Goal: Task Accomplishment & Management: Manage account settings

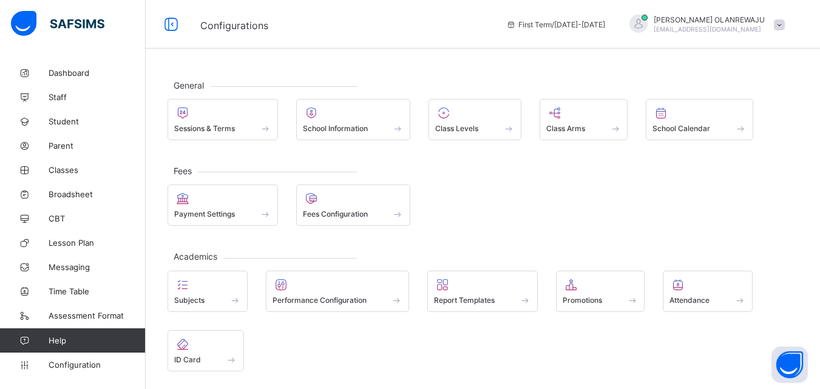
click at [586, 301] on span "Promotions" at bounding box center [582, 300] width 39 height 9
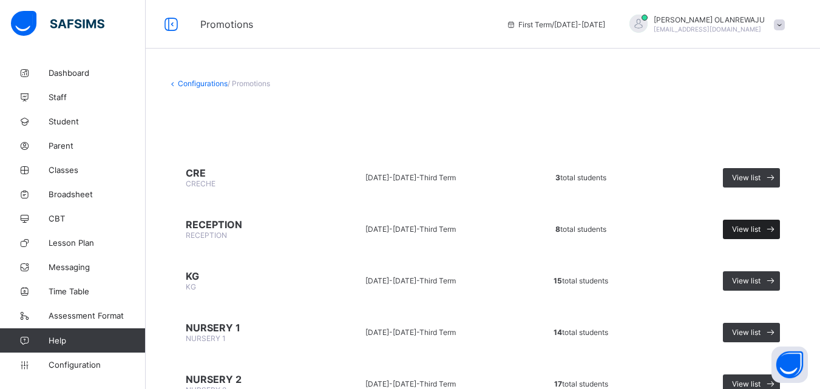
click at [745, 226] on span "View list" at bounding box center [746, 229] width 29 height 9
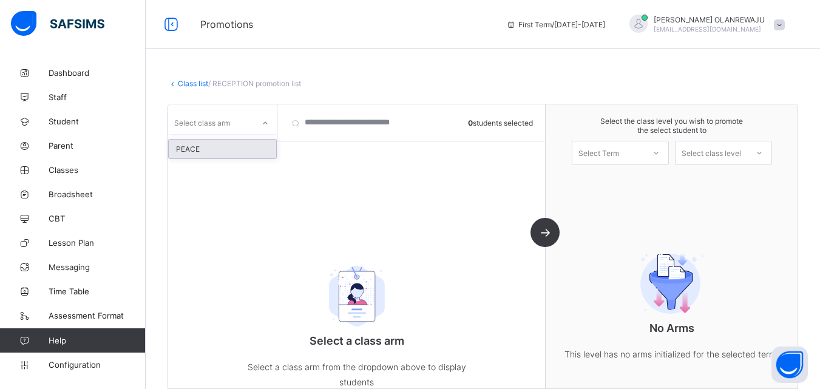
click at [229, 123] on div "Select class arm" at bounding box center [202, 122] width 56 height 23
click at [228, 146] on div "PEACE" at bounding box center [222, 149] width 107 height 19
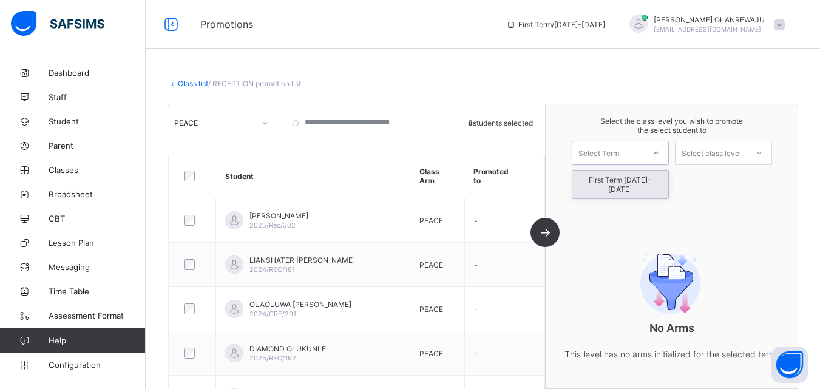
click at [609, 151] on div "Select Term" at bounding box center [598, 153] width 41 height 24
click at [619, 180] on div "First Term [DATE]-[DATE]" at bounding box center [620, 185] width 96 height 28
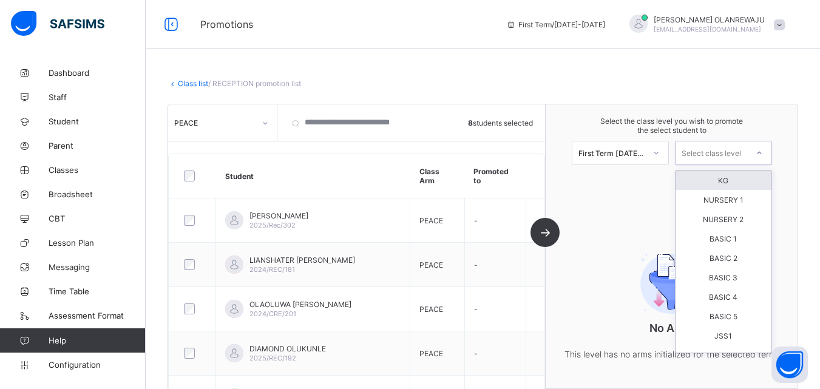
click at [703, 153] on div "Select class level" at bounding box center [711, 153] width 59 height 24
click at [722, 177] on div "KG" at bounding box center [724, 180] width 96 height 19
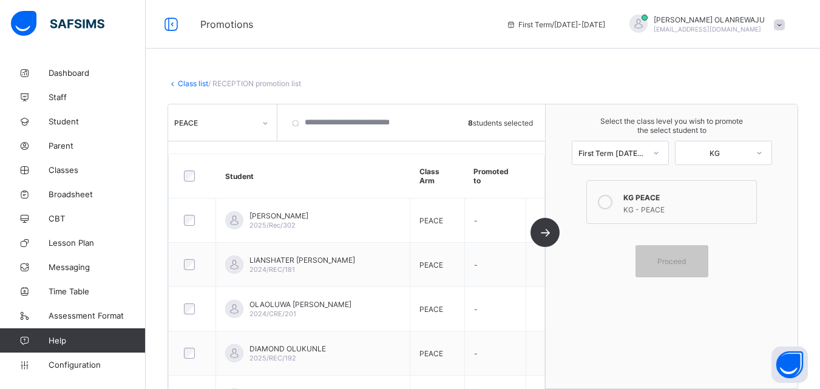
click at [608, 202] on icon at bounding box center [605, 202] width 15 height 15
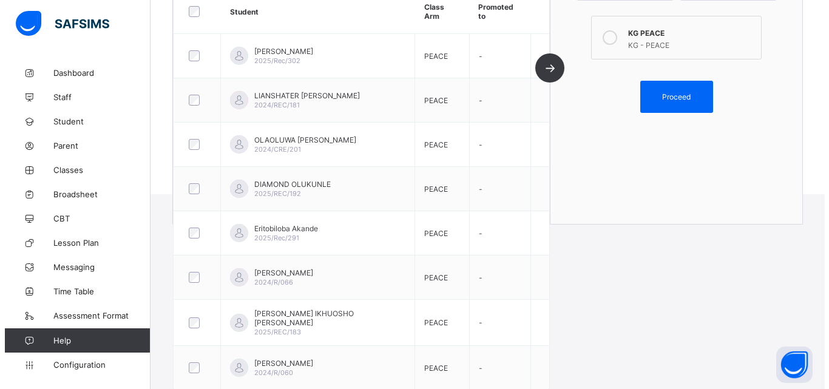
scroll to position [221, 0]
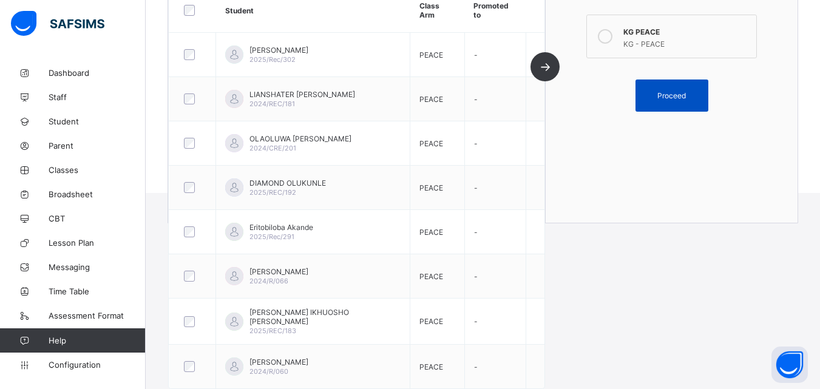
click at [699, 91] on span "Proceed" at bounding box center [672, 95] width 55 height 9
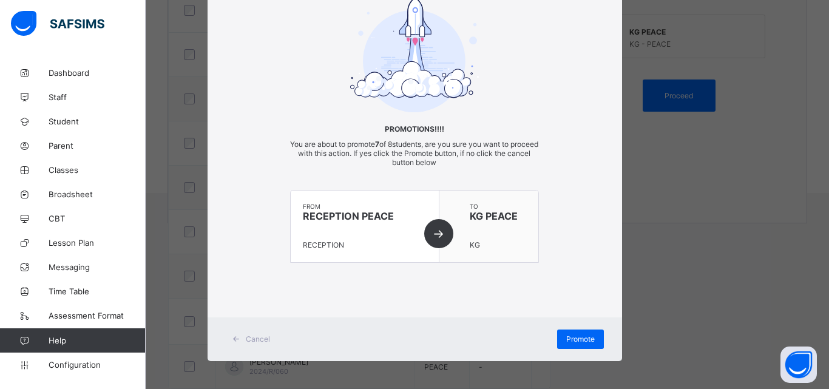
scroll to position [67, 0]
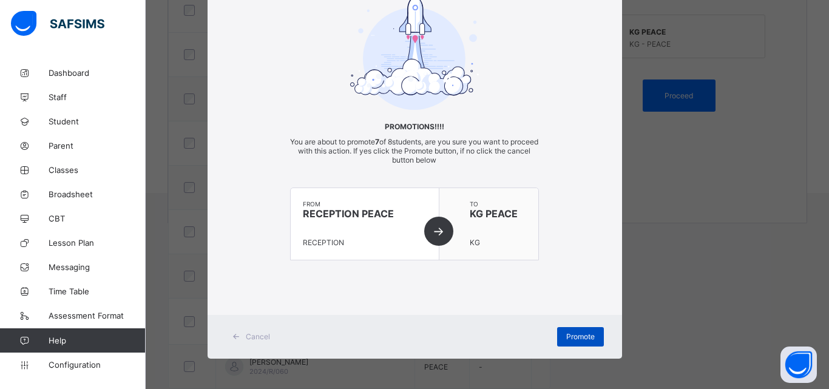
click at [586, 336] on span "Promote" at bounding box center [580, 336] width 29 height 9
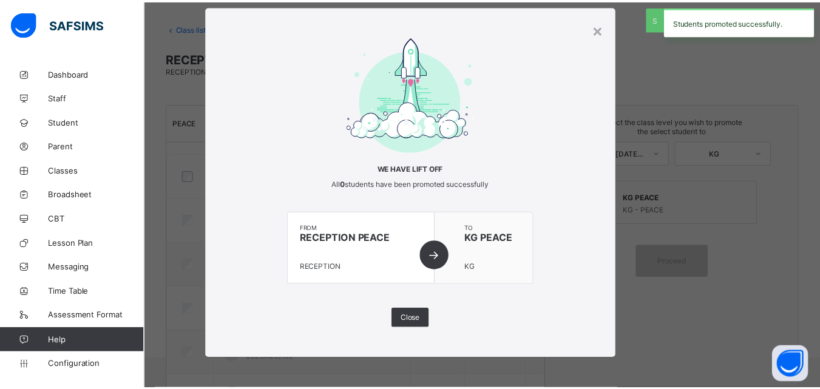
scroll to position [221, 0]
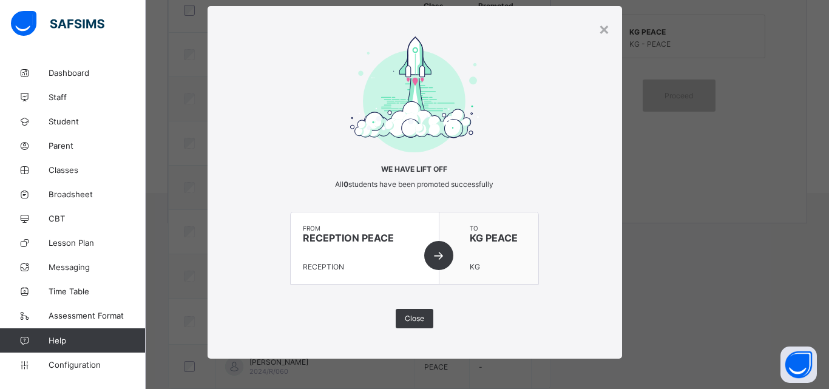
click at [436, 253] on div "from RECEPTION PEACE RECEPTION" at bounding box center [365, 248] width 149 height 72
click at [415, 314] on span "Close" at bounding box center [414, 318] width 19 height 9
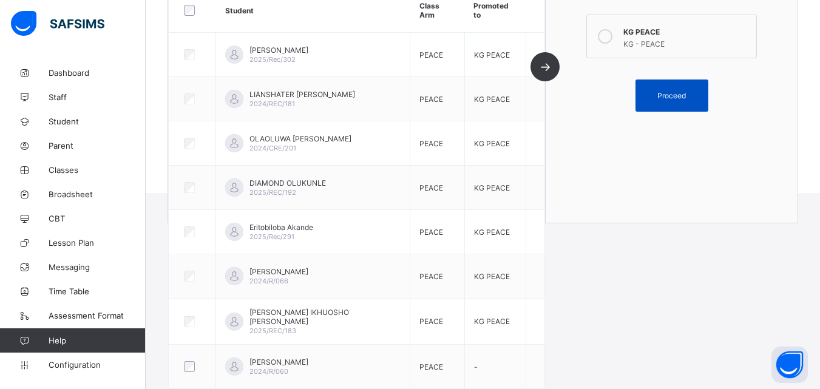
click at [681, 93] on span "Proceed" at bounding box center [671, 95] width 29 height 9
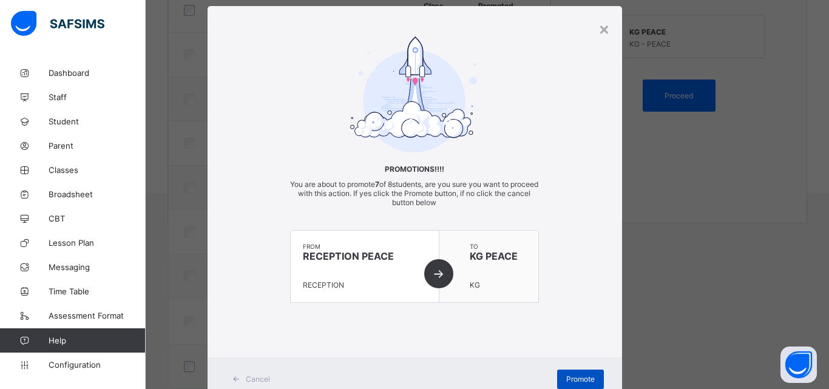
click at [578, 380] on span "Promote" at bounding box center [580, 379] width 29 height 9
click at [601, 29] on div "×" at bounding box center [604, 28] width 12 height 21
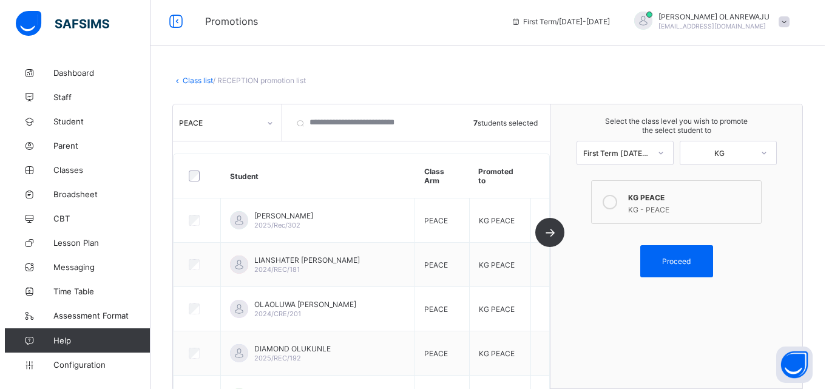
scroll to position [0, 0]
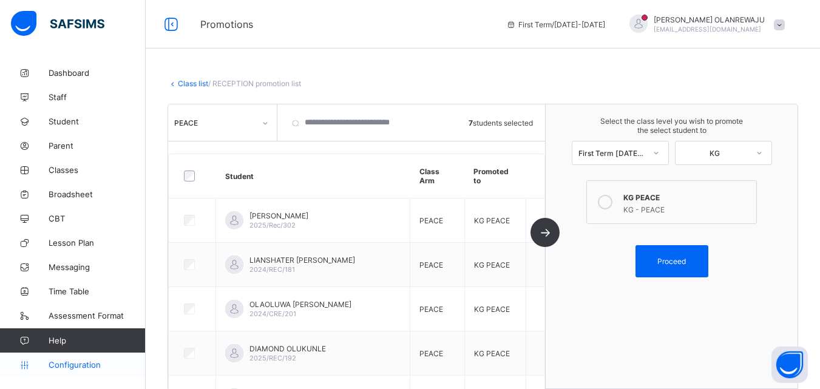
click at [84, 362] on span "Configuration" at bounding box center [97, 365] width 97 height 10
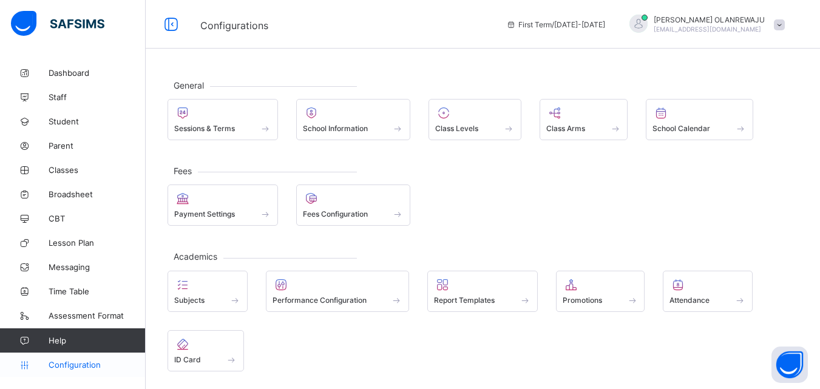
click at [73, 366] on span "Configuration" at bounding box center [97, 365] width 97 height 10
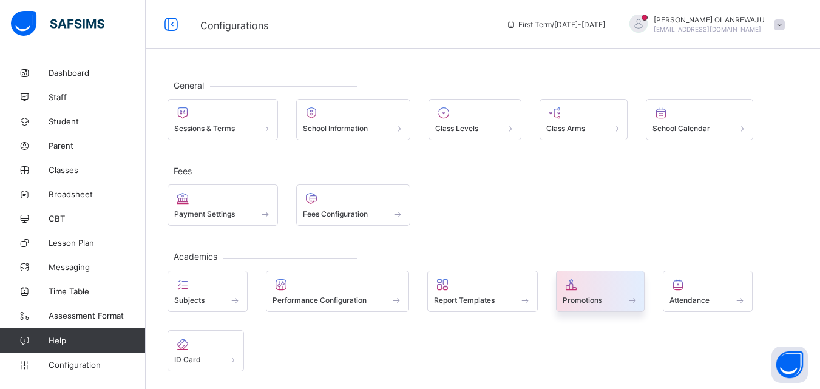
click at [588, 292] on span at bounding box center [601, 293] width 76 height 3
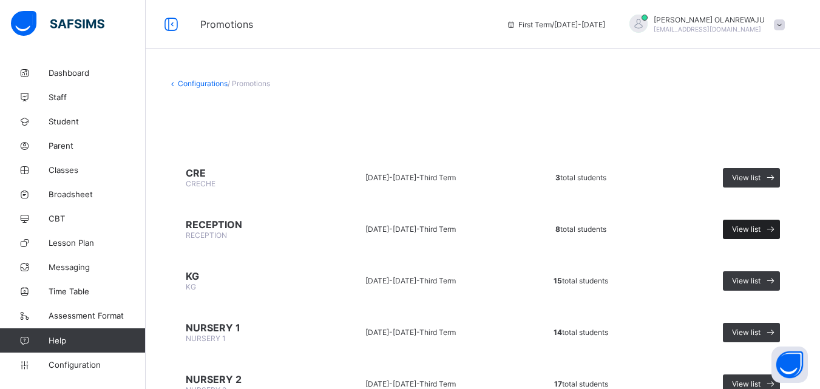
click at [761, 228] on span "View list" at bounding box center [746, 229] width 29 height 9
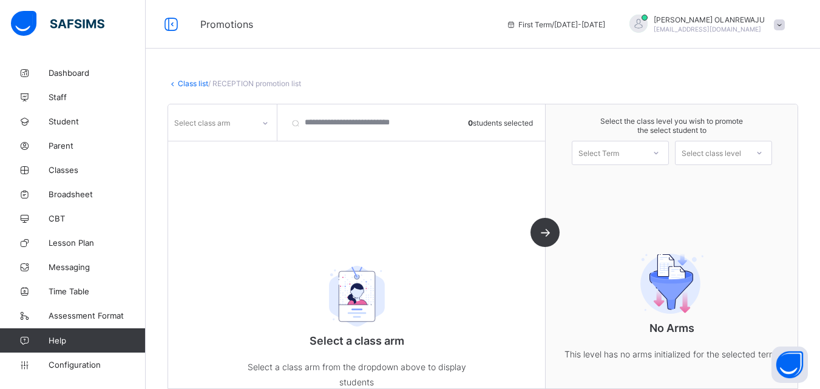
click at [227, 118] on div "Select class arm" at bounding box center [202, 122] width 56 height 23
click at [215, 147] on div "PEACE" at bounding box center [222, 149] width 107 height 19
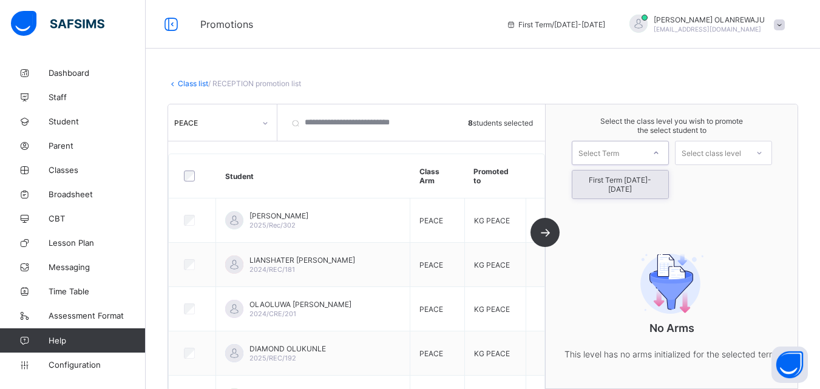
click at [642, 159] on div "Select Term" at bounding box center [608, 152] width 72 height 17
click at [640, 178] on div "First Term [DATE]-[DATE]" at bounding box center [620, 185] width 96 height 28
click at [739, 154] on div "Select class level" at bounding box center [711, 153] width 59 height 24
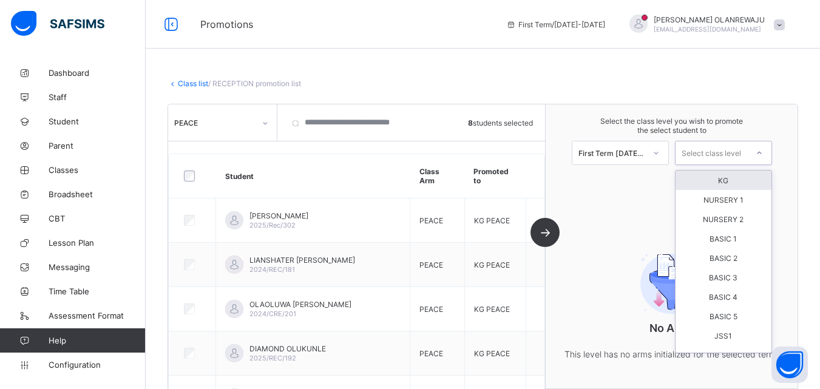
click at [740, 180] on div "KG" at bounding box center [724, 180] width 96 height 19
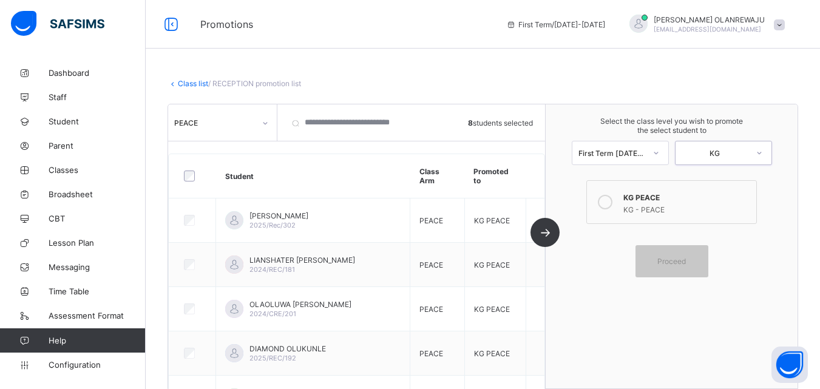
click at [612, 205] on icon at bounding box center [605, 202] width 15 height 15
click at [666, 259] on span "Proceed" at bounding box center [671, 261] width 29 height 9
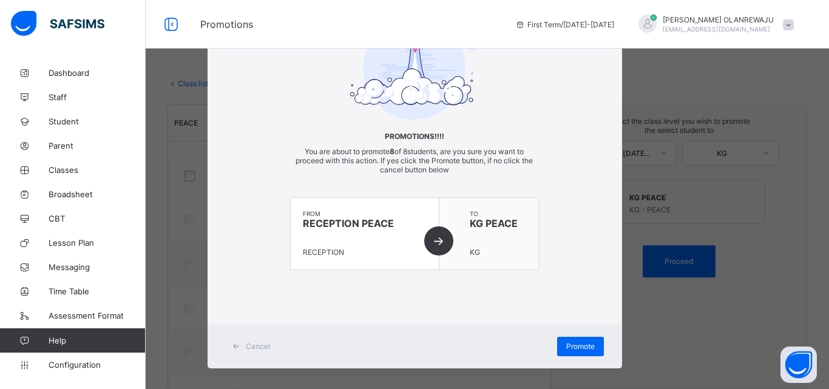
scroll to position [67, 0]
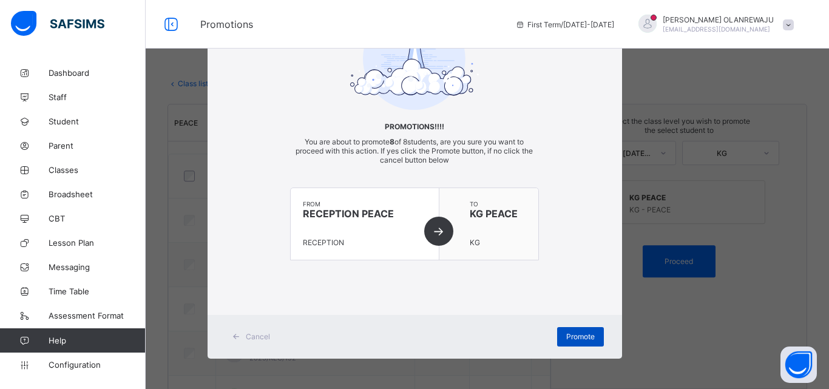
click at [567, 336] on span "Promote" at bounding box center [580, 336] width 29 height 9
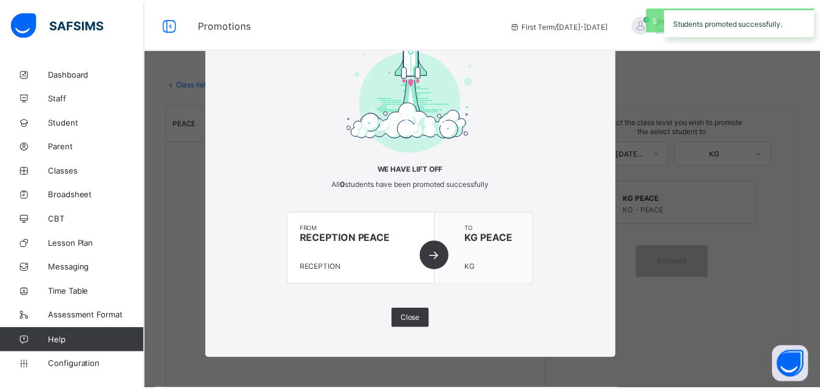
scroll to position [24, 0]
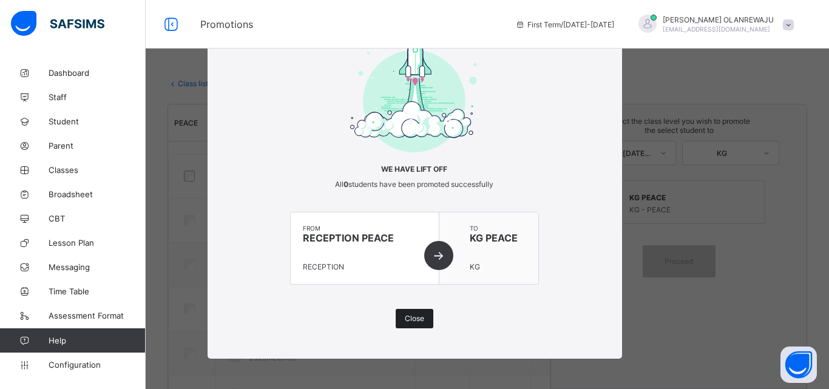
click at [409, 320] on span "Close" at bounding box center [414, 318] width 19 height 9
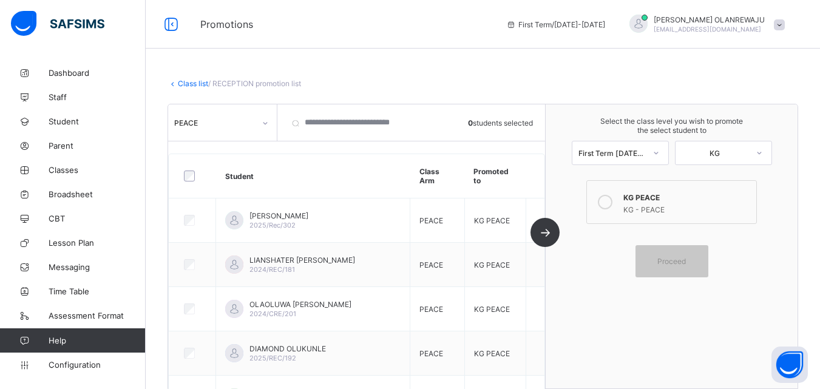
click at [217, 132] on div "PEACE" at bounding box center [222, 122] width 109 height 23
click at [217, 149] on div "PEACE" at bounding box center [222, 149] width 107 height 19
click at [626, 155] on div "First Term [DATE]-[DATE]" at bounding box center [611, 153] width 67 height 9
click at [186, 84] on link "Class list" at bounding box center [193, 83] width 30 height 9
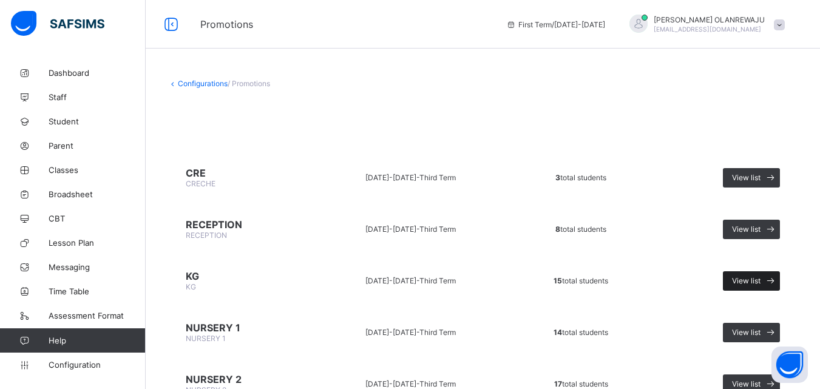
click at [761, 278] on span "View list" at bounding box center [746, 280] width 29 height 9
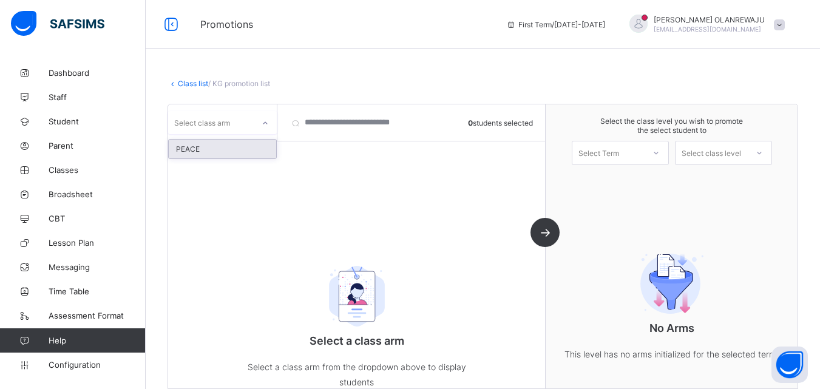
click at [198, 123] on div "Select class arm" at bounding box center [202, 122] width 56 height 23
click at [200, 144] on div "PEACE" at bounding box center [222, 149] width 107 height 19
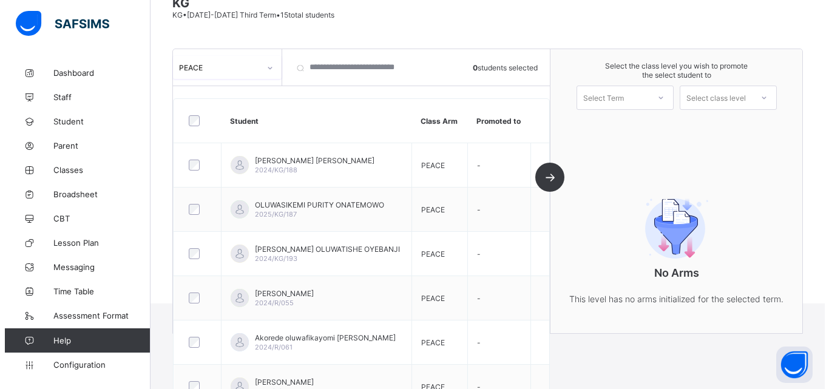
scroll to position [52, 0]
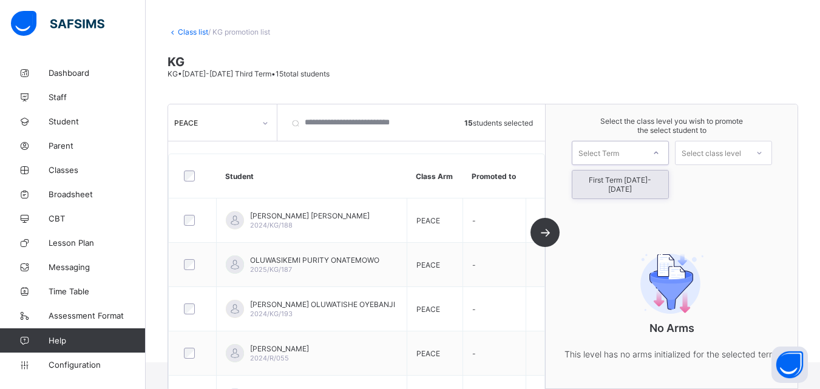
click at [593, 148] on div "Select Term" at bounding box center [598, 153] width 41 height 24
click at [612, 183] on div "First Term [DATE]-[DATE]" at bounding box center [620, 185] width 96 height 28
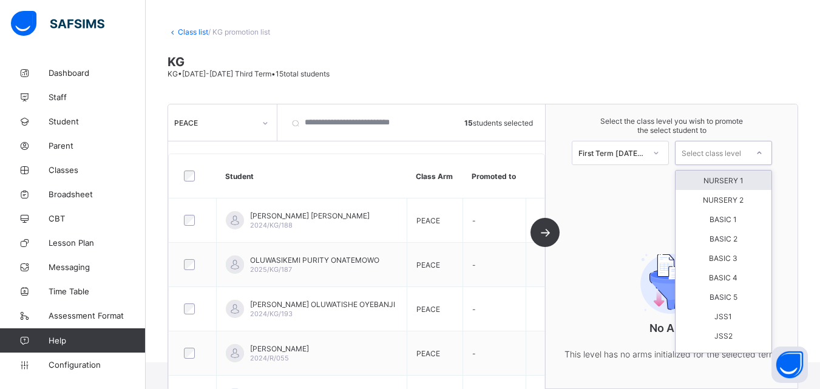
click at [707, 152] on div "Select class level" at bounding box center [711, 153] width 59 height 24
click at [718, 180] on div "NURSERY 1" at bounding box center [724, 180] width 96 height 19
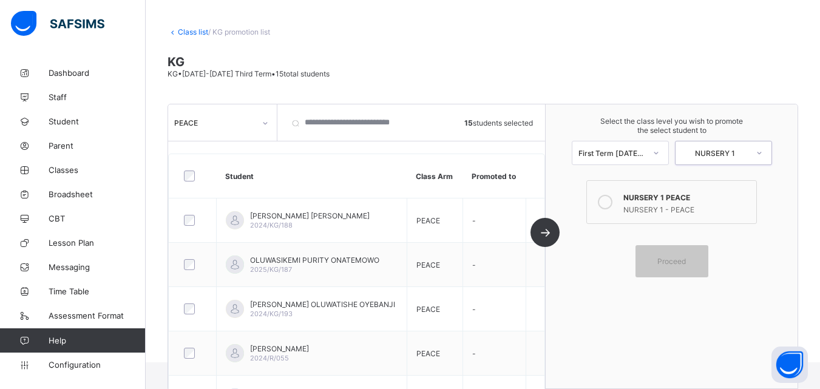
click at [610, 200] on icon at bounding box center [605, 202] width 15 height 15
click at [663, 264] on span "Proceed" at bounding box center [672, 261] width 55 height 9
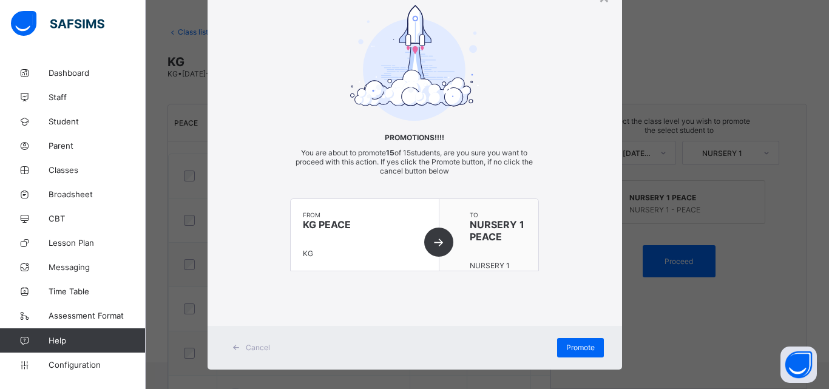
scroll to position [67, 0]
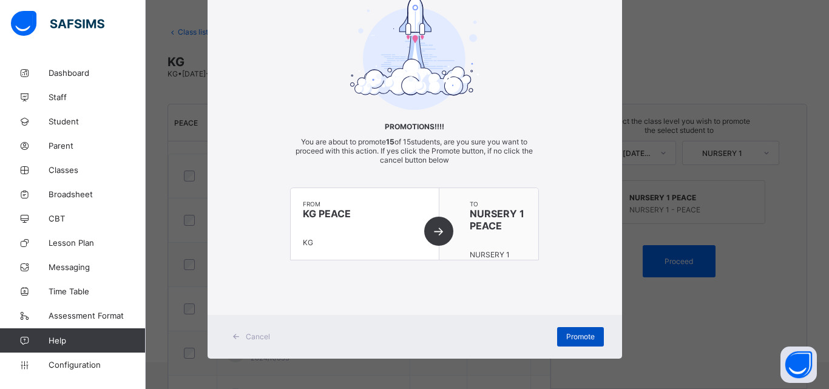
click at [589, 333] on span "Promote" at bounding box center [580, 336] width 29 height 9
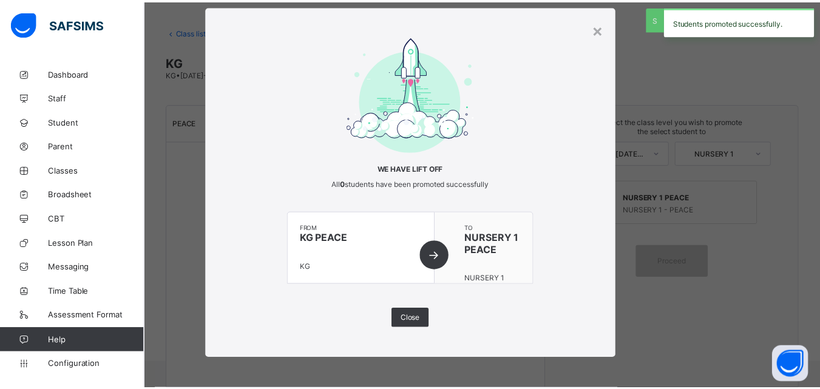
scroll to position [24, 0]
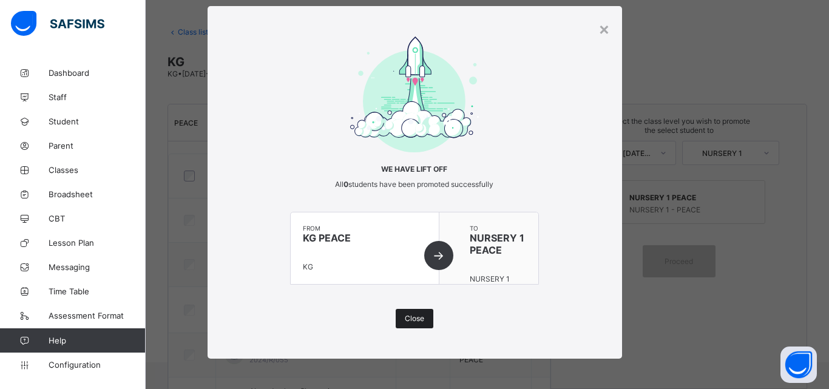
click at [419, 317] on span "Close" at bounding box center [414, 318] width 19 height 9
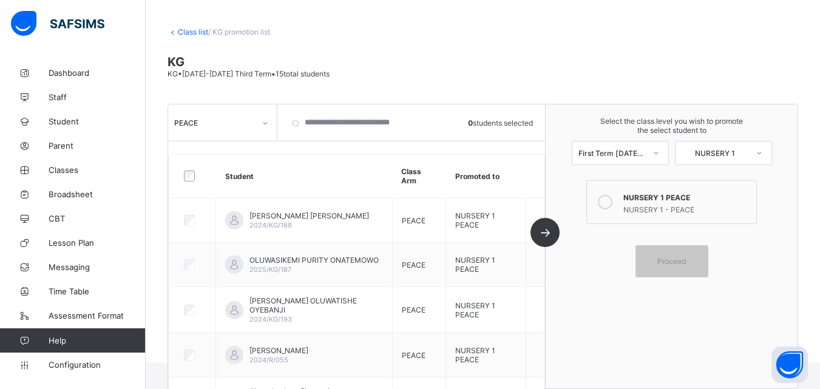
click at [185, 33] on link "Class list" at bounding box center [193, 31] width 30 height 9
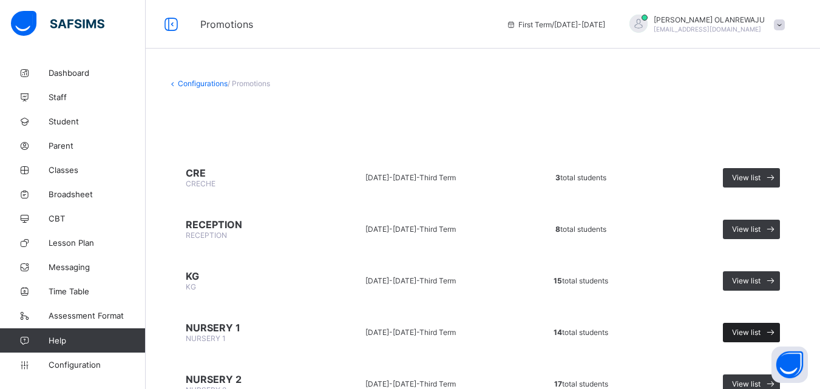
click at [770, 331] on span at bounding box center [770, 332] width 19 height 19
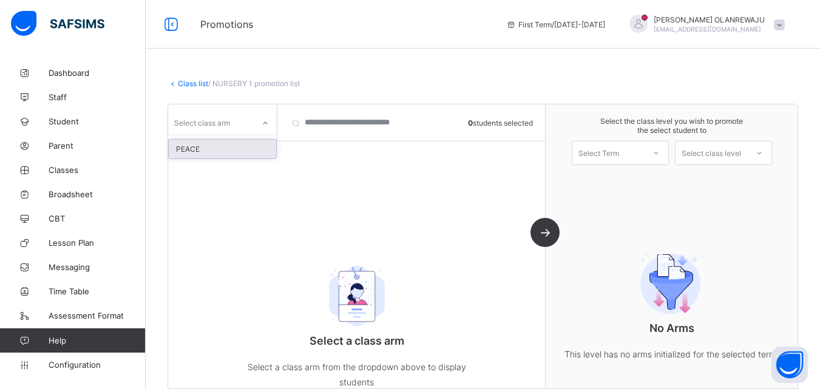
click at [196, 132] on div "Select class arm" at bounding box center [222, 122] width 109 height 23
click at [198, 150] on div "PEACE" at bounding box center [222, 149] width 107 height 19
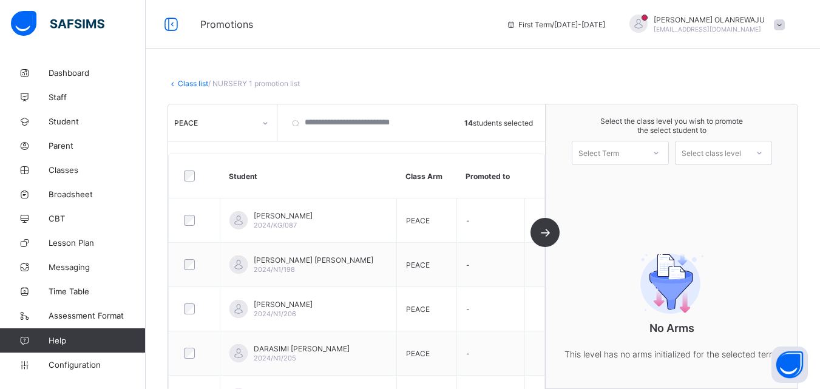
click at [617, 161] on div "Select Term" at bounding box center [620, 153] width 97 height 24
click at [622, 177] on div "First Term [DATE]-[DATE]" at bounding box center [620, 185] width 96 height 28
click at [699, 150] on div "Select class level" at bounding box center [711, 153] width 59 height 24
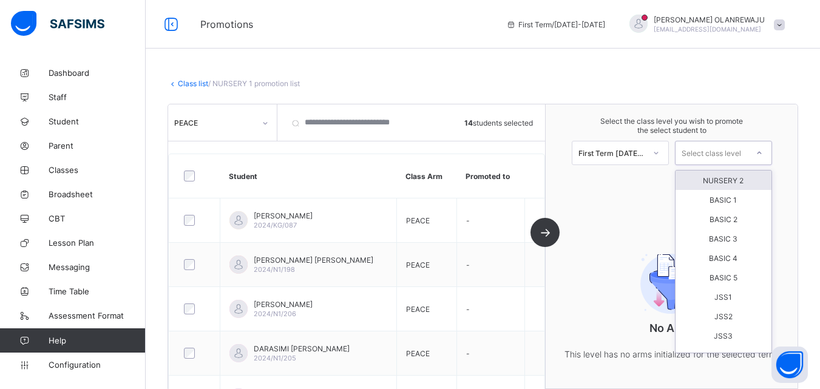
click at [719, 178] on div "NURSERY 2" at bounding box center [724, 180] width 96 height 19
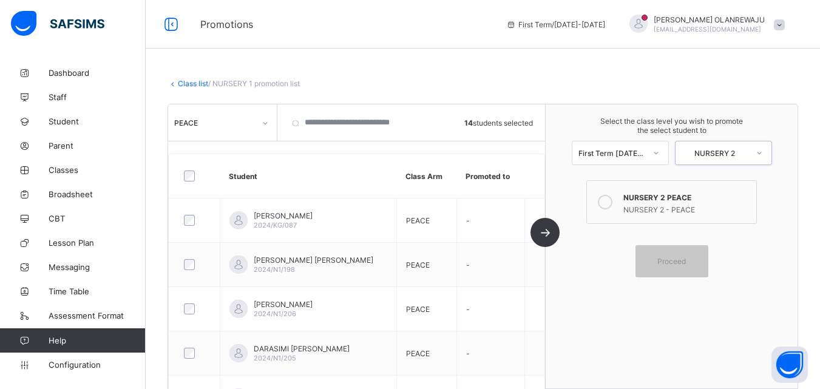
click at [653, 205] on div "NURSERY 2 - PEACE" at bounding box center [686, 208] width 126 height 12
click at [685, 268] on div "Proceed" at bounding box center [672, 261] width 73 height 32
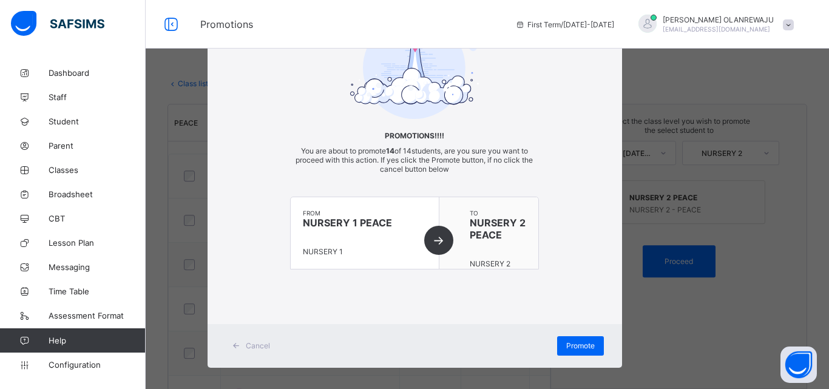
scroll to position [67, 0]
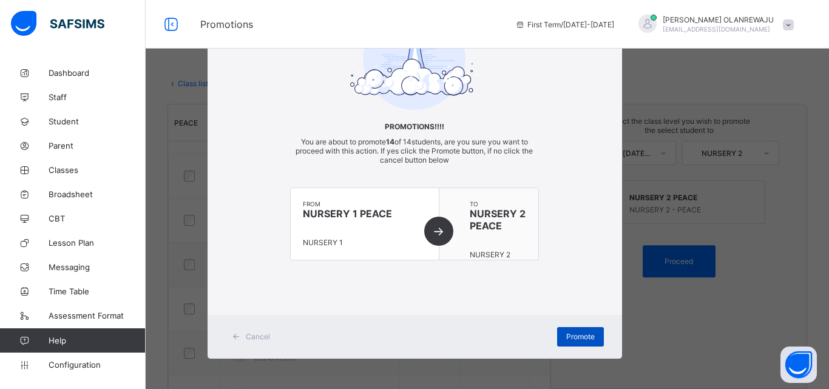
click at [589, 335] on span "Promote" at bounding box center [580, 336] width 29 height 9
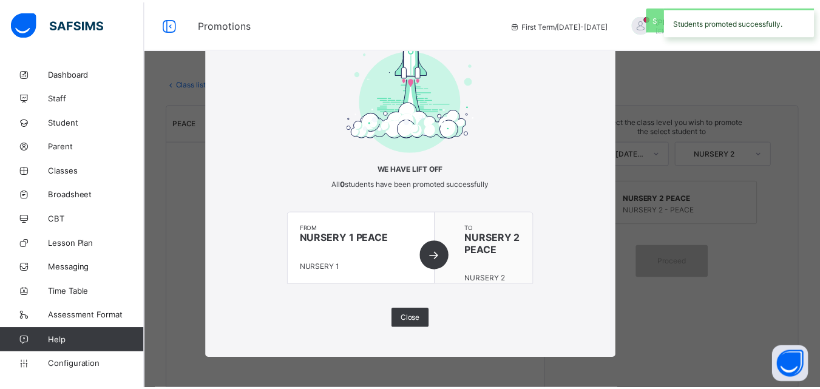
scroll to position [24, 0]
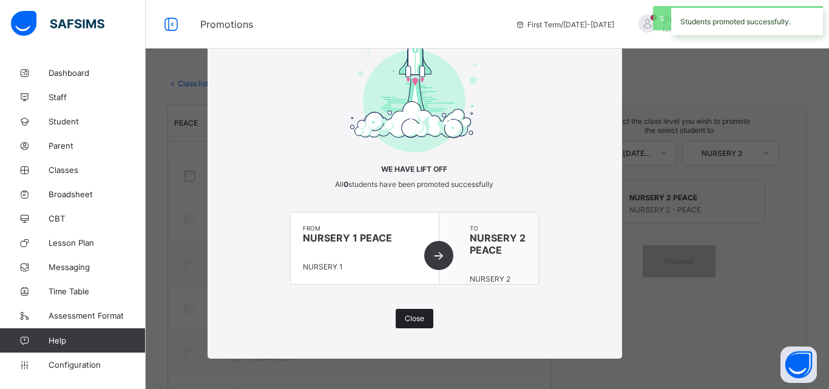
click at [399, 310] on div "Close" at bounding box center [415, 318] width 38 height 19
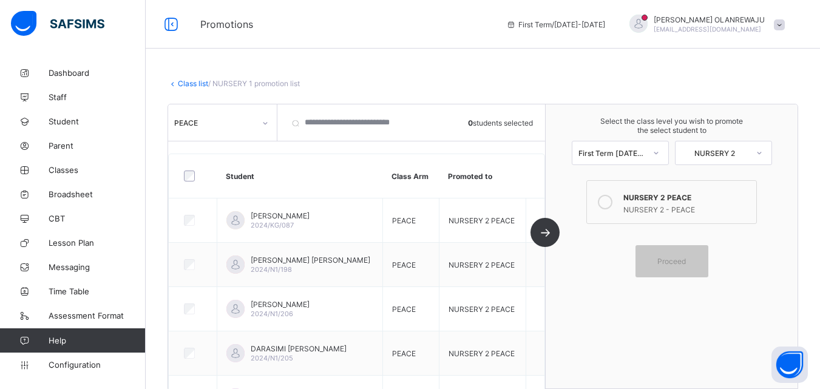
click at [186, 83] on link "Class list" at bounding box center [193, 83] width 30 height 9
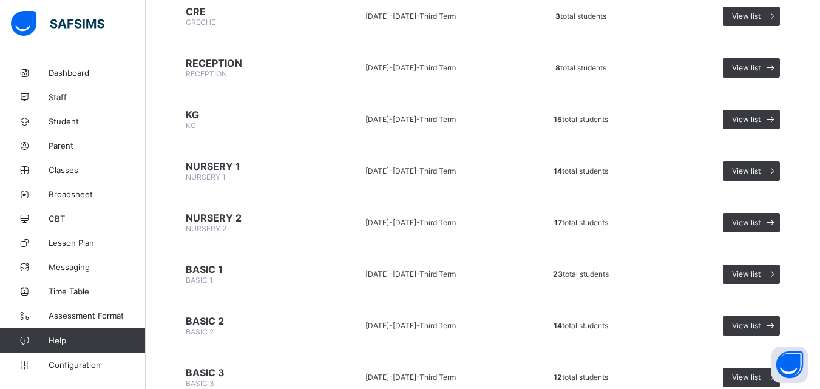
scroll to position [163, 0]
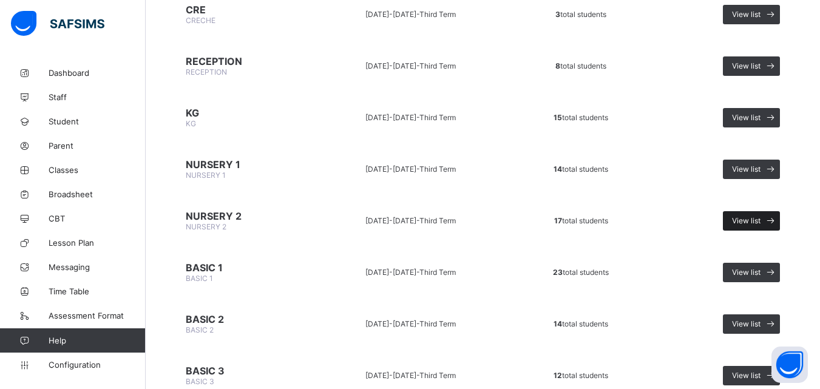
click at [776, 216] on icon at bounding box center [770, 221] width 13 height 12
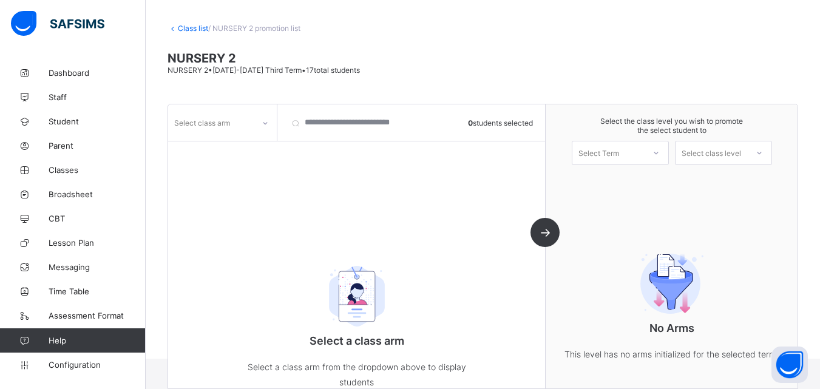
scroll to position [80, 0]
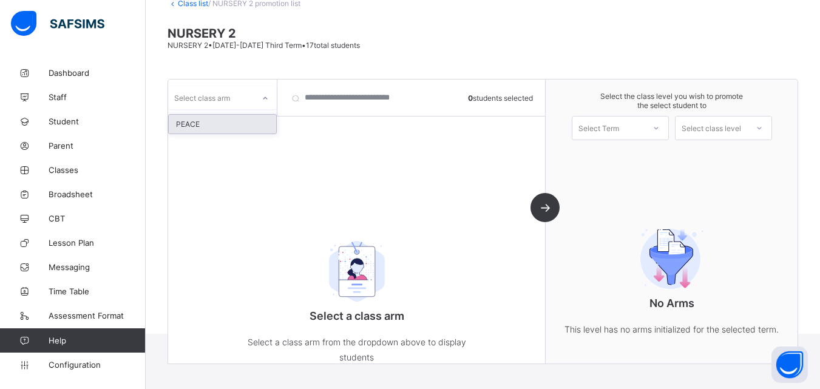
click at [212, 89] on div "Select class arm" at bounding box center [202, 97] width 56 height 23
click at [185, 125] on div "PEACE" at bounding box center [222, 124] width 107 height 19
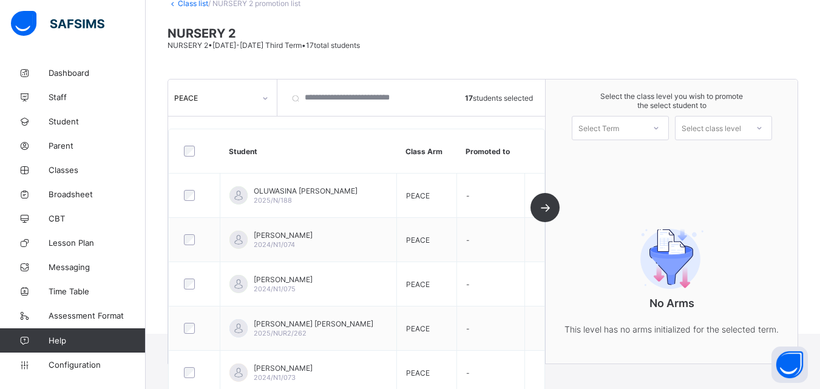
click at [619, 124] on div "Select Term" at bounding box center [598, 128] width 41 height 24
click at [626, 154] on div "First Term [DATE]-[DATE]" at bounding box center [620, 160] width 96 height 28
click at [693, 125] on div "Select class level" at bounding box center [711, 128] width 59 height 24
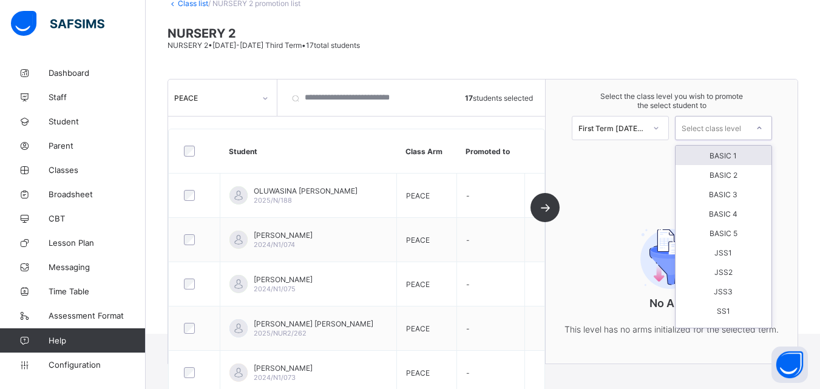
click at [708, 155] on div "BASIC 1" at bounding box center [724, 155] width 96 height 19
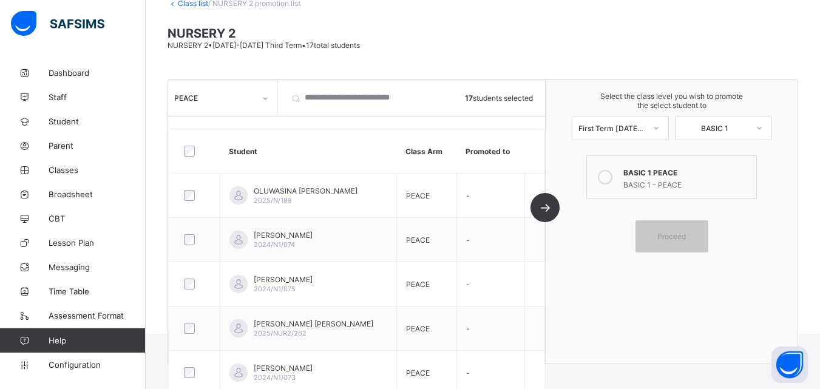
click at [680, 177] on div "BASIC 1 - PEACE" at bounding box center [686, 183] width 126 height 12
click at [684, 236] on span "Proceed" at bounding box center [671, 236] width 29 height 9
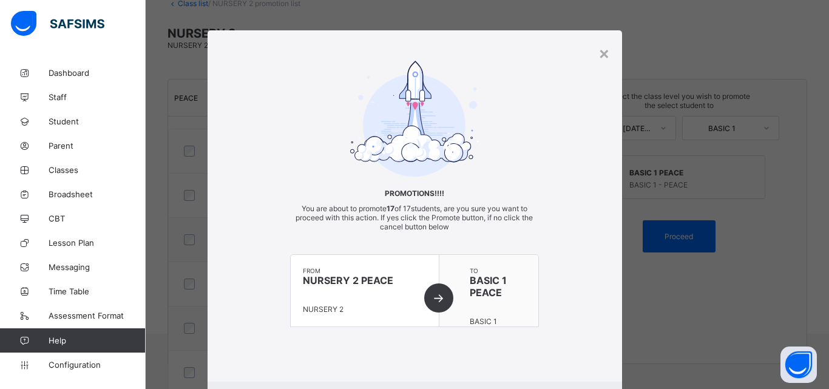
scroll to position [67, 0]
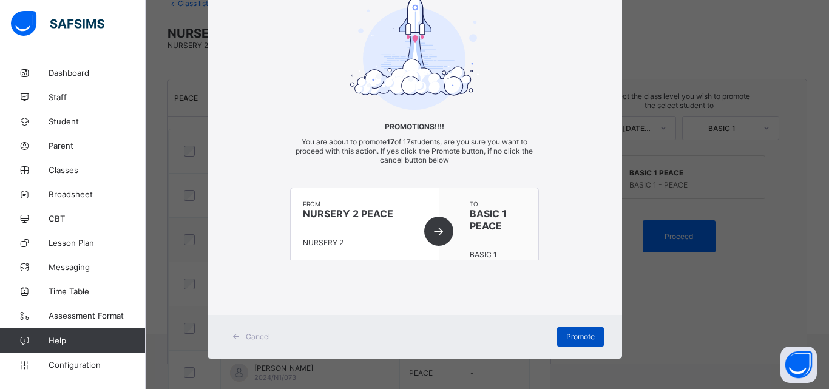
click at [586, 333] on span "Promote" at bounding box center [580, 336] width 29 height 9
click at [586, 333] on div "Promote" at bounding box center [580, 336] width 47 height 19
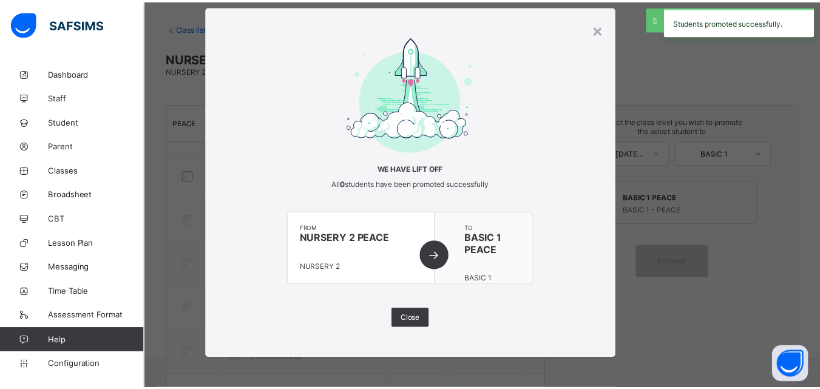
scroll to position [80, 0]
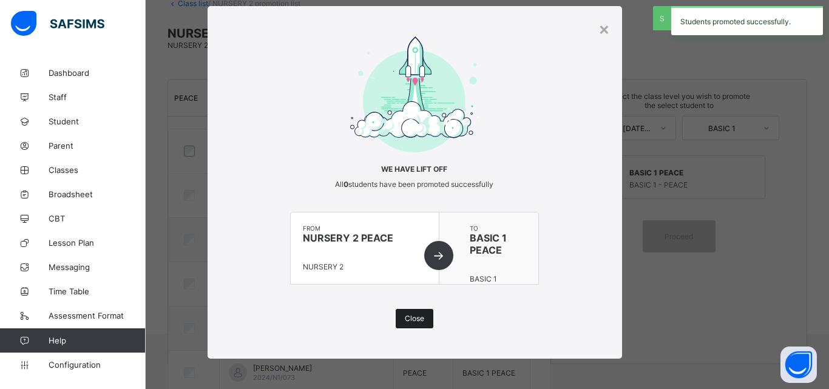
click at [418, 311] on div "Close" at bounding box center [415, 318] width 38 height 19
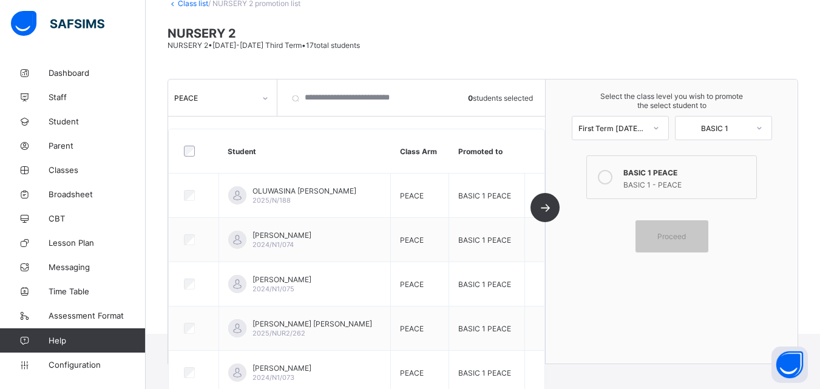
click at [181, 3] on link "Class list" at bounding box center [193, 3] width 30 height 9
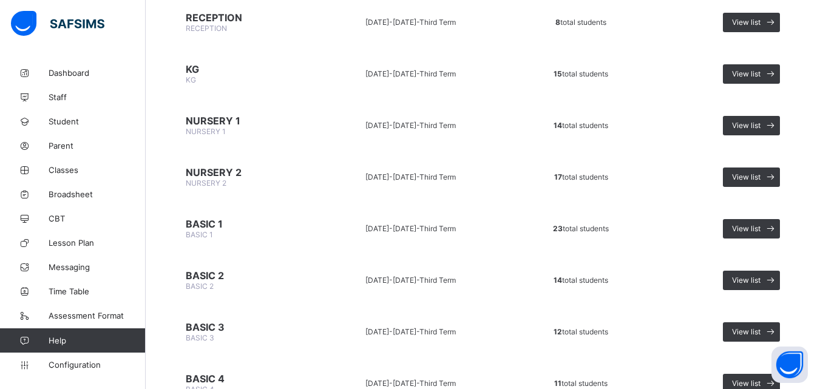
scroll to position [215, 0]
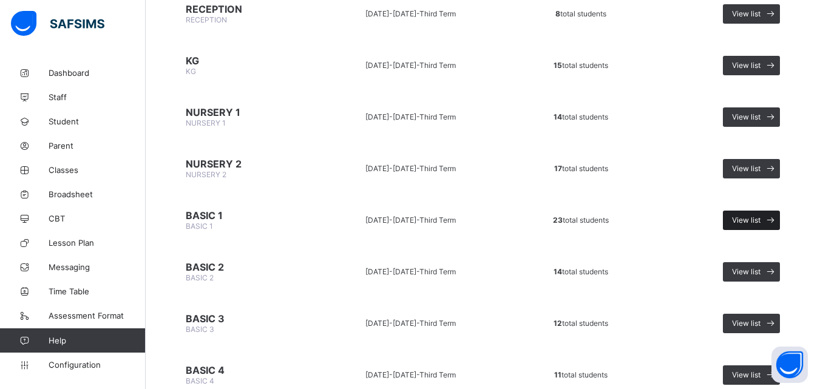
click at [756, 220] on span "View list" at bounding box center [746, 219] width 29 height 9
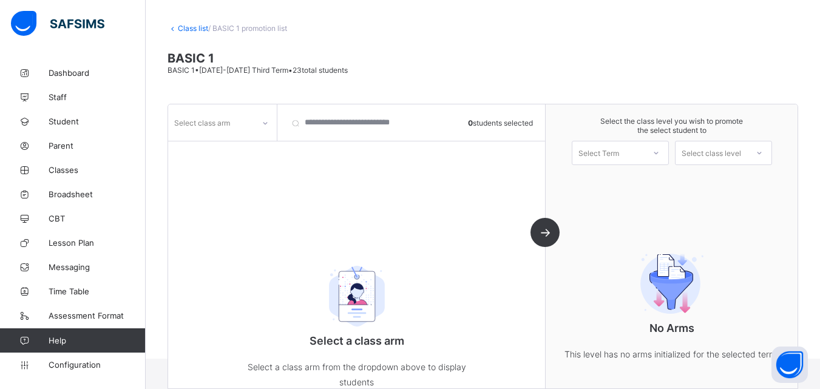
scroll to position [80, 0]
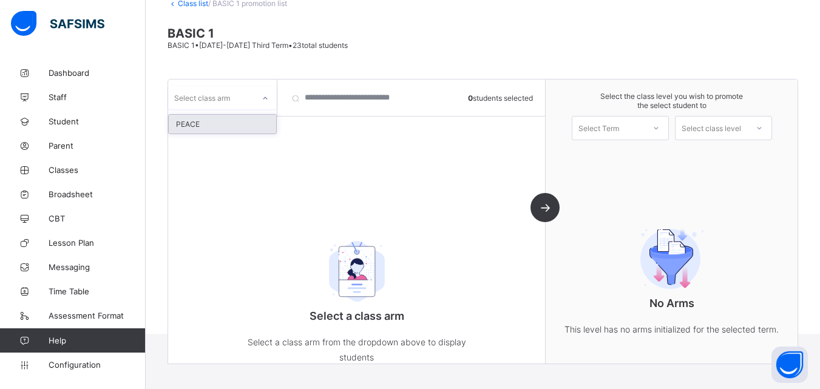
click at [198, 92] on div "Select class arm" at bounding box center [202, 97] width 56 height 23
click at [209, 131] on div "PEACE" at bounding box center [222, 124] width 107 height 19
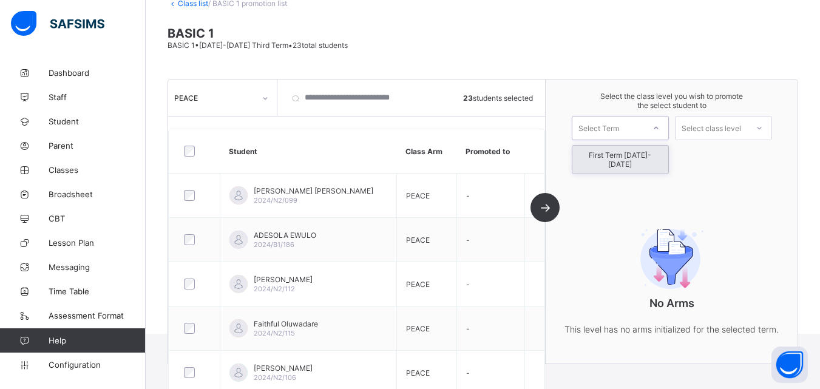
click at [608, 123] on div "Select Term" at bounding box center [598, 128] width 41 height 24
click at [619, 163] on div "First Term [DATE]-[DATE]" at bounding box center [620, 160] width 96 height 28
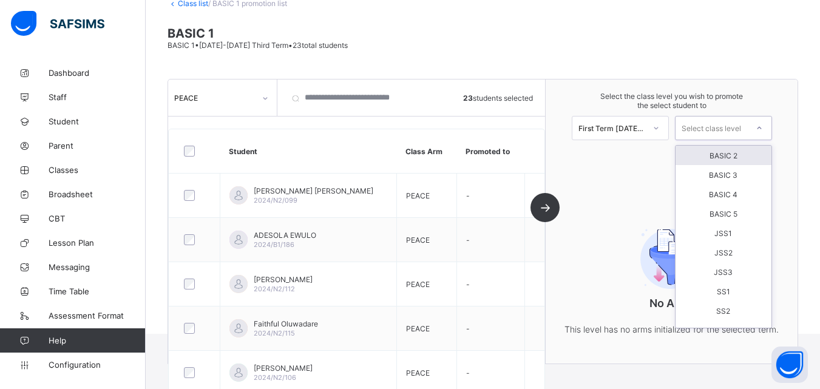
click at [763, 131] on icon at bounding box center [759, 128] width 7 height 12
click at [742, 155] on div "BASIC 2" at bounding box center [724, 155] width 96 height 19
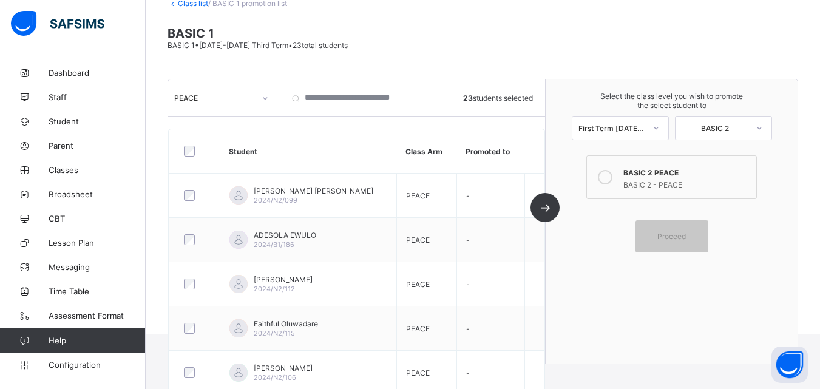
click at [691, 184] on div "BASIC 2 - PEACE" at bounding box center [686, 183] width 126 height 12
click at [686, 231] on div "Proceed" at bounding box center [672, 236] width 73 height 32
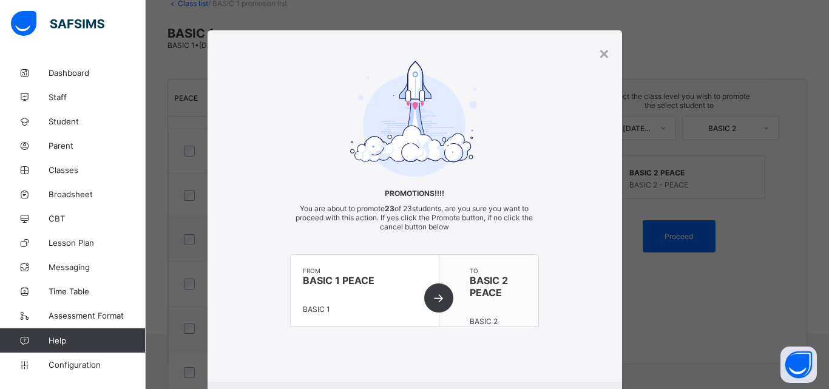
scroll to position [67, 0]
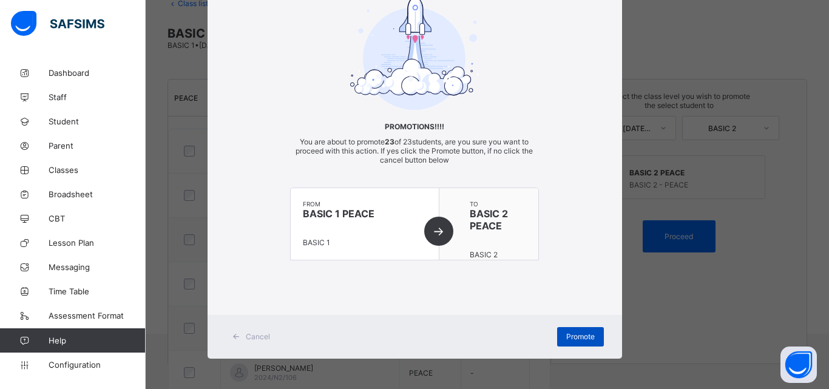
click at [594, 332] on div "Promote" at bounding box center [580, 336] width 47 height 19
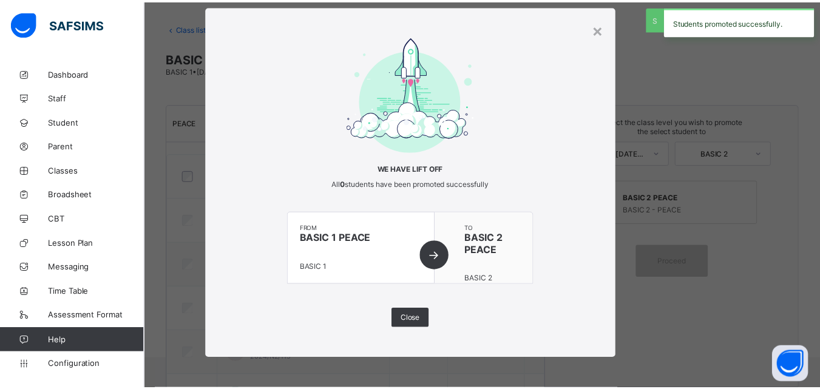
scroll to position [80, 0]
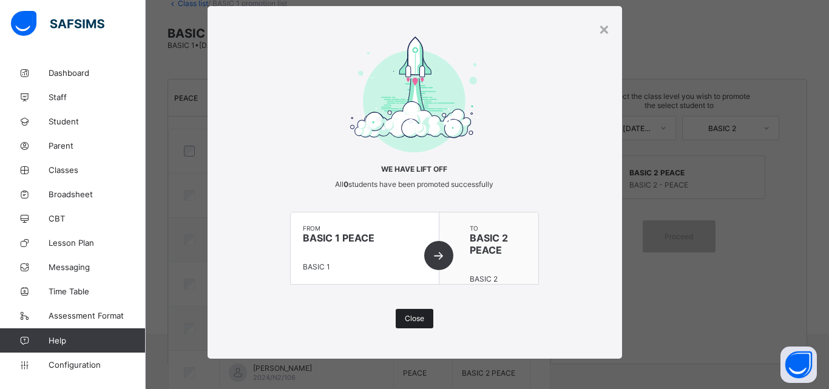
click at [410, 324] on div "Close" at bounding box center [415, 318] width 38 height 19
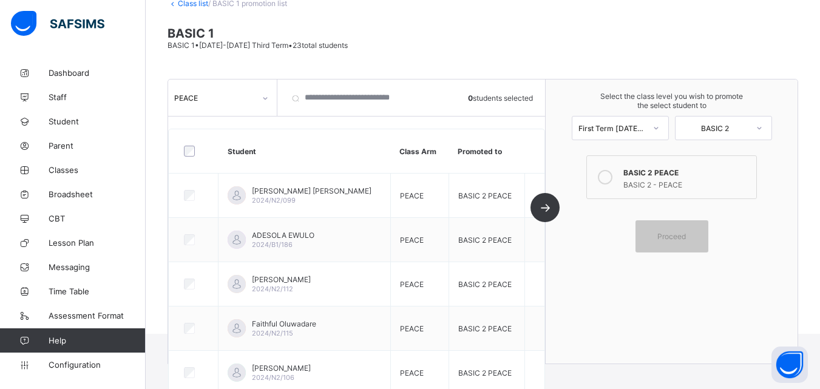
click at [192, 4] on link "Class list" at bounding box center [193, 3] width 30 height 9
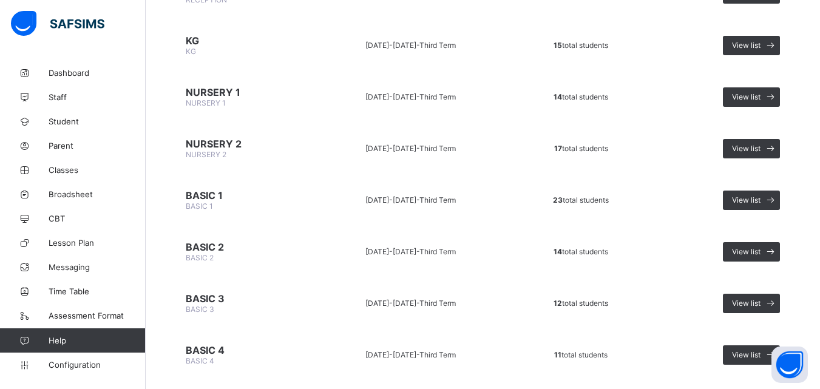
scroll to position [237, 0]
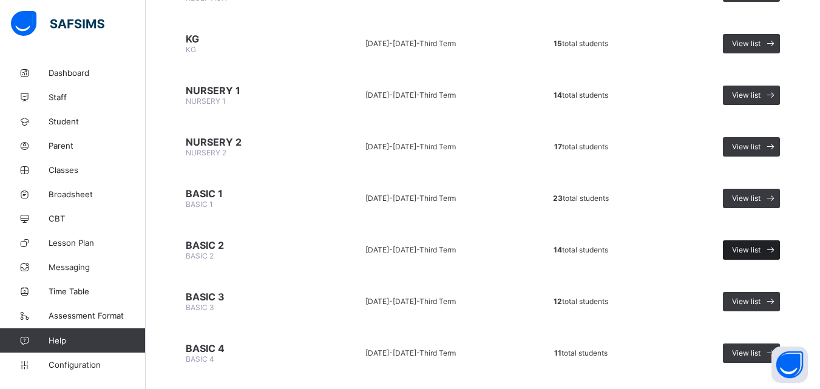
click at [743, 253] on span "View list" at bounding box center [746, 249] width 29 height 9
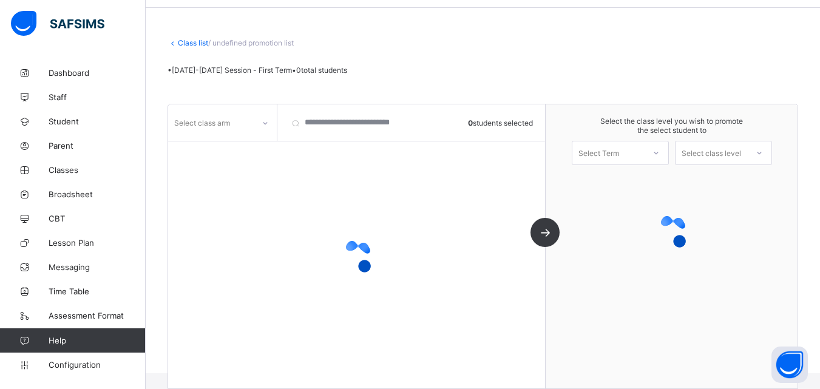
click at [211, 123] on div "Select class arm" at bounding box center [202, 122] width 56 height 23
click at [214, 126] on div "Select class arm" at bounding box center [202, 122] width 56 height 23
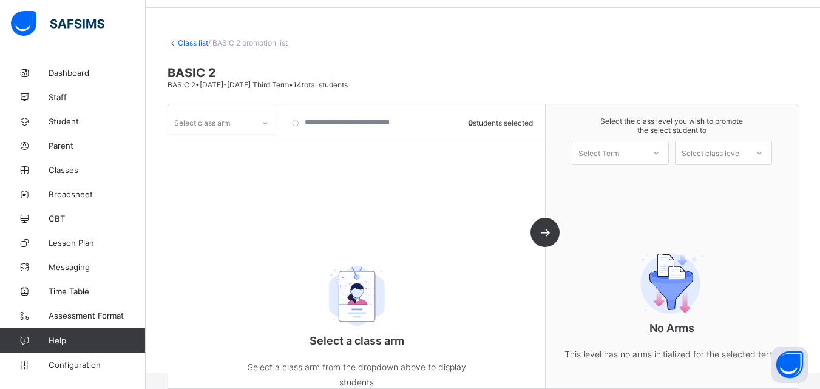
click at [214, 126] on div "Select class arm" at bounding box center [202, 122] width 56 height 23
click at [218, 148] on div "PEACE" at bounding box center [222, 149] width 107 height 19
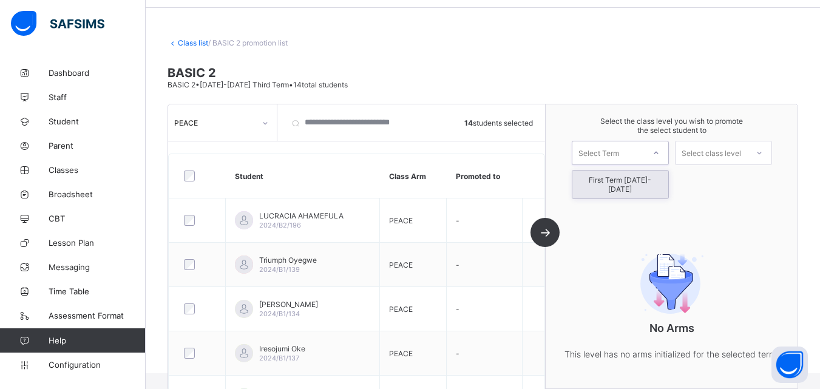
click at [642, 155] on div "Select Term" at bounding box center [608, 152] width 72 height 17
click at [641, 179] on div "First Term [DATE]-[DATE]" at bounding box center [620, 185] width 96 height 28
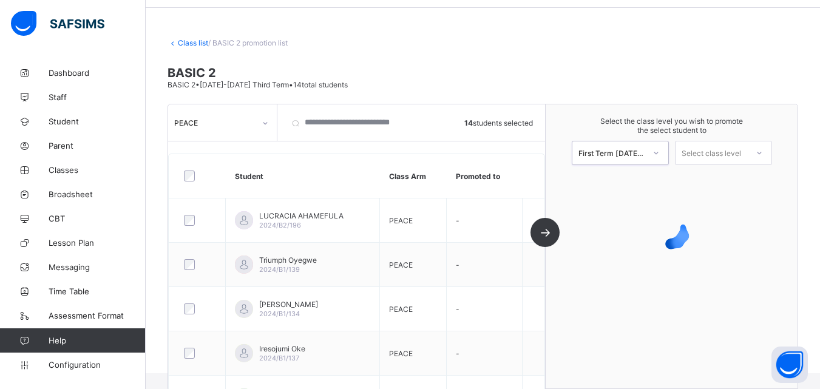
click at [712, 151] on div "Select class level" at bounding box center [711, 153] width 59 height 24
click at [724, 181] on div "BASIC 3" at bounding box center [724, 180] width 96 height 19
click at [188, 42] on link "Class list" at bounding box center [193, 42] width 30 height 9
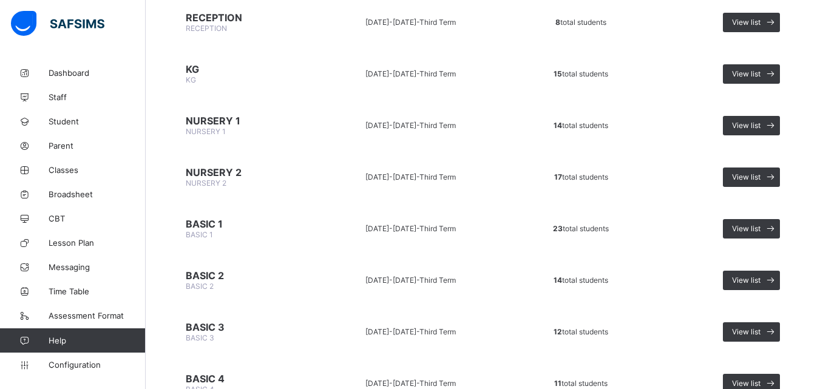
scroll to position [214, 0]
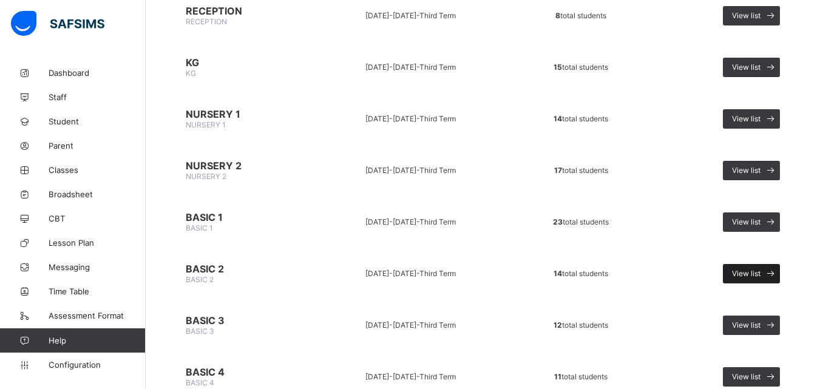
click at [743, 271] on span "View list" at bounding box center [746, 273] width 29 height 9
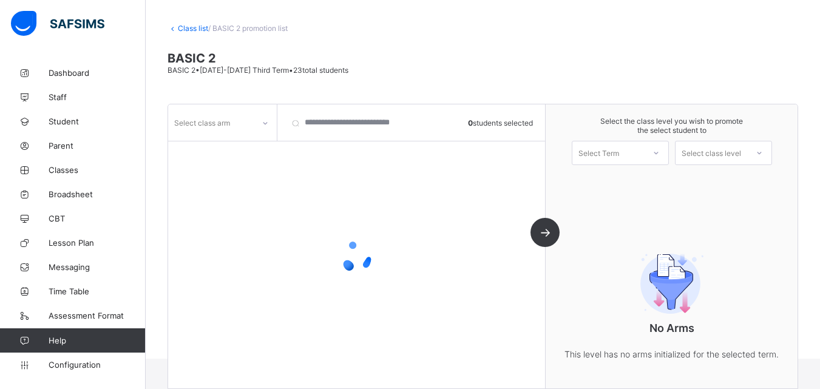
scroll to position [80, 0]
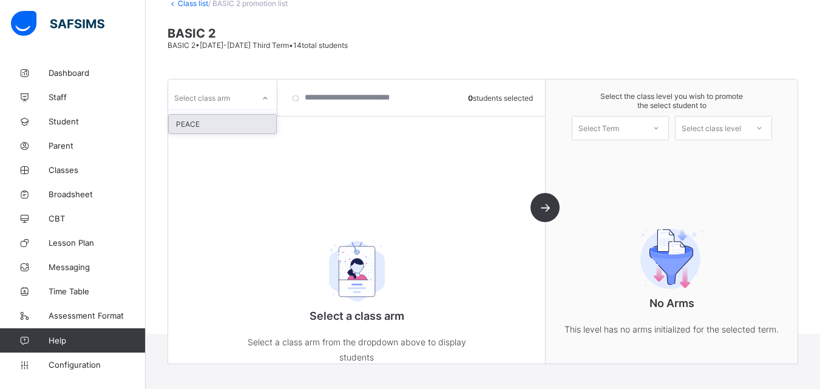
click at [215, 92] on div "Select class arm" at bounding box center [202, 97] width 56 height 23
click at [212, 129] on div "PEACE" at bounding box center [222, 124] width 107 height 19
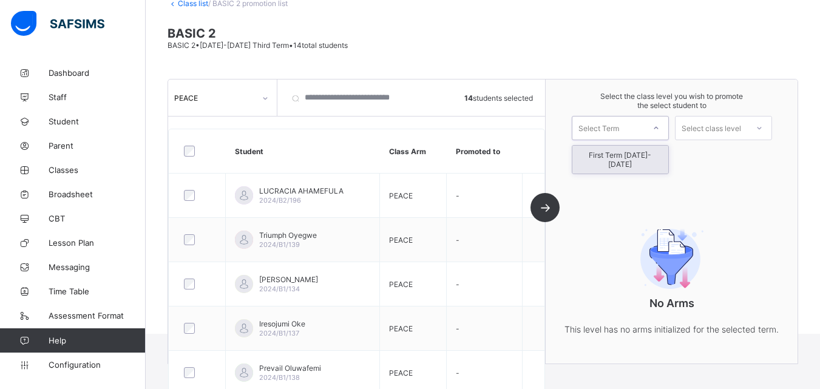
click at [604, 124] on div "Select Term" at bounding box center [598, 128] width 41 height 24
click at [619, 153] on div "First Term [DATE]-[DATE]" at bounding box center [620, 160] width 96 height 28
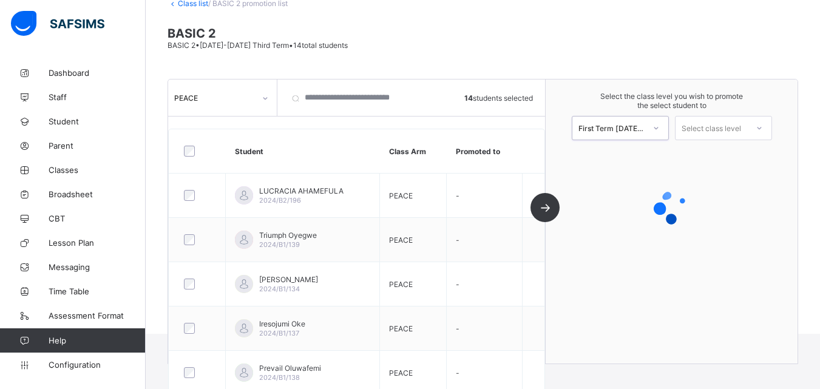
click at [714, 128] on div "Select class level" at bounding box center [711, 128] width 59 height 24
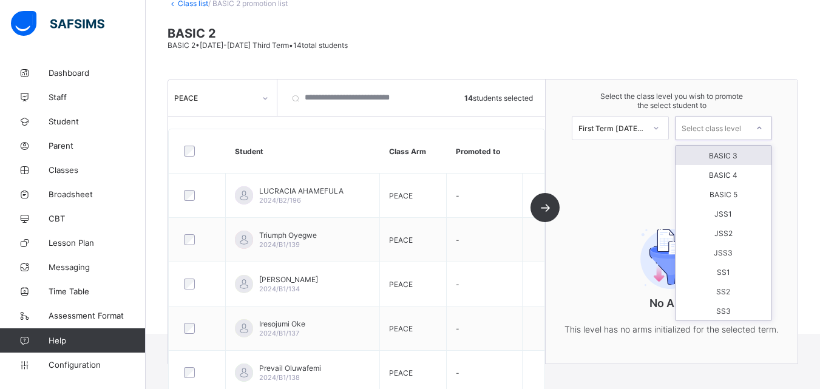
click at [725, 153] on div "BASIC 3" at bounding box center [724, 155] width 96 height 19
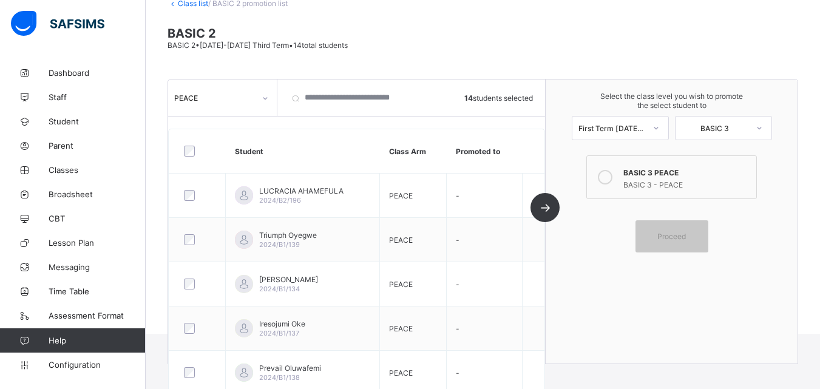
click at [683, 171] on div "BASIC 3 PEACE" at bounding box center [686, 171] width 126 height 12
click at [689, 230] on div "Proceed" at bounding box center [672, 236] width 73 height 32
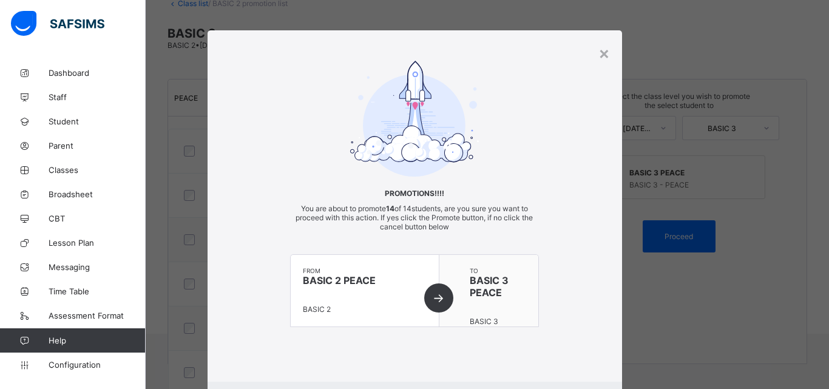
scroll to position [67, 0]
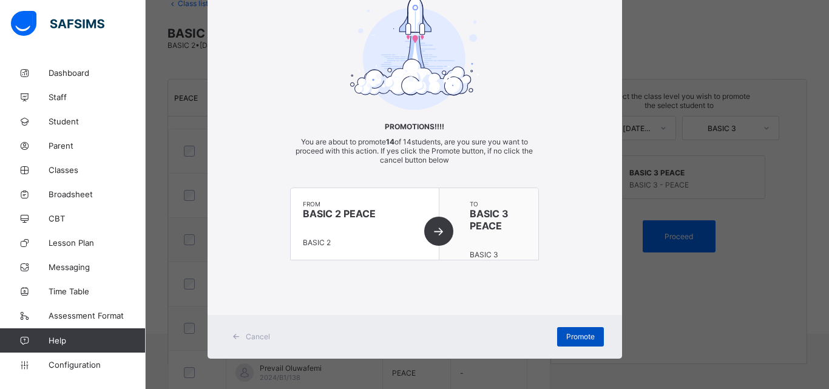
click at [571, 341] on span "Promote" at bounding box center [580, 336] width 29 height 9
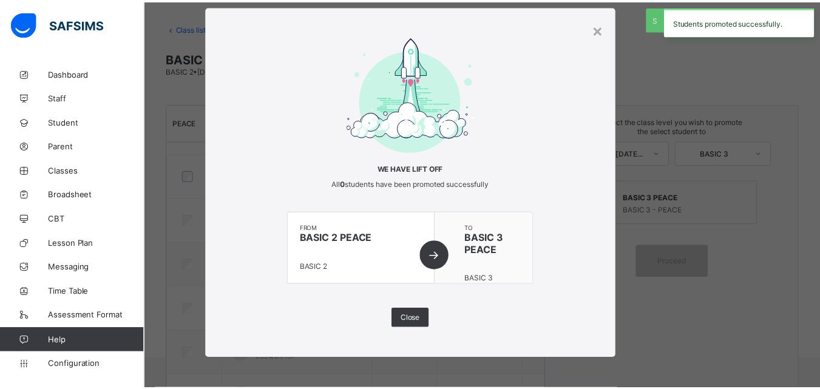
scroll to position [80, 0]
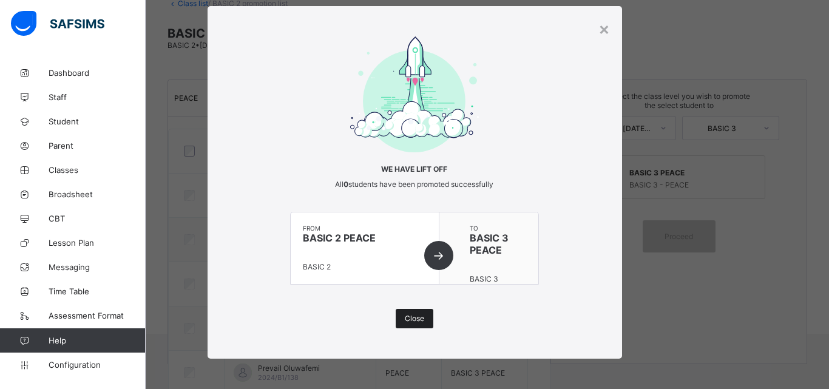
click at [418, 324] on div "Close" at bounding box center [415, 318] width 38 height 19
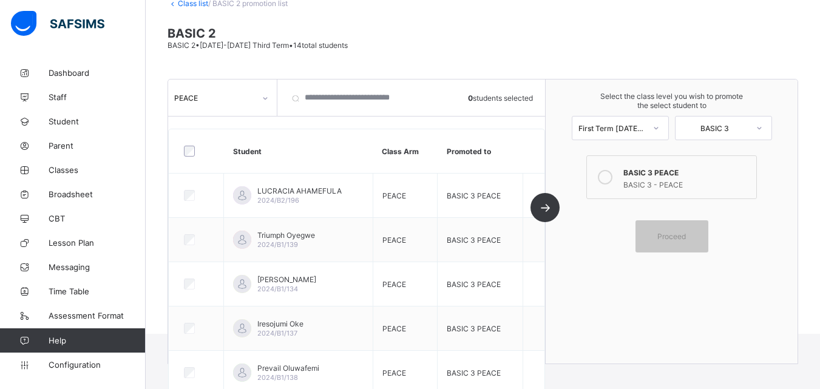
click at [186, 4] on link "Class list" at bounding box center [193, 3] width 30 height 9
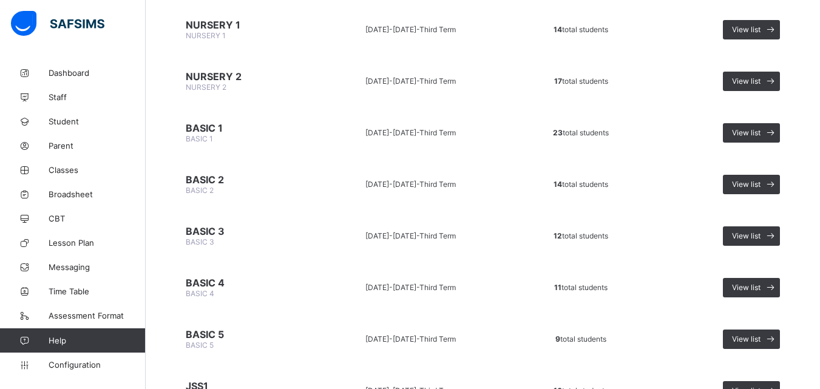
scroll to position [307, 0]
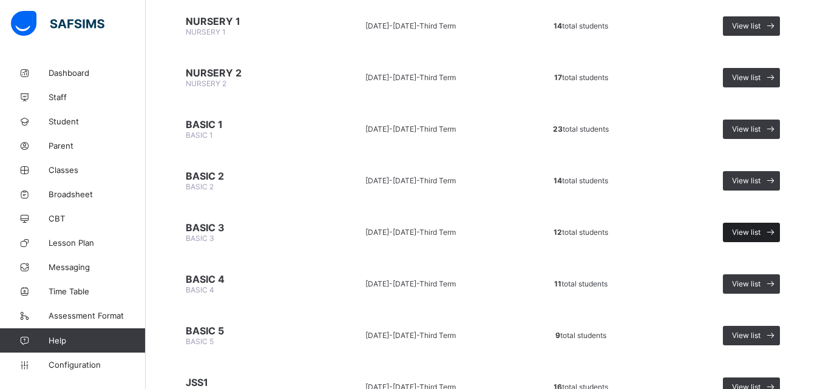
click at [748, 232] on span "View list" at bounding box center [746, 232] width 29 height 9
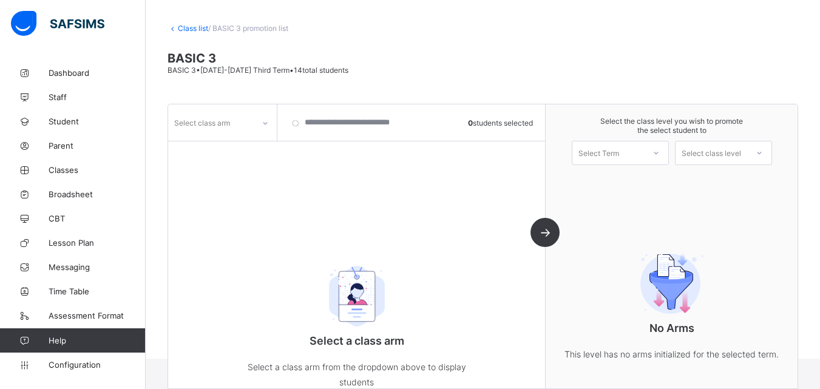
scroll to position [80, 0]
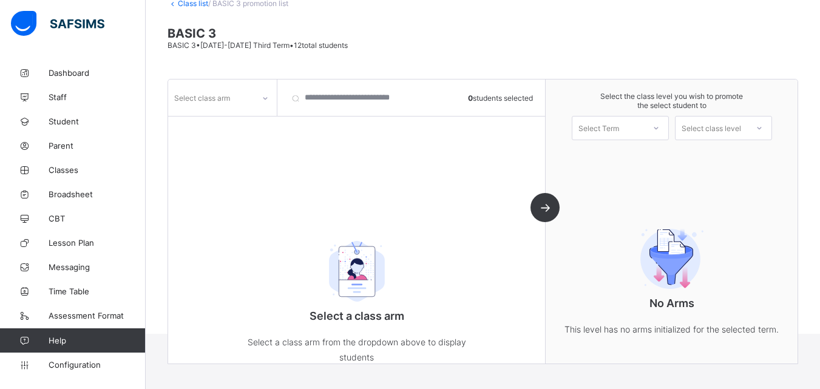
click at [238, 91] on div "Select class arm" at bounding box center [211, 97] width 86 height 17
click at [227, 123] on div "PEACE" at bounding box center [222, 124] width 107 height 19
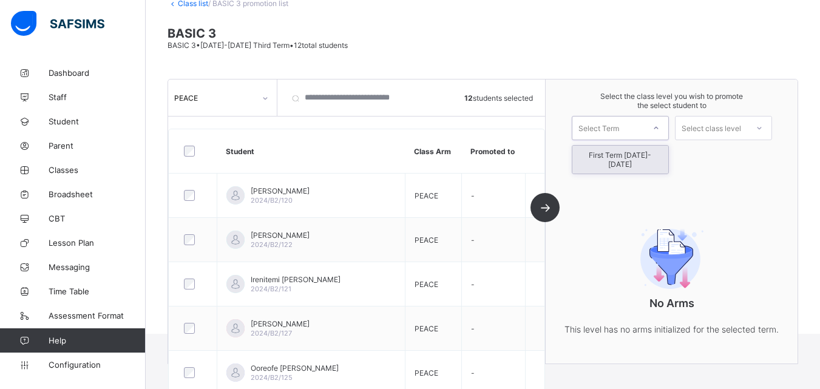
click at [619, 127] on div "Select Term" at bounding box center [598, 128] width 41 height 24
click at [634, 157] on div "First Term [DATE]-[DATE]" at bounding box center [620, 160] width 96 height 28
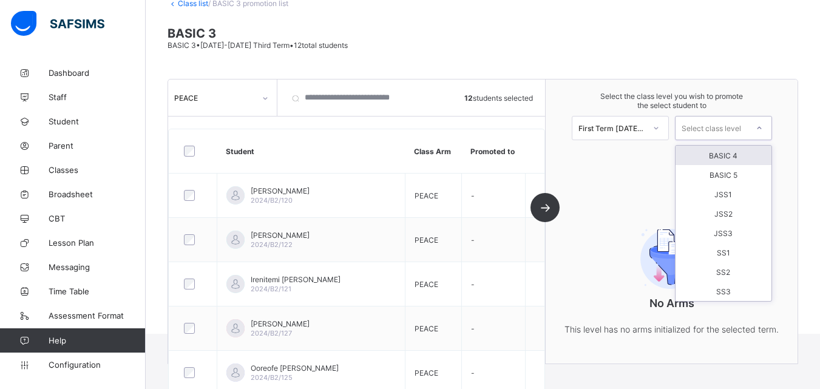
click at [703, 128] on div "Select class level" at bounding box center [711, 128] width 59 height 24
click at [722, 157] on div "BASIC 4" at bounding box center [724, 155] width 96 height 19
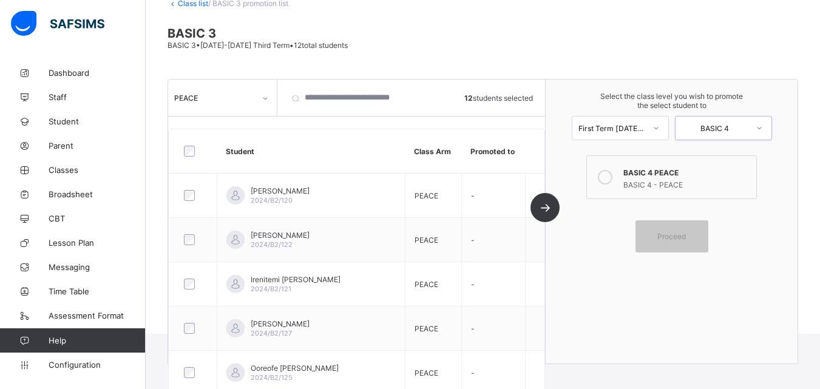
click at [716, 163] on label "BASIC 4 PEACE BASIC 4 - PEACE" at bounding box center [671, 177] width 170 height 44
click at [696, 237] on span "Proceed" at bounding box center [672, 236] width 55 height 9
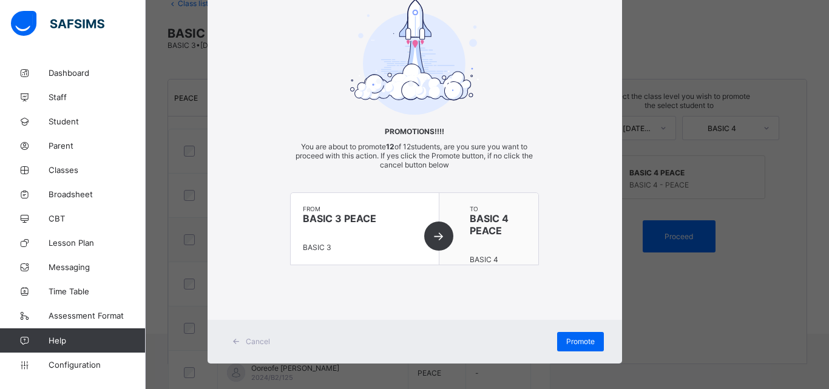
scroll to position [67, 0]
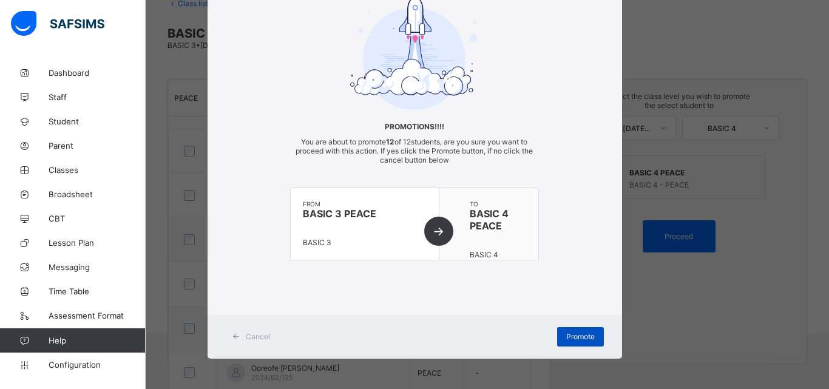
click at [566, 331] on div "Promote" at bounding box center [580, 336] width 47 height 19
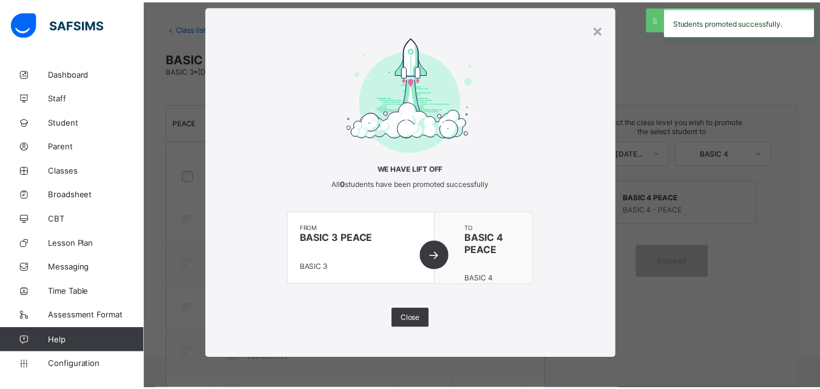
scroll to position [80, 0]
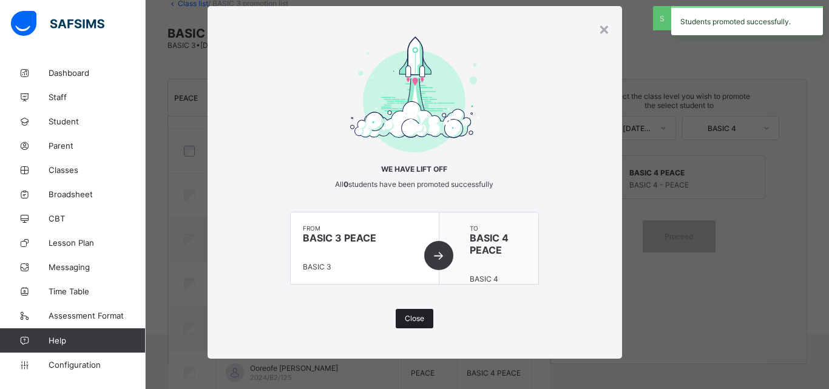
click at [413, 314] on span "Close" at bounding box center [414, 318] width 19 height 9
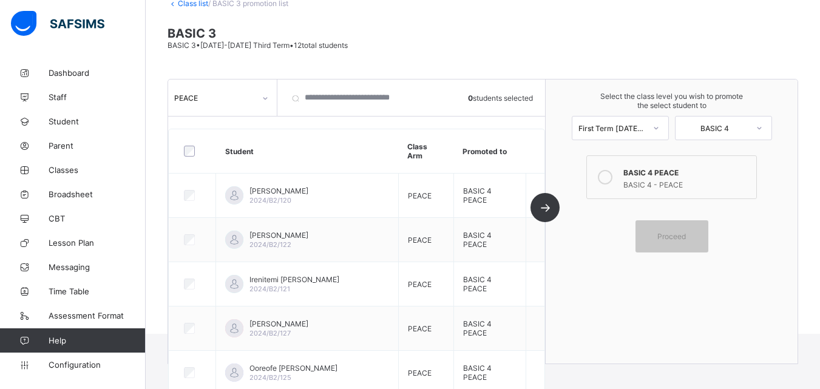
click at [182, 4] on link "Class list" at bounding box center [193, 3] width 30 height 9
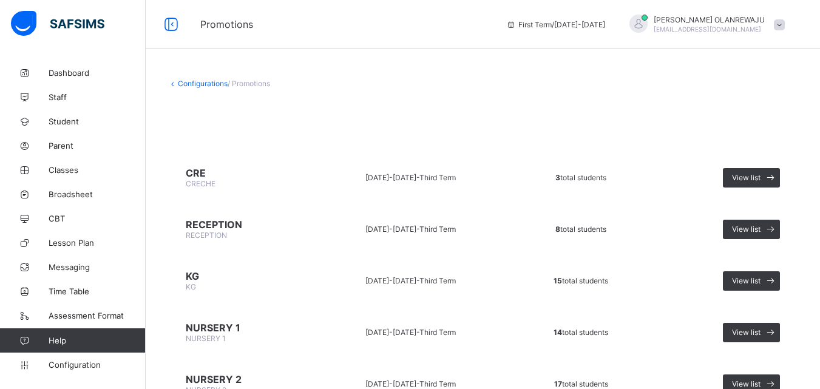
scroll to position [341, 0]
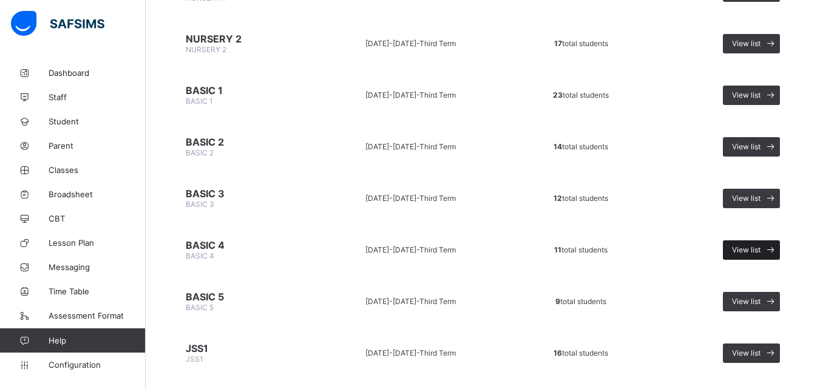
click at [777, 245] on icon at bounding box center [770, 250] width 13 height 12
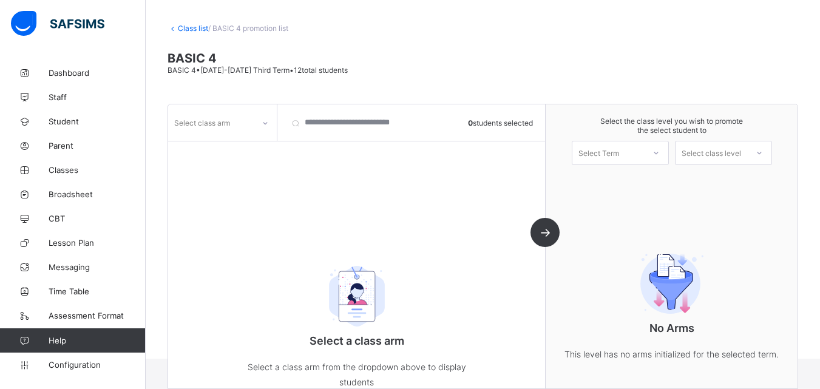
scroll to position [80, 0]
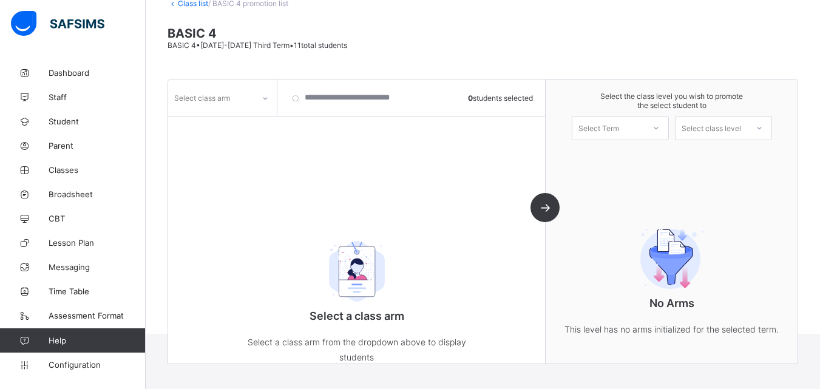
click at [199, 92] on div "Select class arm" at bounding box center [202, 97] width 56 height 23
click at [208, 127] on div "PEACE" at bounding box center [222, 124] width 107 height 19
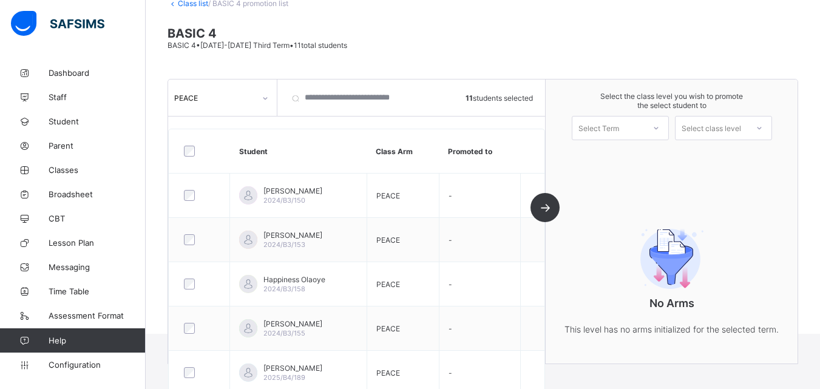
click at [640, 134] on div "Select Term" at bounding box center [608, 128] width 72 height 17
click at [632, 161] on div "First Term [DATE]-[DATE]" at bounding box center [620, 160] width 96 height 28
click at [706, 131] on div "Select class level" at bounding box center [711, 128] width 59 height 24
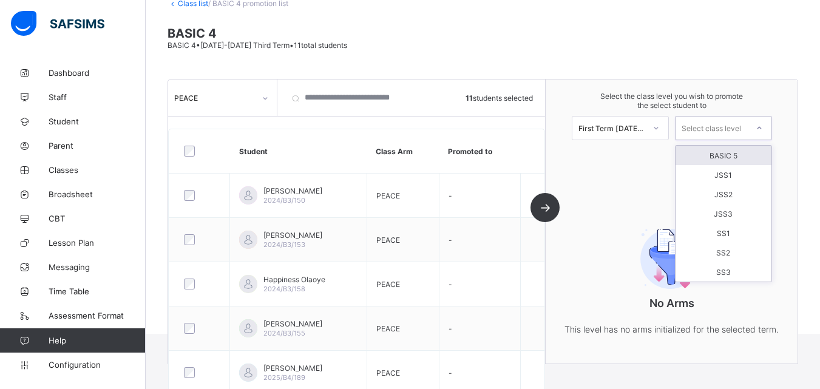
click at [722, 160] on div "BASIC 5" at bounding box center [724, 155] width 96 height 19
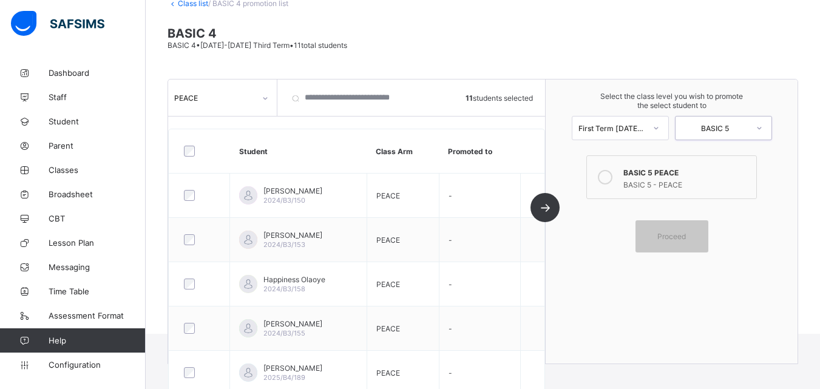
click at [703, 188] on div "BASIC 5 - PEACE" at bounding box center [686, 183] width 126 height 12
click at [671, 225] on div "Proceed" at bounding box center [672, 236] width 73 height 32
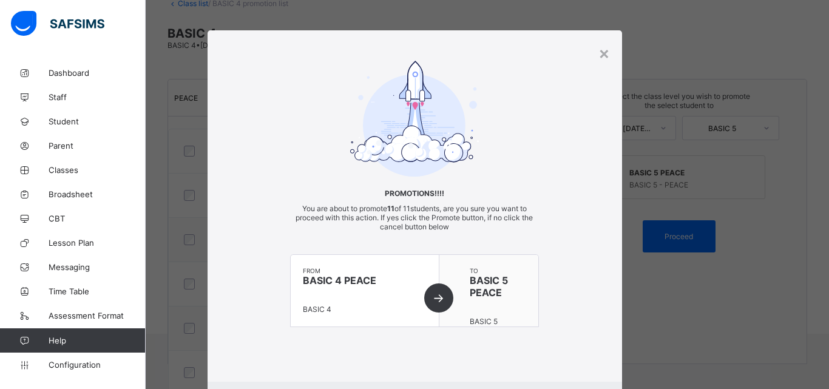
scroll to position [67, 0]
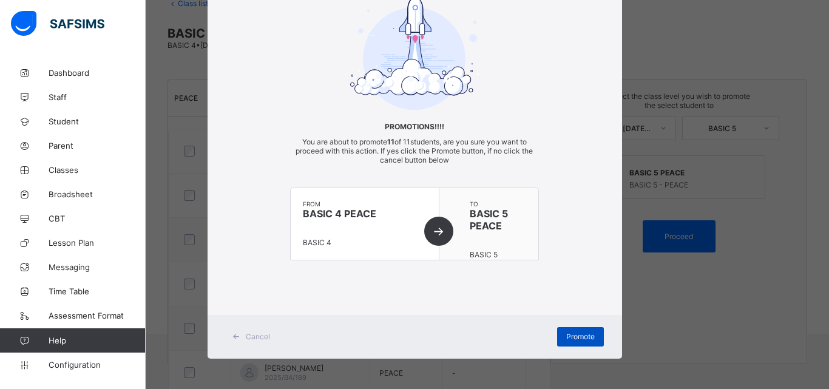
click at [579, 328] on div "Promote" at bounding box center [580, 336] width 47 height 19
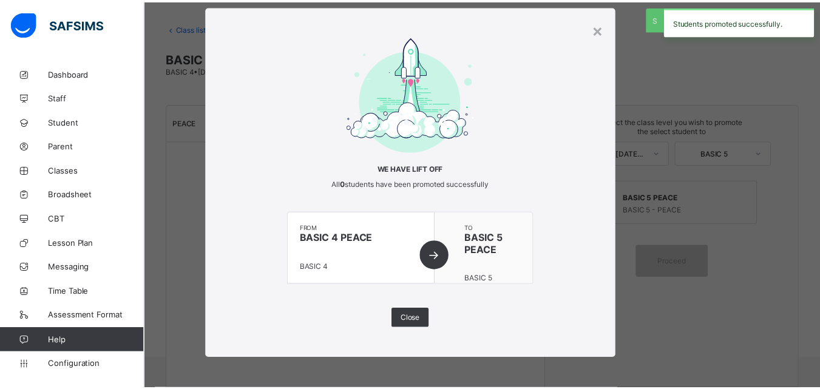
scroll to position [80, 0]
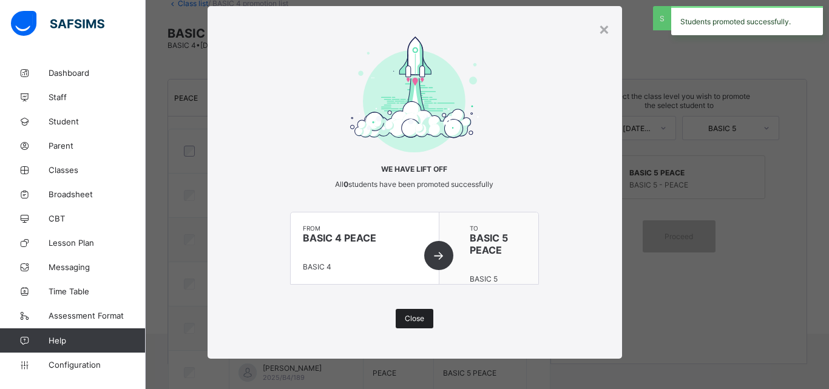
click at [424, 311] on div "Close" at bounding box center [415, 318] width 38 height 19
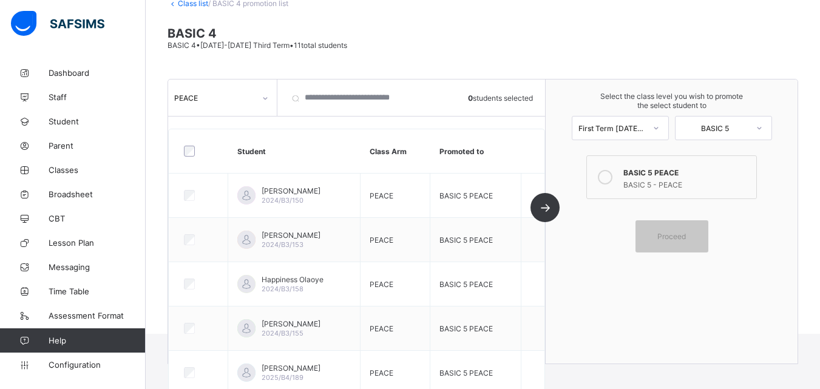
click at [190, 3] on link "Class list" at bounding box center [193, 3] width 30 height 9
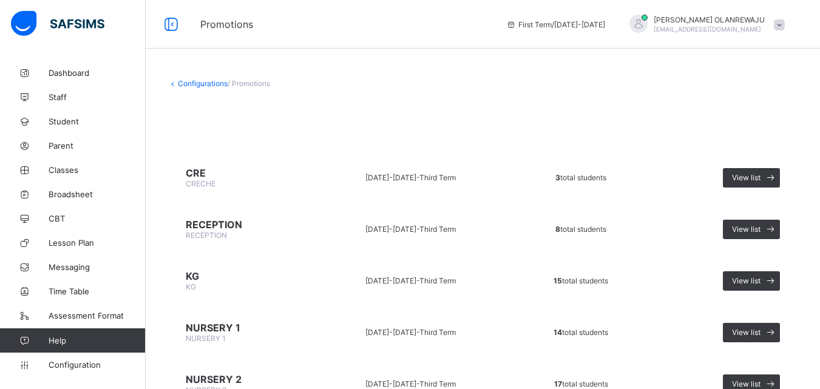
scroll to position [341, 0]
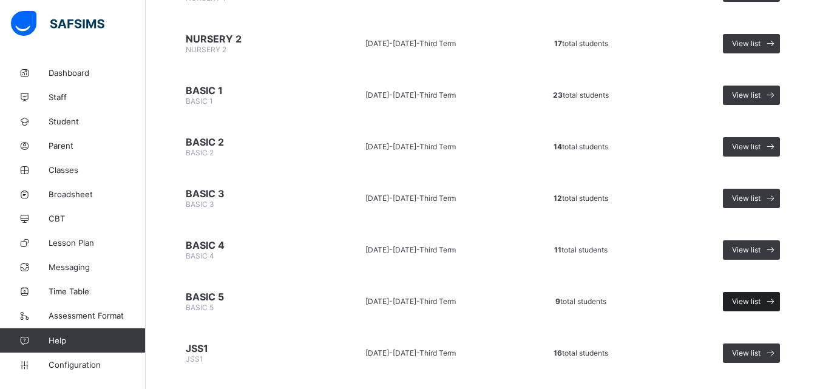
click at [759, 296] on div "View list" at bounding box center [751, 301] width 57 height 19
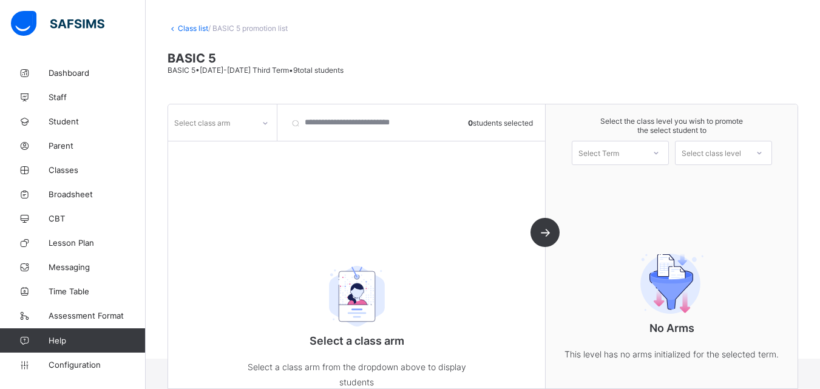
scroll to position [80, 0]
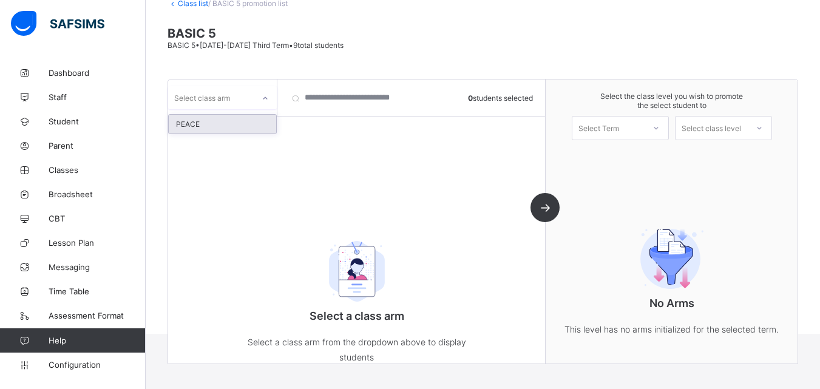
click at [208, 93] on div "Select class arm" at bounding box center [202, 97] width 56 height 23
click at [211, 117] on div "PEACE" at bounding box center [222, 124] width 107 height 19
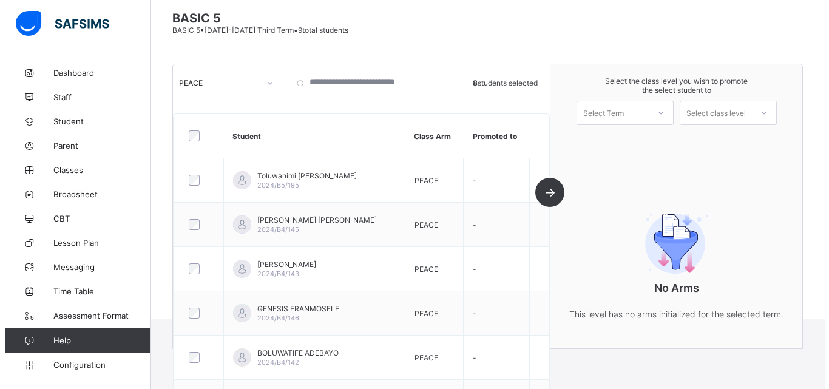
scroll to position [87, 0]
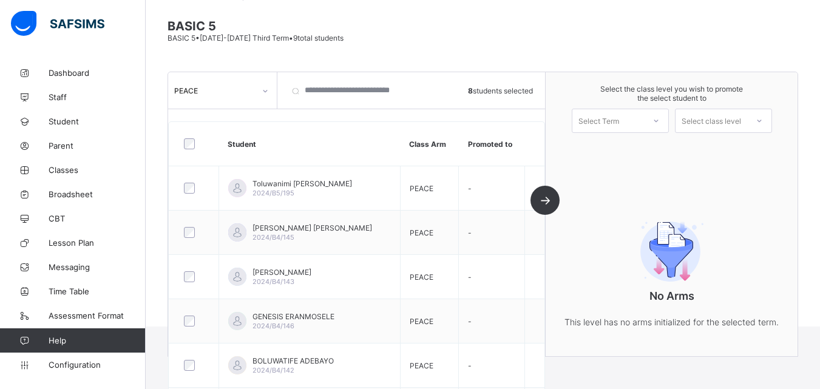
click at [586, 121] on div "Select Term" at bounding box center [598, 121] width 41 height 24
click at [594, 143] on div "First Term [DATE]-[DATE]" at bounding box center [620, 152] width 96 height 28
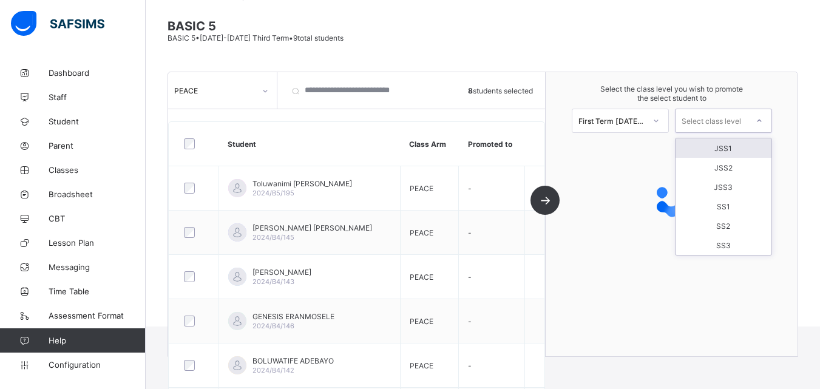
click at [717, 118] on div "Select class level" at bounding box center [711, 121] width 59 height 24
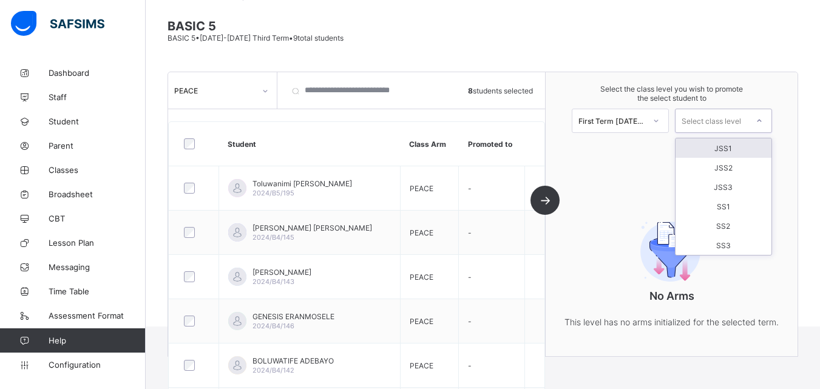
click at [730, 148] on div "JSS1" at bounding box center [724, 147] width 96 height 19
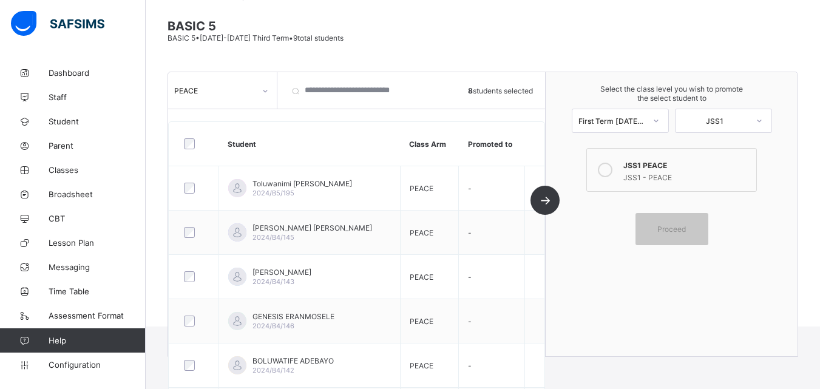
click at [713, 154] on label "JSS1 PEACE JSS1 - PEACE" at bounding box center [671, 170] width 170 height 44
click at [697, 226] on span "Proceed" at bounding box center [672, 229] width 55 height 9
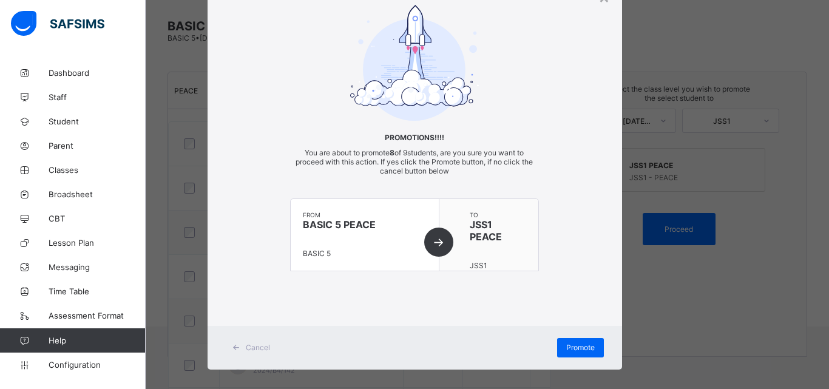
scroll to position [67, 0]
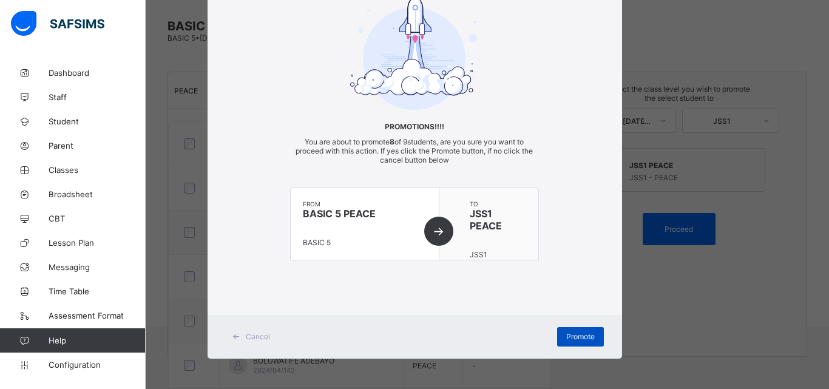
click at [566, 341] on span "Promote" at bounding box center [580, 336] width 29 height 9
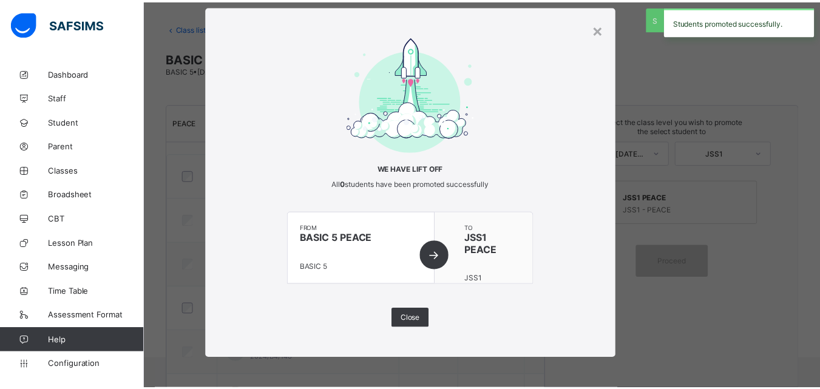
scroll to position [87, 0]
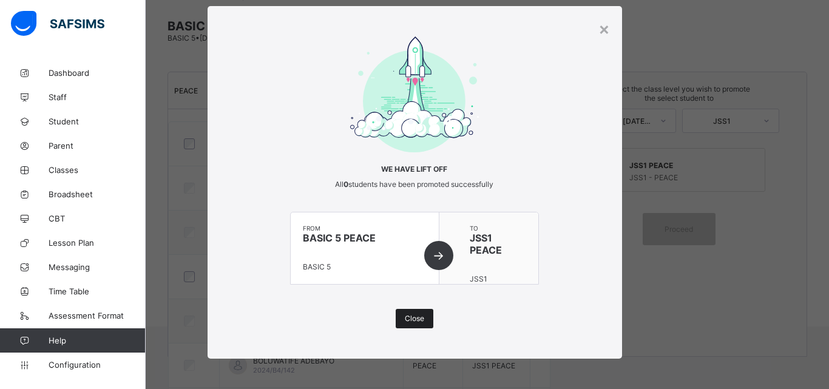
click at [423, 314] on div "Close" at bounding box center [415, 318] width 38 height 19
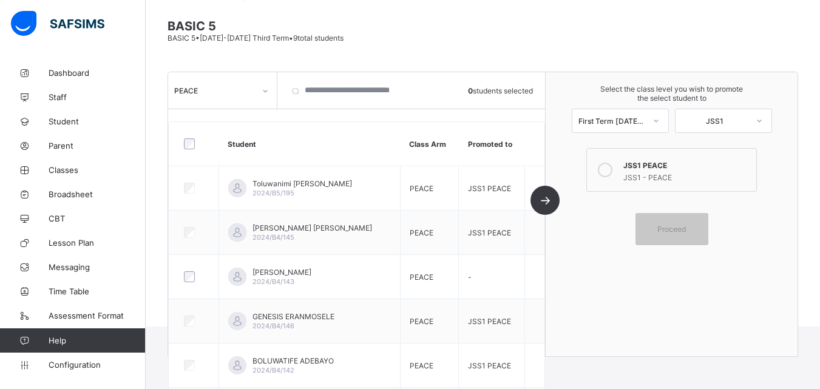
click at [311, 109] on div "PEACE 0 students selected Student Class Arm Promoted to Toluwanimi Modebola Awo…" at bounding box center [357, 214] width 378 height 284
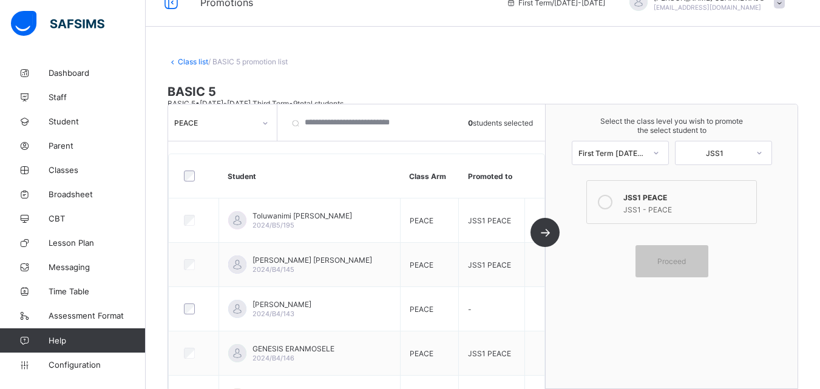
scroll to position [0, 0]
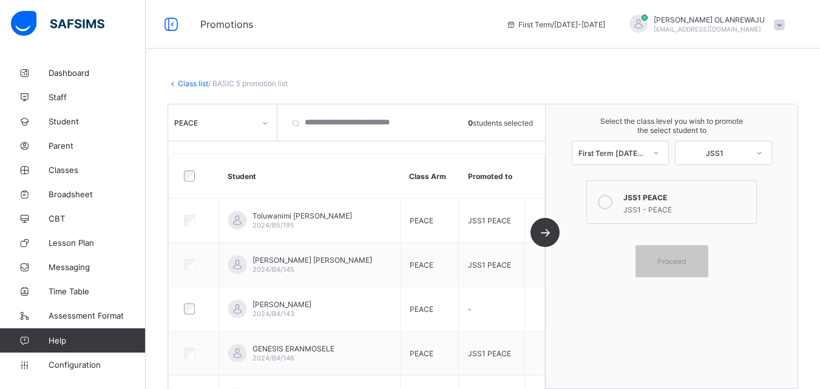
click at [191, 83] on link "Class list" at bounding box center [193, 83] width 30 height 9
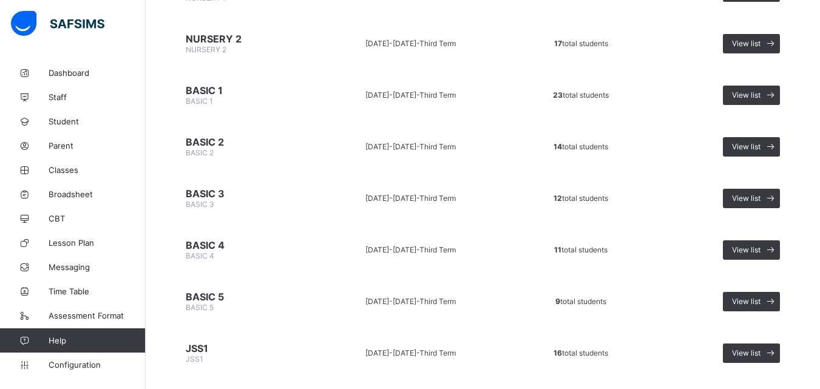
scroll to position [628, 0]
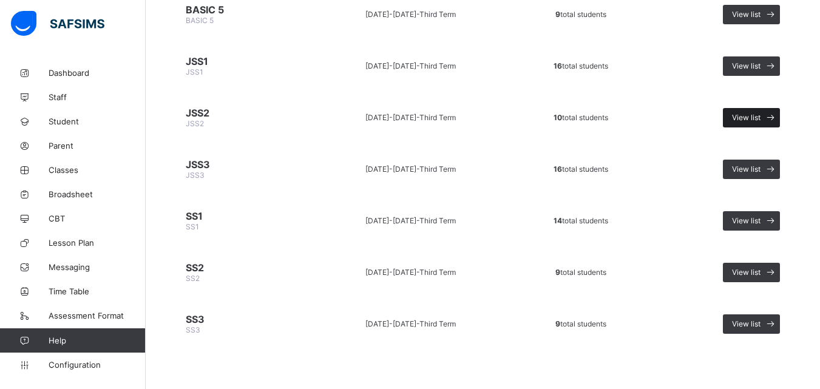
click at [754, 120] on span "View list" at bounding box center [746, 117] width 29 height 9
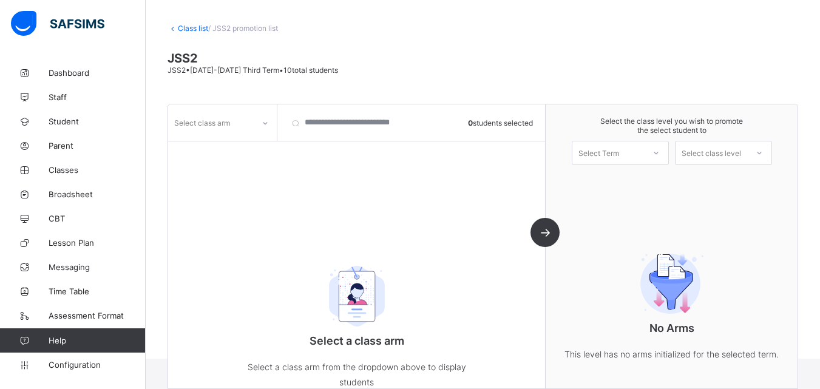
scroll to position [80, 0]
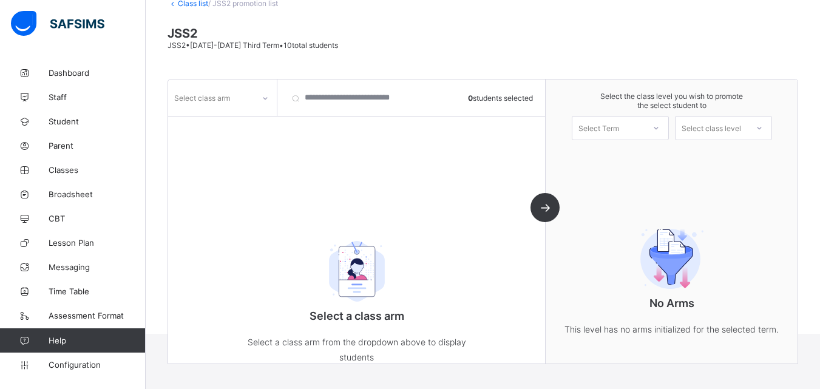
click at [224, 117] on div "Select class arm 0 students selected Select a class arm Select a class arm from…" at bounding box center [357, 222] width 378 height 284
click at [224, 101] on div "Select class arm" at bounding box center [202, 97] width 56 height 23
click at [215, 121] on div "PEACE" at bounding box center [222, 124] width 107 height 19
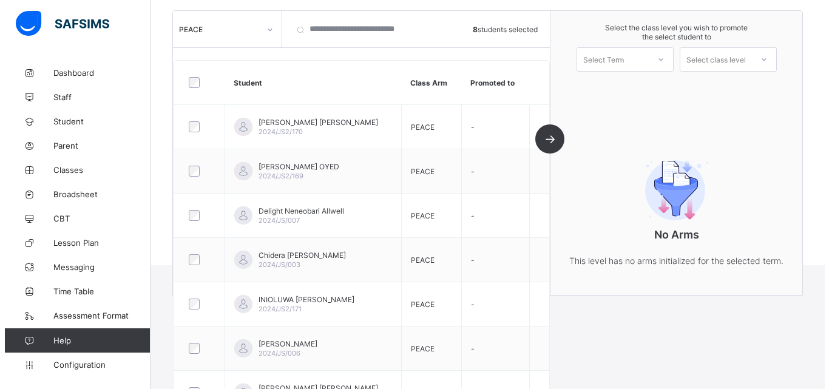
scroll to position [146, 0]
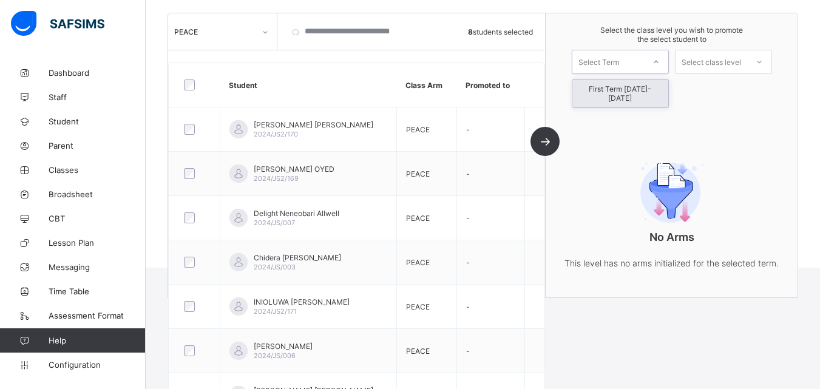
click at [609, 61] on div "Select Term" at bounding box center [598, 62] width 41 height 24
click at [619, 83] on div "First Term [DATE]-[DATE]" at bounding box center [620, 94] width 96 height 28
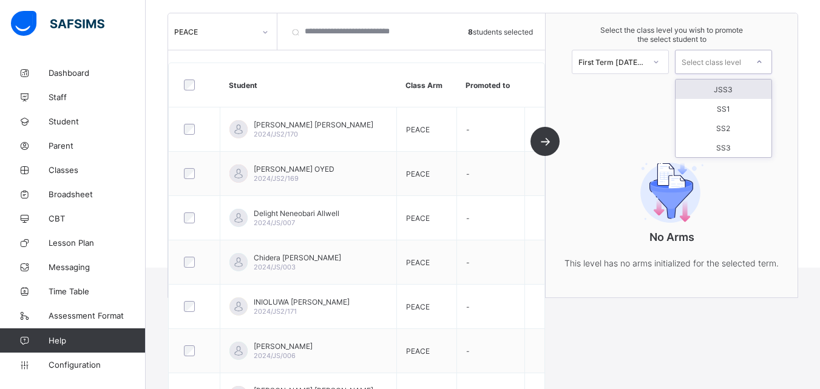
click at [720, 65] on div "Select class level" at bounding box center [711, 62] width 59 height 24
click at [729, 88] on div "JSS3" at bounding box center [724, 89] width 96 height 19
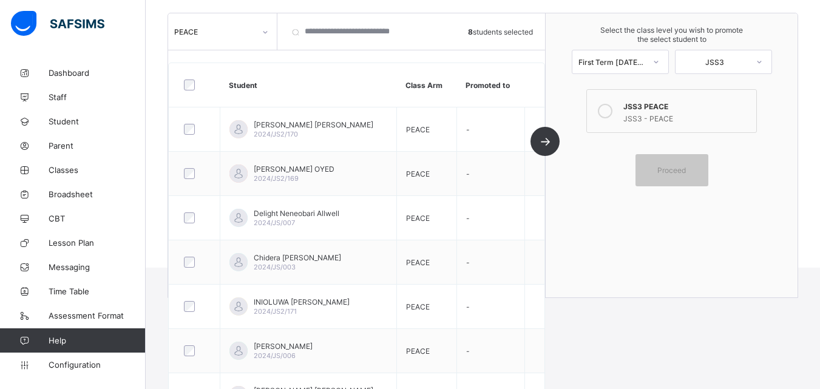
click at [668, 121] on div "JSS3 - PEACE" at bounding box center [686, 117] width 126 height 12
click at [671, 163] on div "Proceed" at bounding box center [672, 170] width 73 height 32
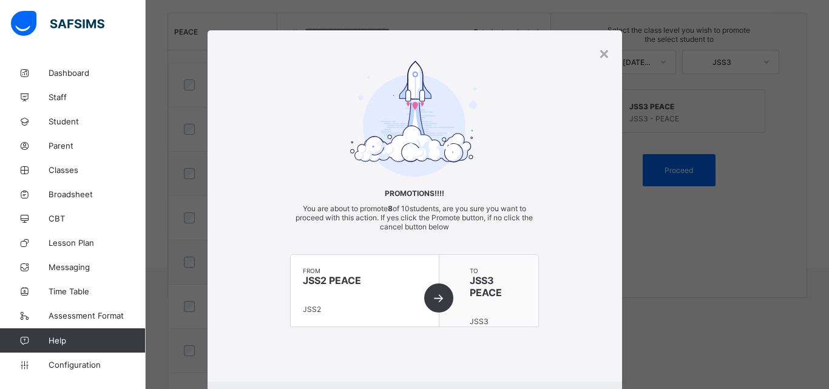
scroll to position [67, 0]
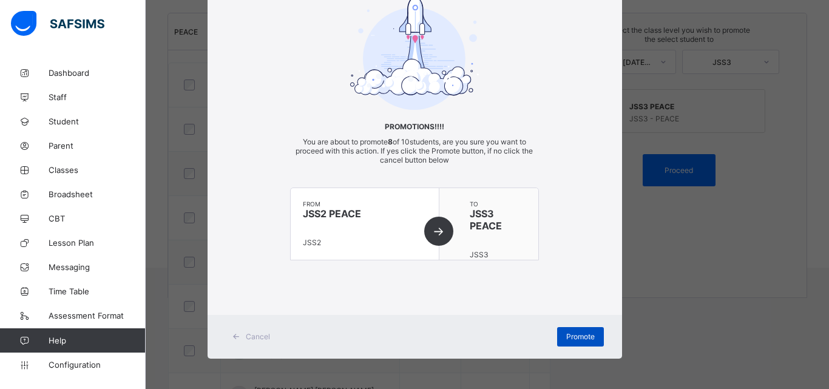
click at [595, 337] on div "Promote" at bounding box center [580, 336] width 47 height 19
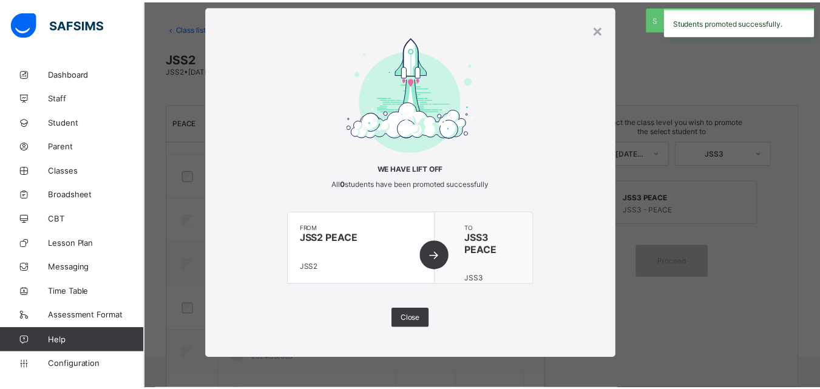
scroll to position [146, 0]
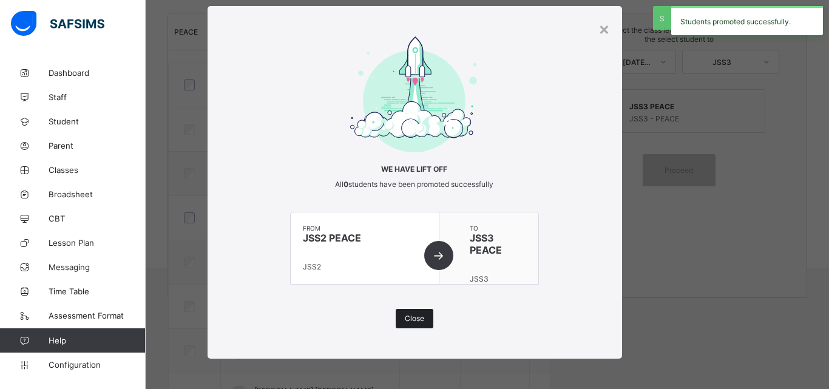
click at [402, 313] on div "Close" at bounding box center [415, 318] width 38 height 19
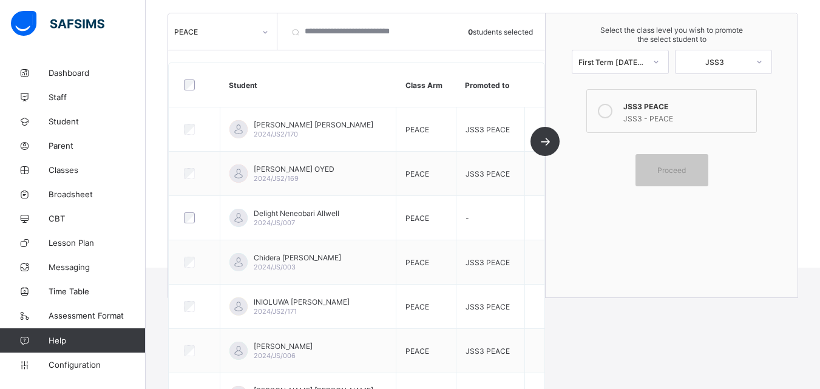
scroll to position [0, 0]
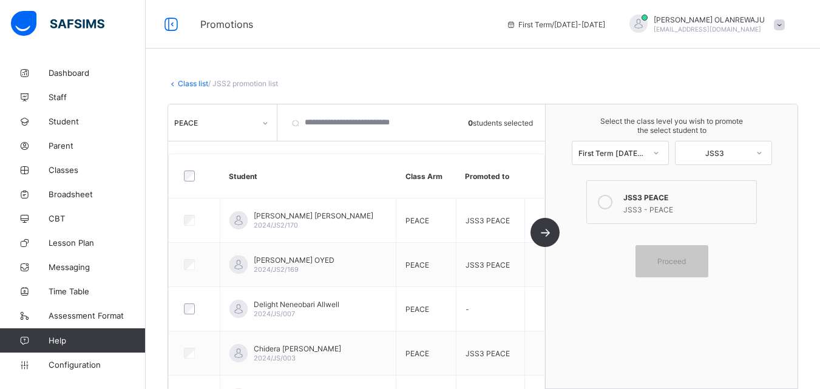
click at [191, 80] on link "Class list" at bounding box center [193, 83] width 30 height 9
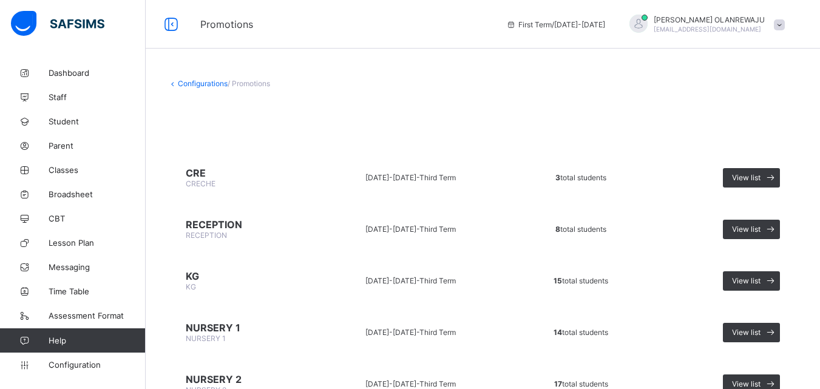
scroll to position [341, 0]
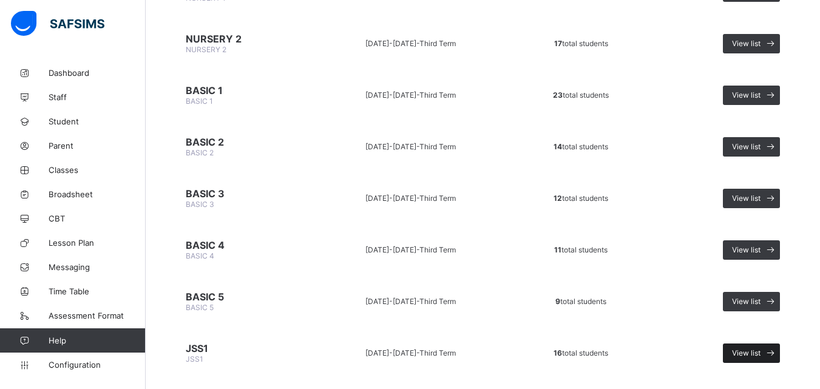
click at [772, 349] on span at bounding box center [770, 353] width 19 height 19
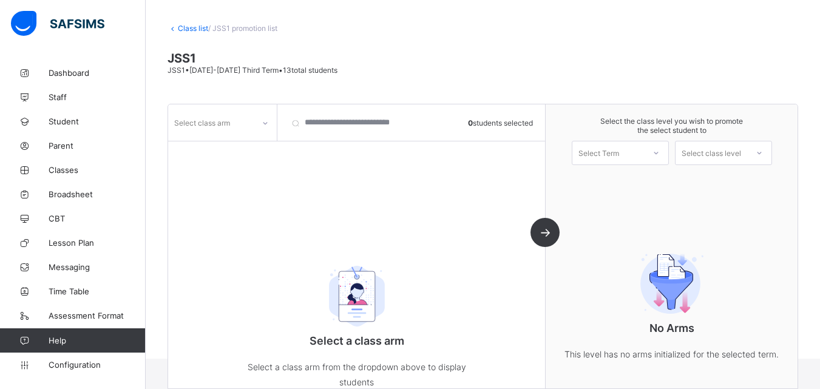
scroll to position [80, 0]
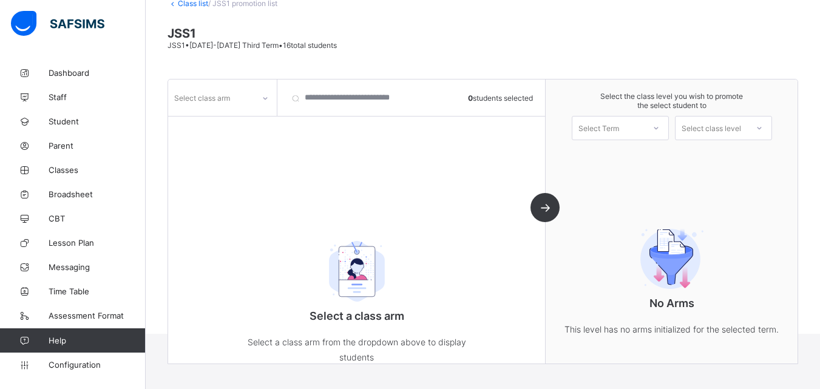
click at [203, 97] on div "Select class arm" at bounding box center [202, 97] width 56 height 23
click at [201, 130] on div "PEACE" at bounding box center [222, 124] width 107 height 19
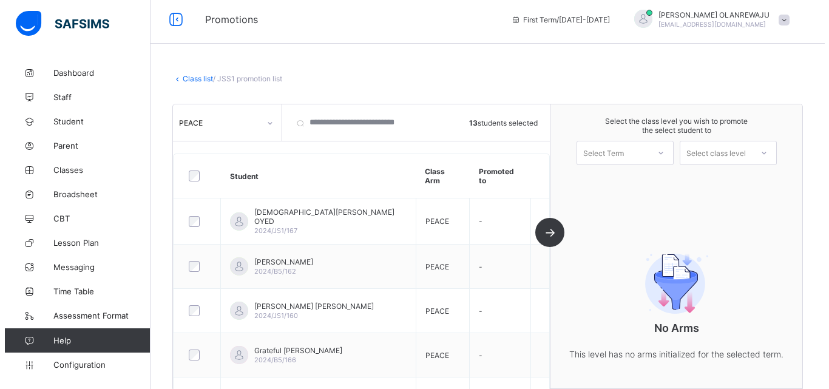
scroll to position [0, 0]
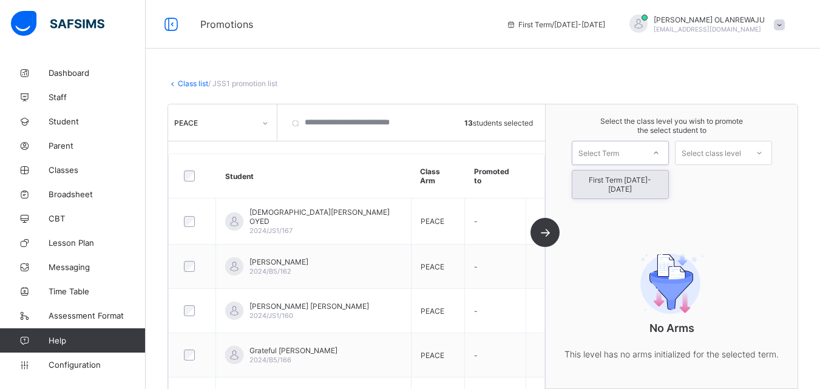
click at [594, 155] on div "Select Term" at bounding box center [598, 153] width 41 height 24
click at [599, 177] on div "First Term [DATE]-[DATE]" at bounding box center [620, 185] width 96 height 28
click at [709, 152] on div "Select class level" at bounding box center [711, 153] width 59 height 24
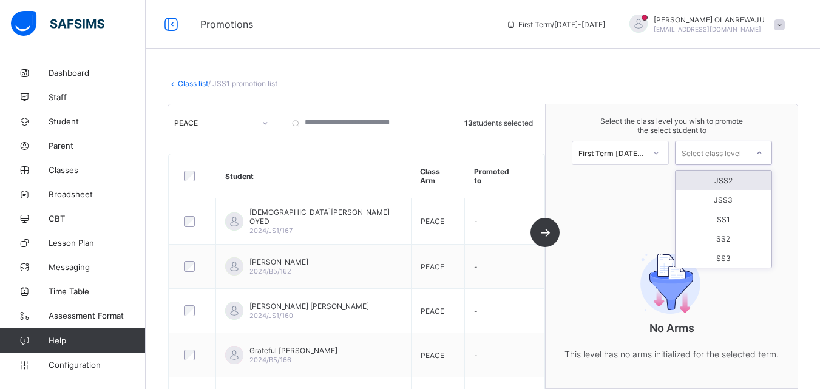
click at [716, 182] on div "JSS2" at bounding box center [724, 180] width 96 height 19
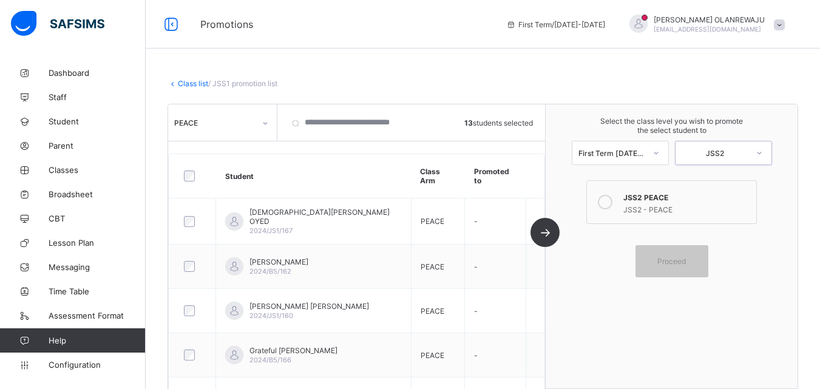
click at [679, 198] on div "JSS2 PEACE" at bounding box center [686, 196] width 126 height 12
click at [676, 253] on div "Proceed" at bounding box center [672, 261] width 73 height 32
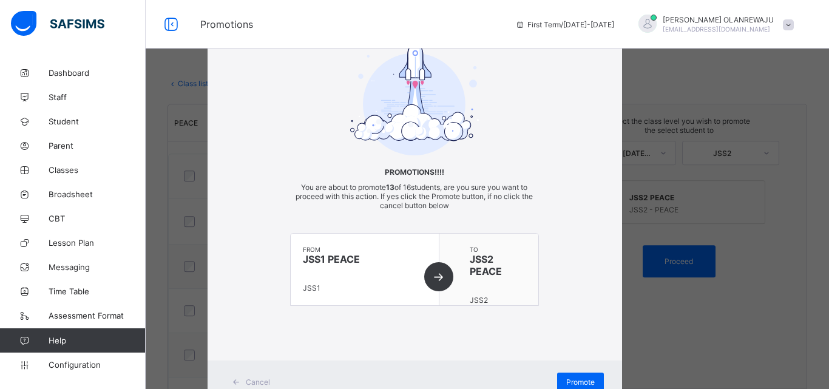
scroll to position [67, 0]
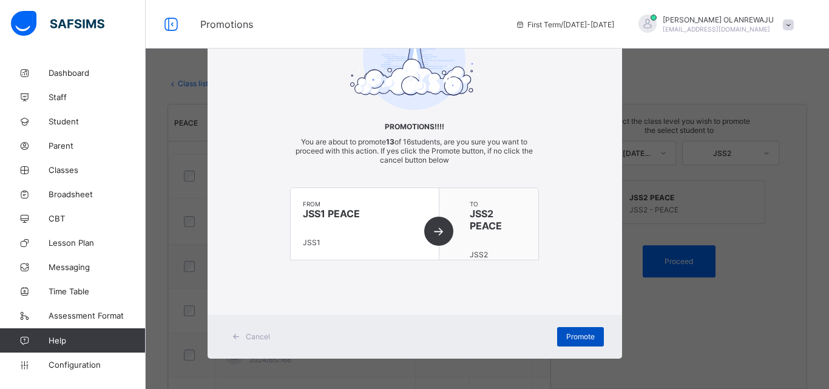
click at [589, 333] on span "Promote" at bounding box center [580, 336] width 29 height 9
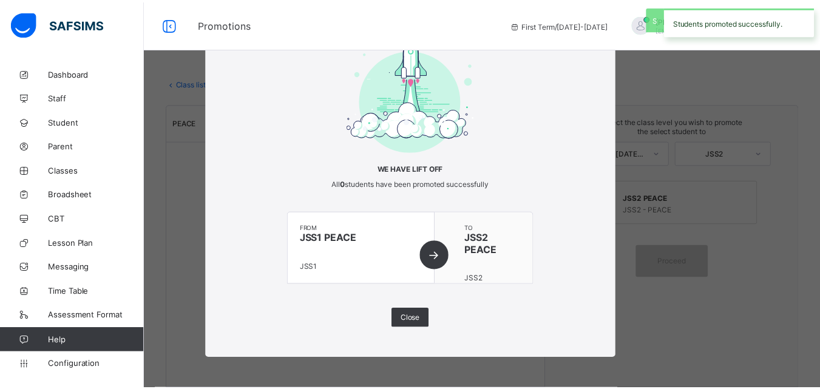
scroll to position [24, 0]
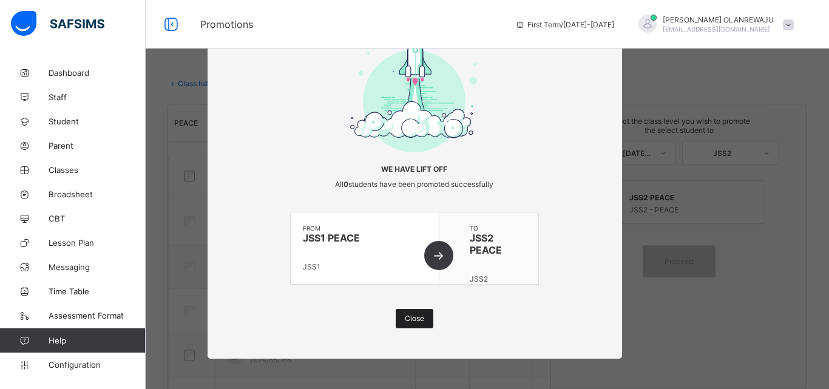
click at [420, 317] on span "Close" at bounding box center [414, 318] width 19 height 9
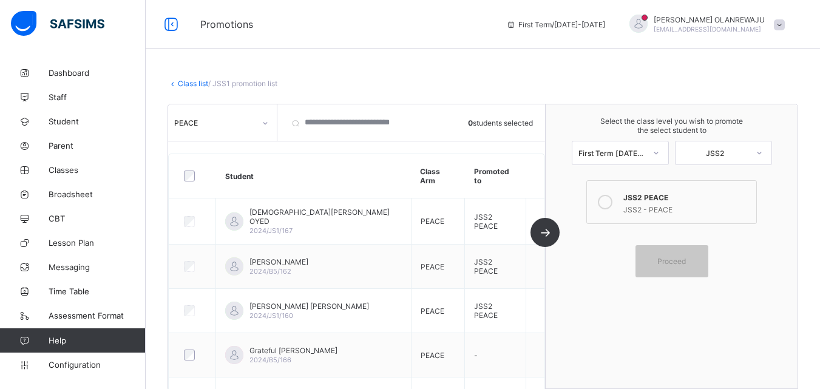
click at [188, 82] on link "Class list" at bounding box center [193, 83] width 30 height 9
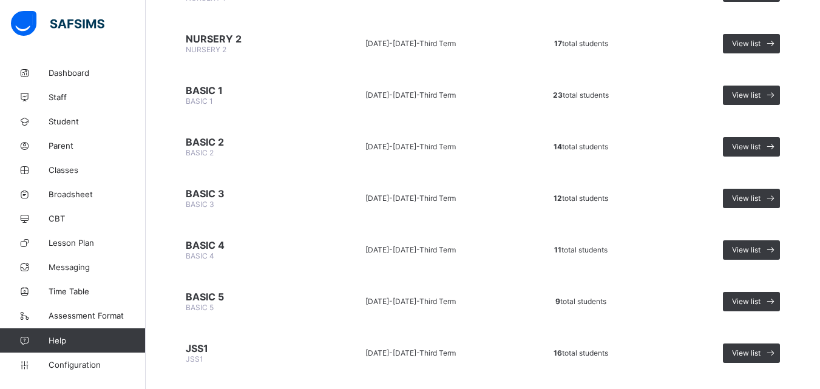
scroll to position [628, 0]
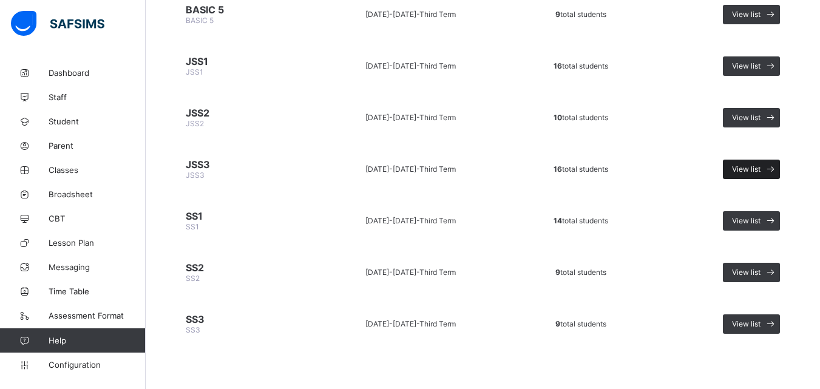
click at [752, 166] on span "View list" at bounding box center [746, 168] width 29 height 9
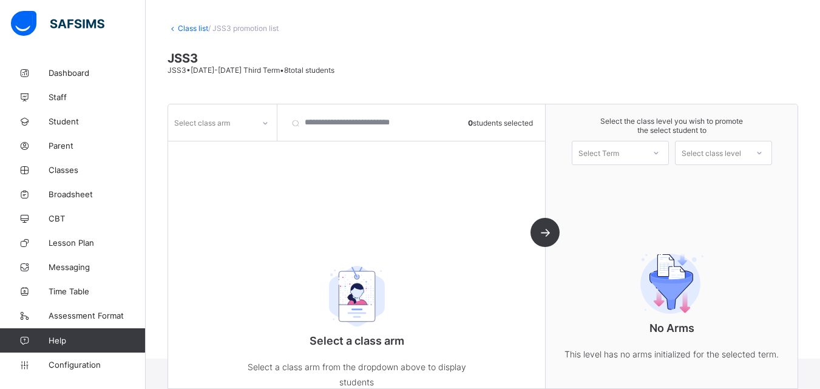
scroll to position [80, 0]
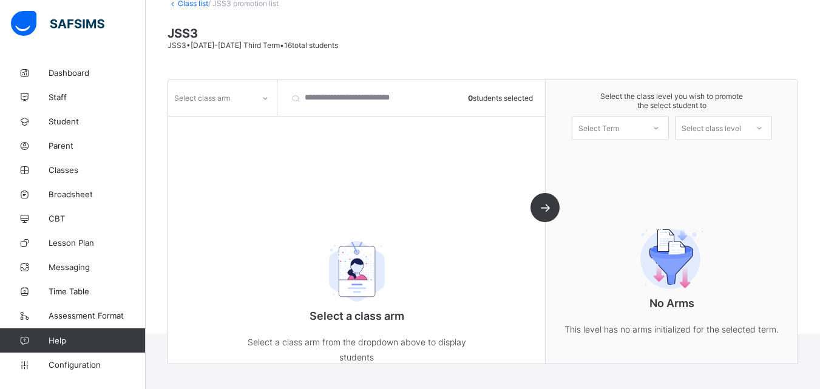
click at [203, 98] on div "Select class arm" at bounding box center [202, 97] width 56 height 23
click at [212, 128] on div "PEACE" at bounding box center [222, 124] width 107 height 19
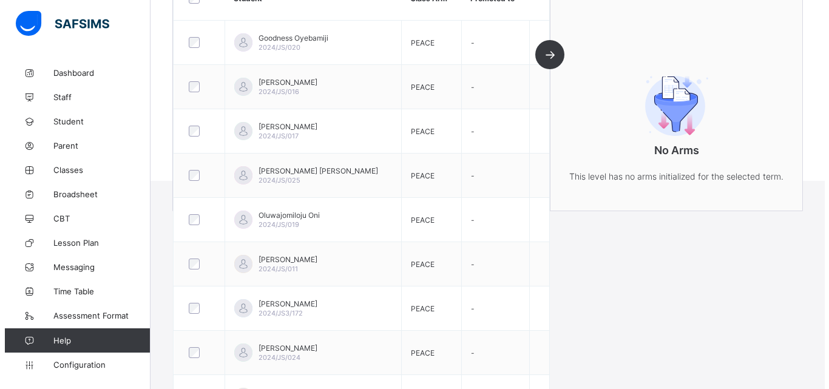
scroll to position [0, 0]
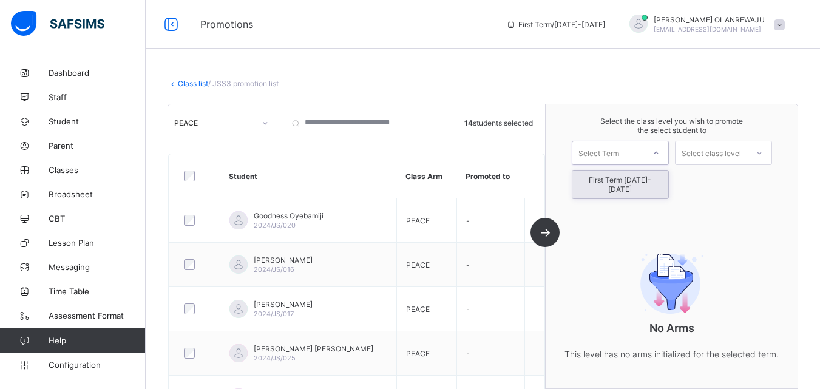
click at [634, 147] on div "Select Term" at bounding box center [608, 152] width 72 height 17
click at [631, 183] on div "First Term [DATE]-[DATE]" at bounding box center [620, 185] width 96 height 28
click at [697, 152] on div "Select class level" at bounding box center [711, 153] width 59 height 24
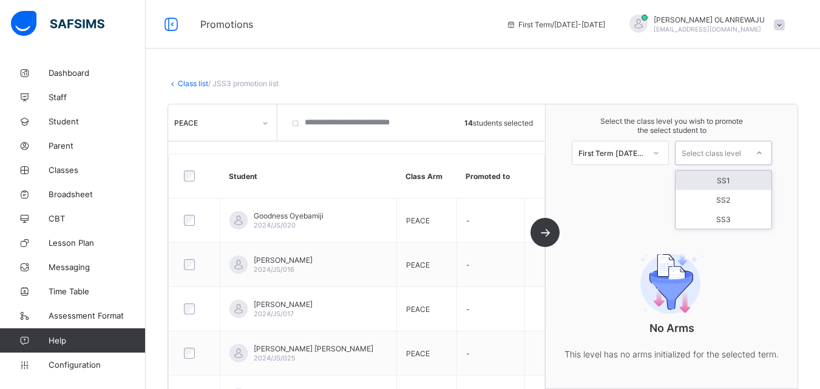
click at [719, 180] on div "SS1" at bounding box center [724, 180] width 96 height 19
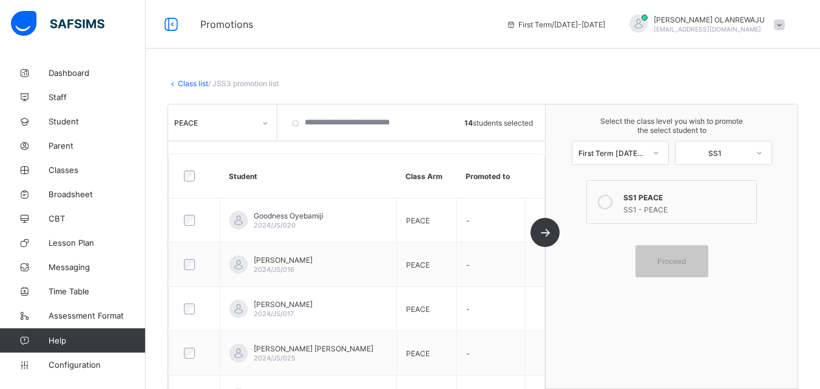
click at [707, 194] on div "SS1 PEACE" at bounding box center [686, 196] width 126 height 12
click at [681, 260] on span "Proceed" at bounding box center [671, 261] width 29 height 9
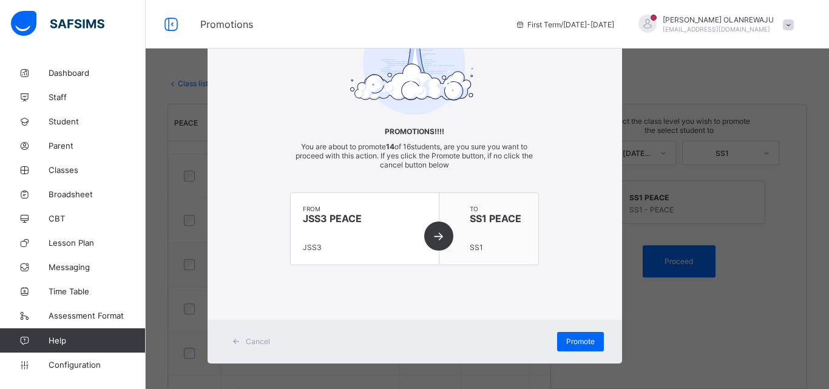
scroll to position [67, 0]
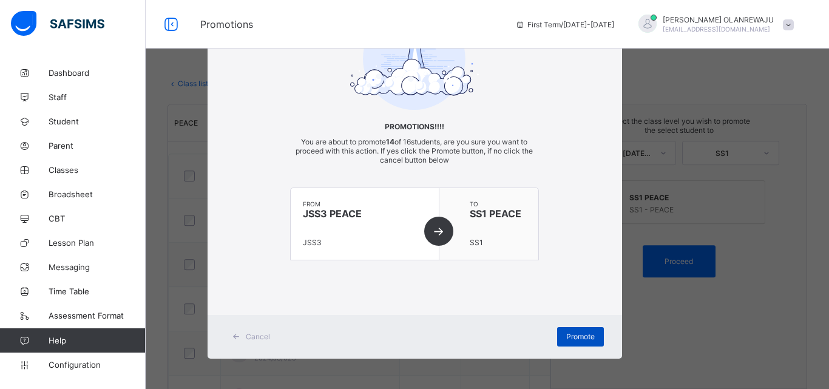
click at [592, 338] on div "Promote" at bounding box center [580, 336] width 47 height 19
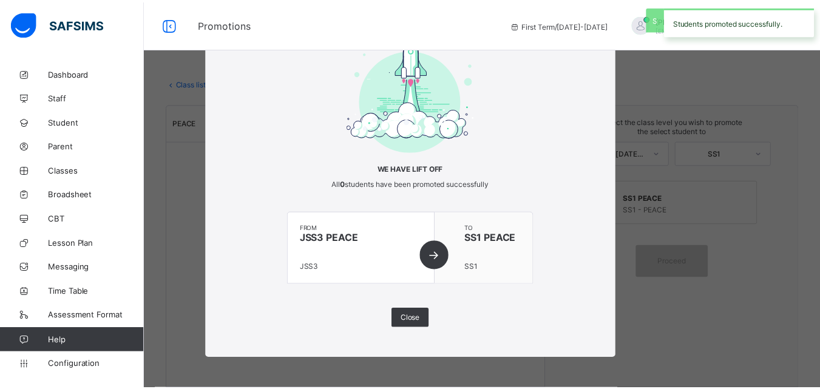
scroll to position [24, 0]
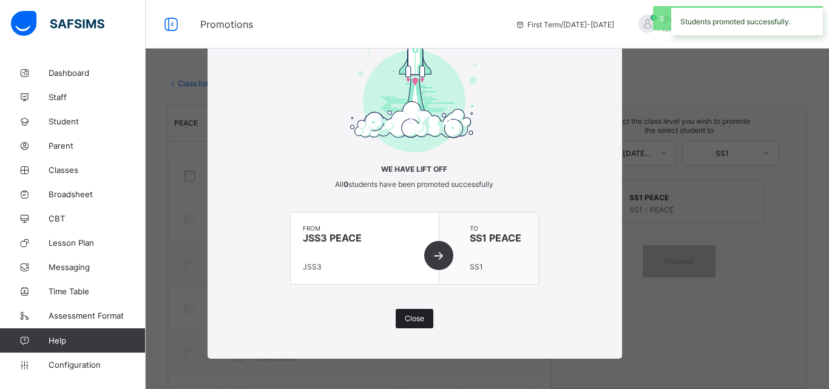
click at [416, 316] on span "Close" at bounding box center [414, 318] width 19 height 9
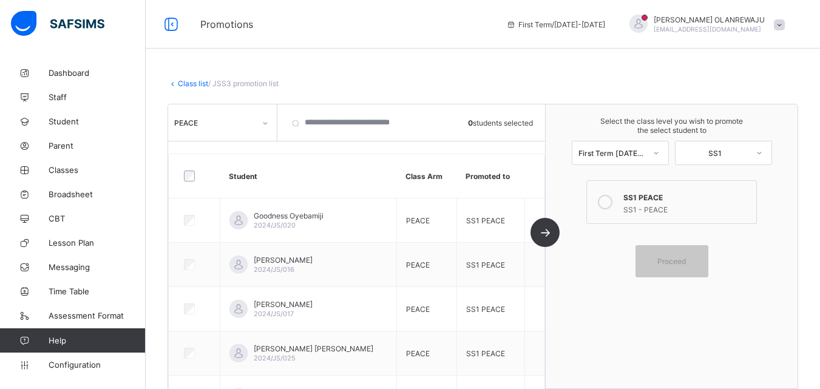
click at [185, 81] on link "Class list" at bounding box center [193, 83] width 30 height 9
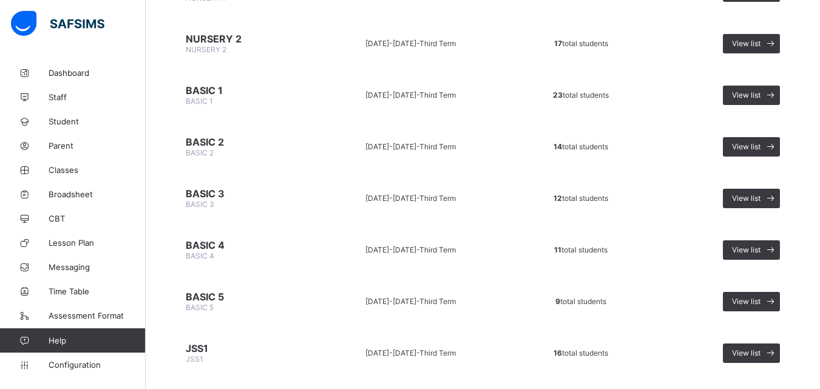
scroll to position [628, 0]
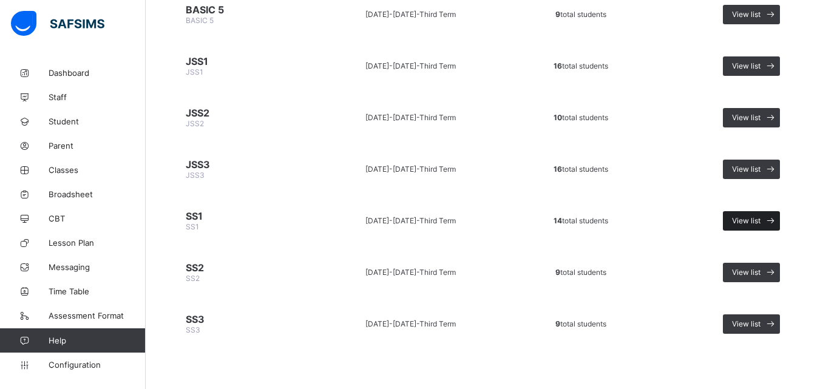
click at [758, 221] on span "View list" at bounding box center [746, 220] width 29 height 9
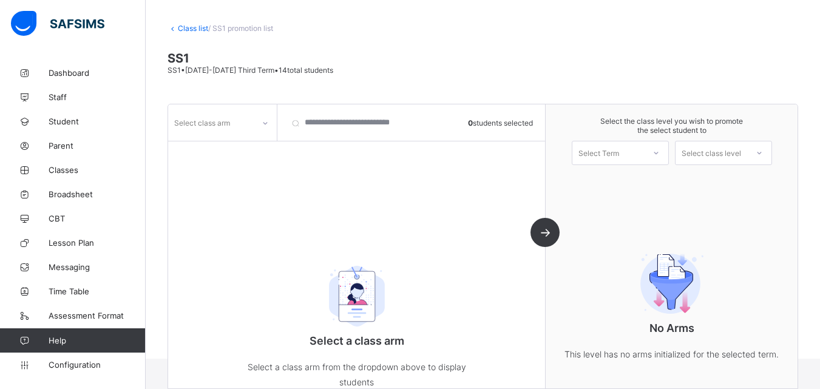
scroll to position [80, 0]
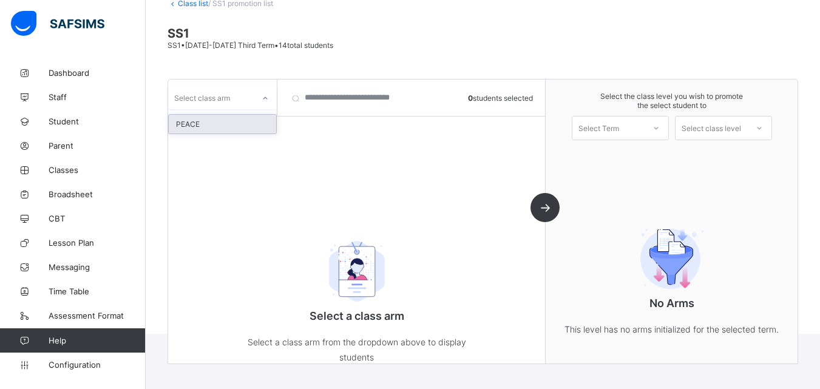
click at [242, 91] on div "Select class arm" at bounding box center [211, 97] width 86 height 17
click at [236, 121] on div "PEACE" at bounding box center [222, 124] width 107 height 19
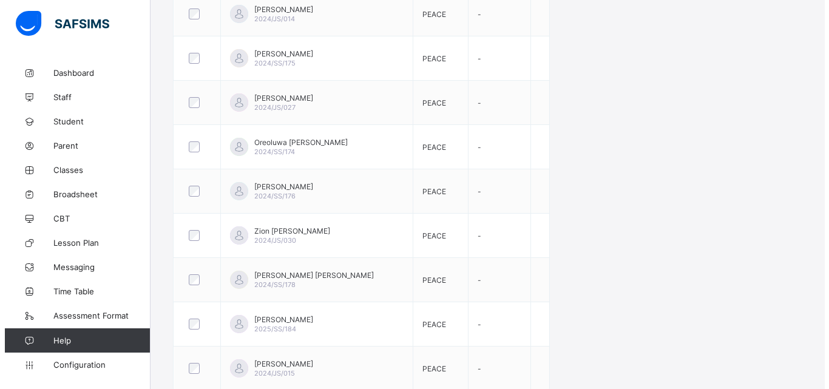
scroll to position [144, 0]
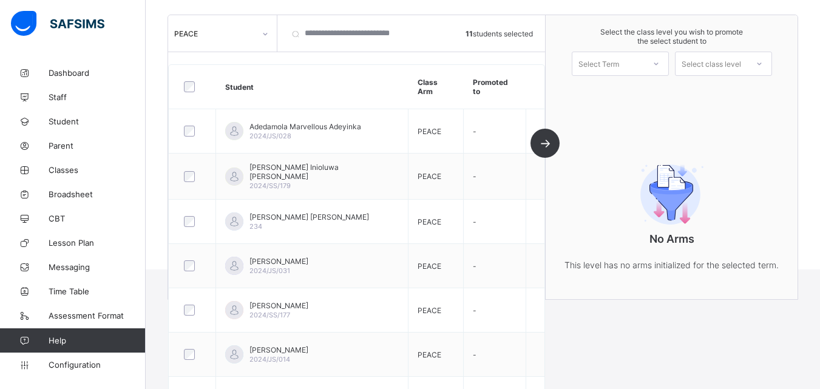
click at [619, 59] on div "Select Term" at bounding box center [598, 64] width 41 height 24
click at [623, 89] on div "First Term [DATE]-[DATE]" at bounding box center [620, 95] width 96 height 28
click at [697, 63] on div "Select class level" at bounding box center [711, 64] width 59 height 24
click at [709, 90] on div "SS2" at bounding box center [724, 90] width 96 height 19
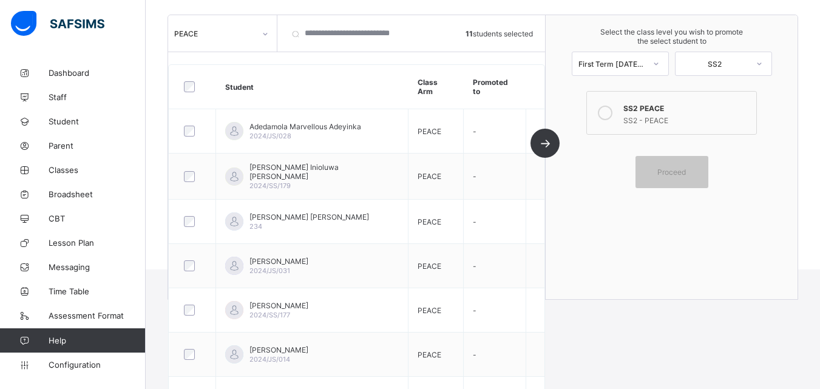
click at [687, 103] on div "SS2 PEACE" at bounding box center [686, 107] width 126 height 12
click at [683, 168] on span "Proceed" at bounding box center [671, 172] width 29 height 9
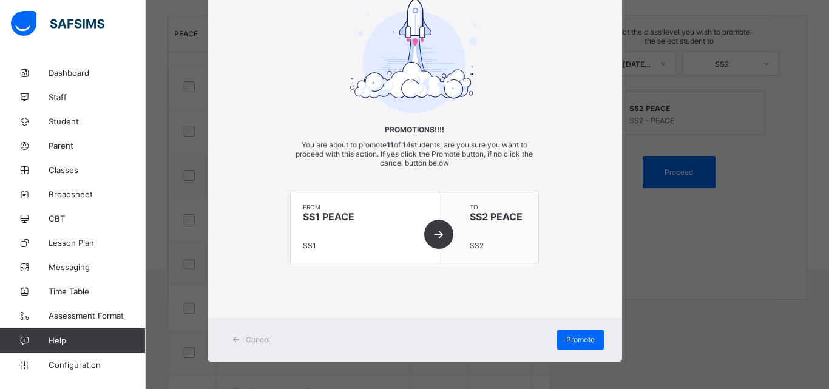
scroll to position [67, 0]
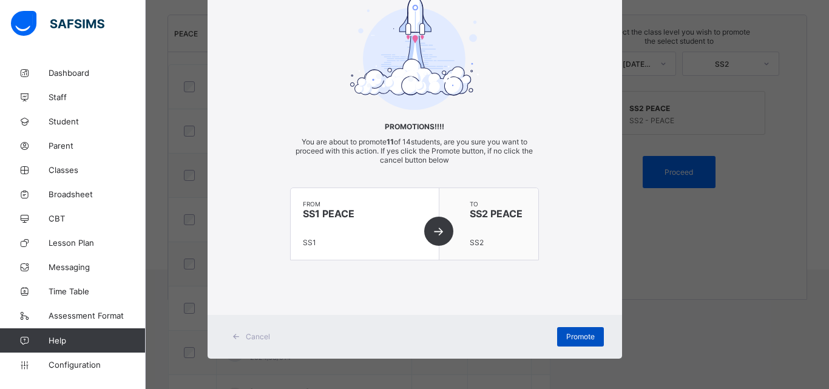
click at [584, 340] on span "Promote" at bounding box center [580, 336] width 29 height 9
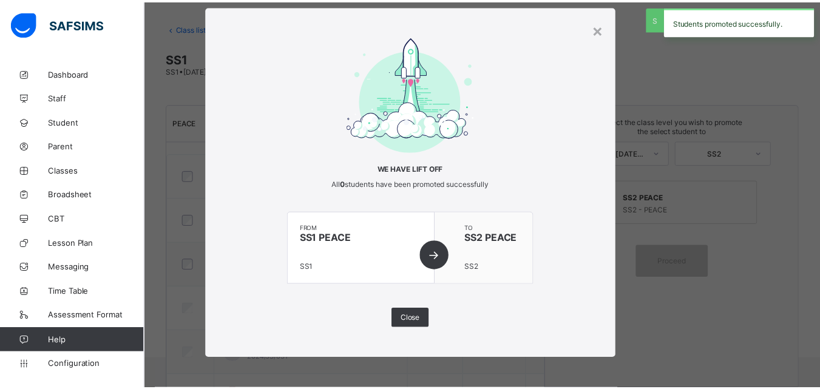
scroll to position [144, 0]
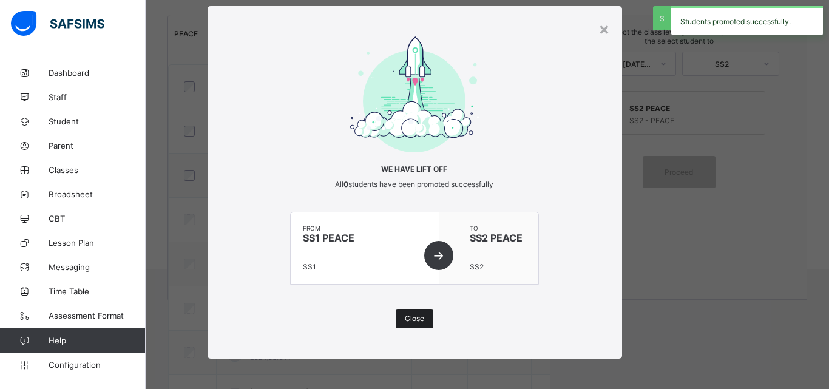
click at [405, 323] on span "Close" at bounding box center [414, 318] width 19 height 9
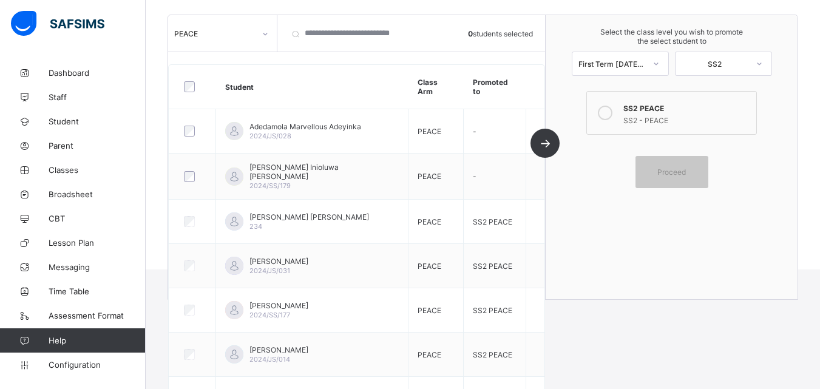
scroll to position [0, 0]
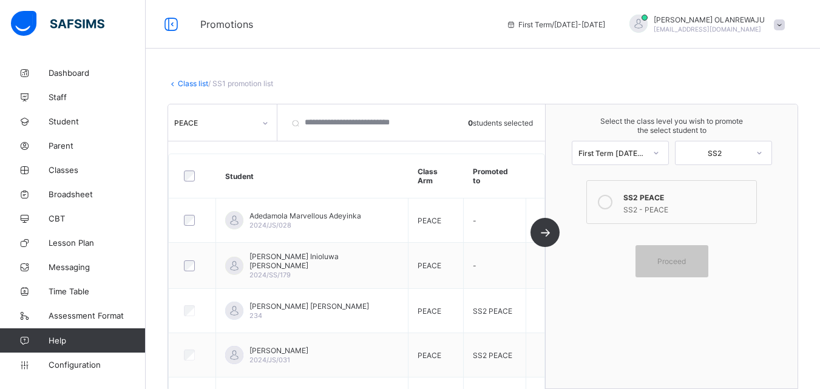
click at [186, 84] on link "Class list" at bounding box center [193, 83] width 30 height 9
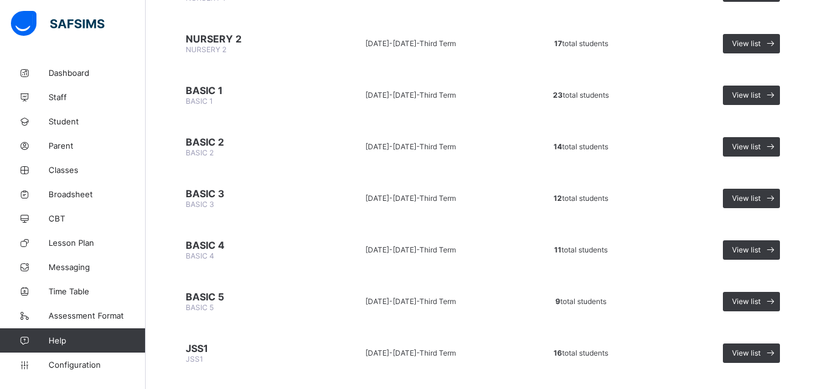
scroll to position [628, 0]
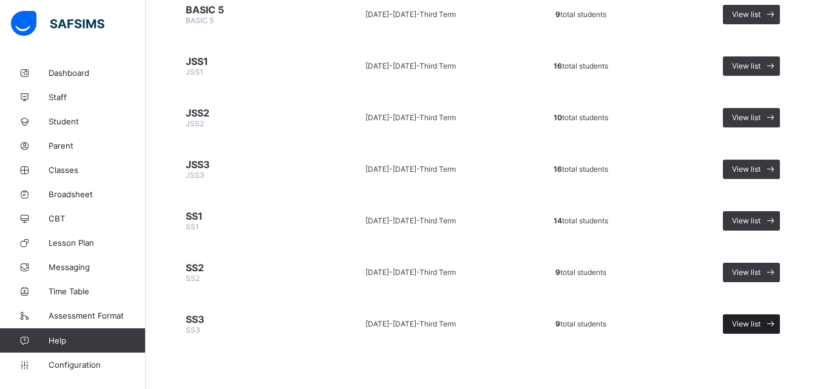
click at [772, 322] on span at bounding box center [770, 323] width 19 height 19
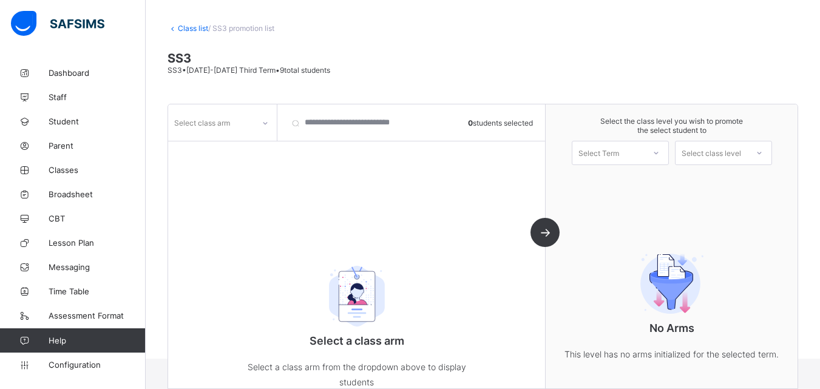
scroll to position [80, 0]
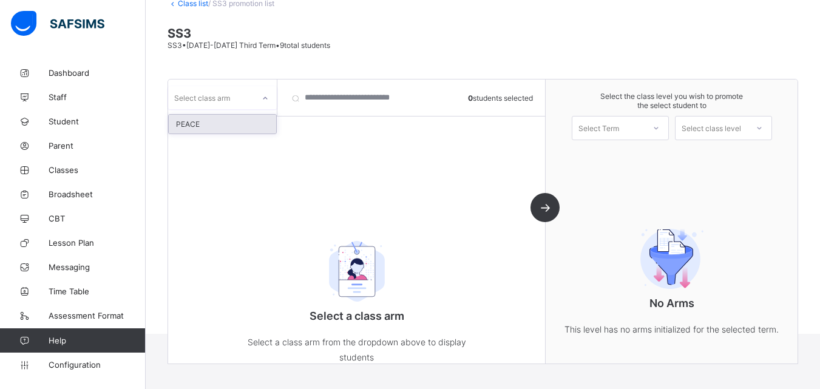
click at [197, 95] on div "Select class arm" at bounding box center [202, 97] width 56 height 23
click at [204, 123] on div "PEACE" at bounding box center [222, 124] width 107 height 19
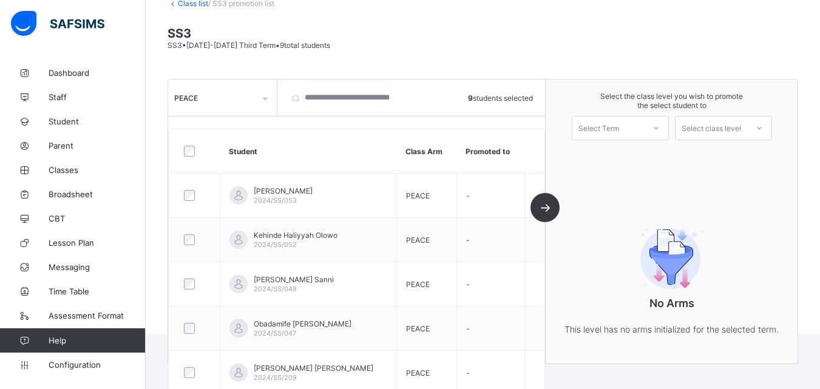
click at [605, 132] on div "Select Term" at bounding box center [598, 128] width 41 height 24
click at [617, 151] on div "First Term [DATE]-[DATE]" at bounding box center [620, 160] width 96 height 28
click at [703, 126] on div "Select class level" at bounding box center [711, 128] width 59 height 24
click at [188, 1] on link "Class list" at bounding box center [193, 3] width 30 height 9
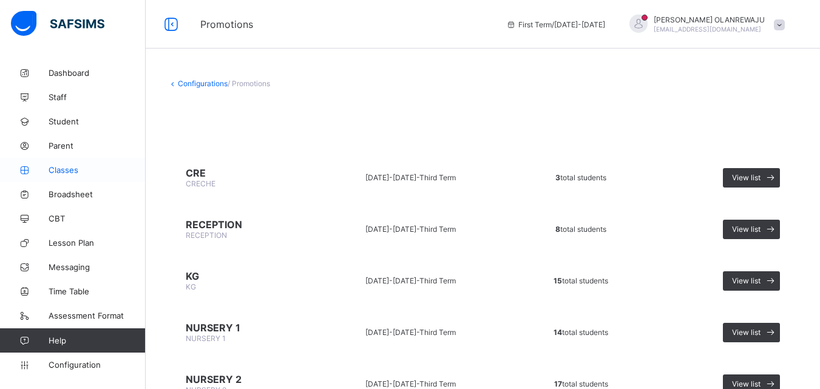
click at [59, 171] on span "Classes" at bounding box center [97, 170] width 97 height 10
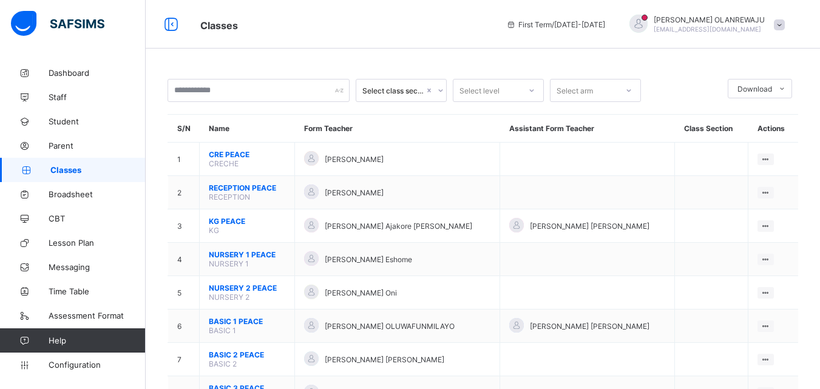
scroll to position [318, 0]
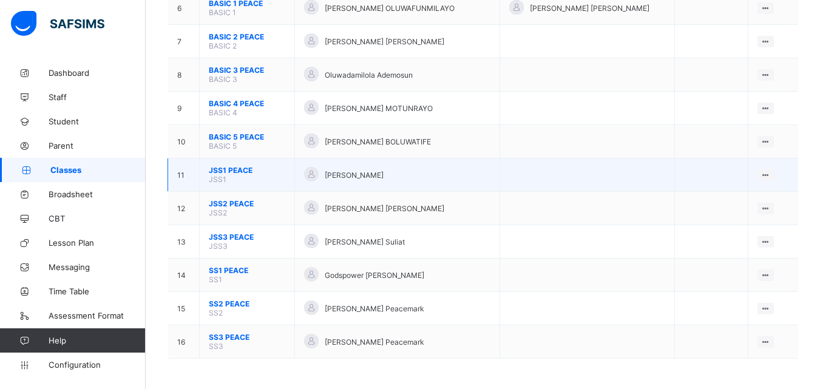
click at [219, 171] on span "JSS1 PEACE" at bounding box center [247, 170] width 76 height 9
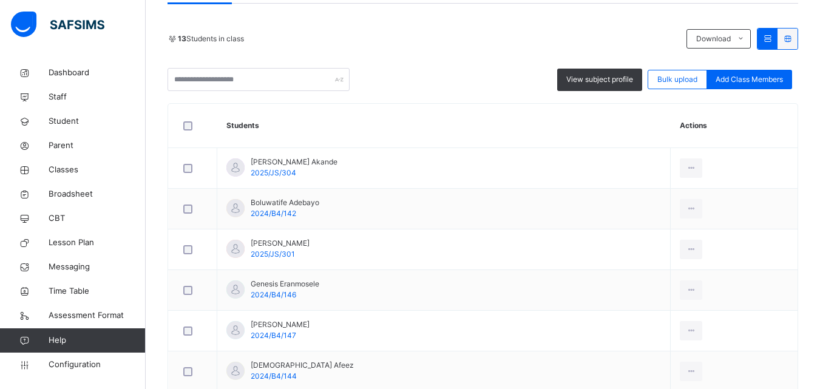
scroll to position [248, 0]
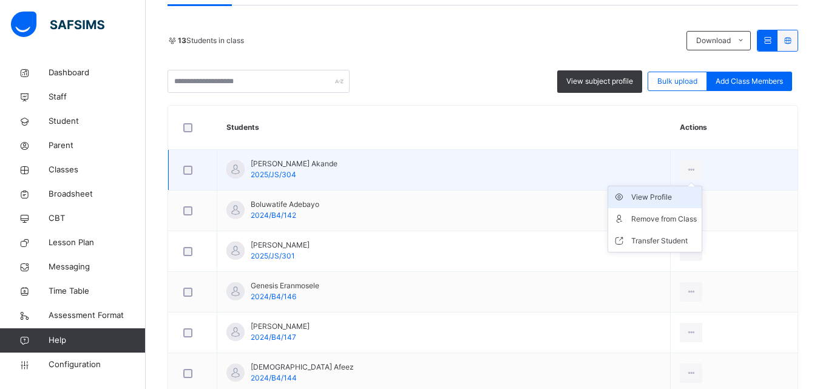
click at [665, 194] on div "View Profile" at bounding box center [664, 197] width 66 height 12
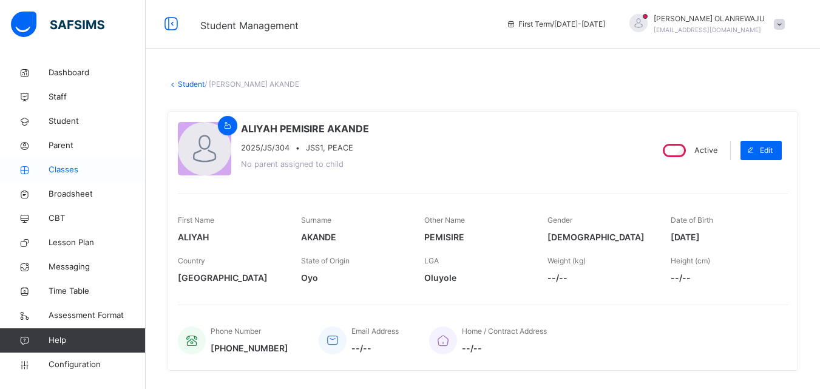
click at [61, 170] on span "Classes" at bounding box center [97, 170] width 97 height 12
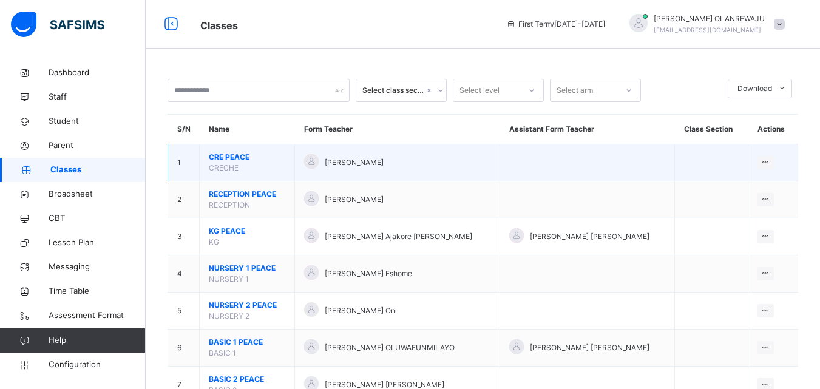
click at [229, 165] on span "CRECHE" at bounding box center [224, 167] width 30 height 9
click at [229, 154] on span "CRE PEACE" at bounding box center [247, 157] width 76 height 11
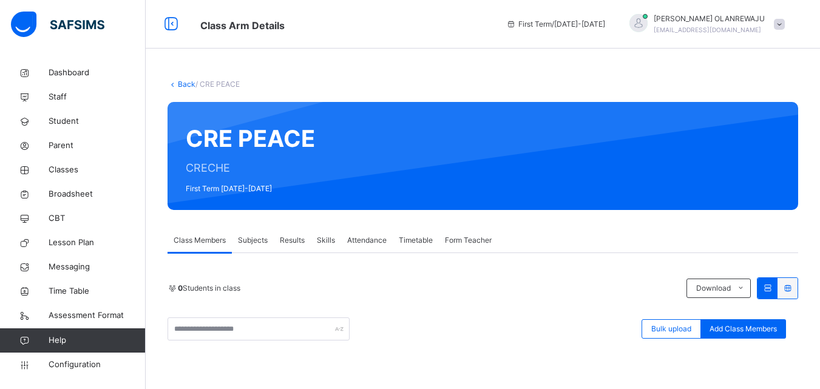
click at [186, 86] on link "Back" at bounding box center [187, 84] width 18 height 9
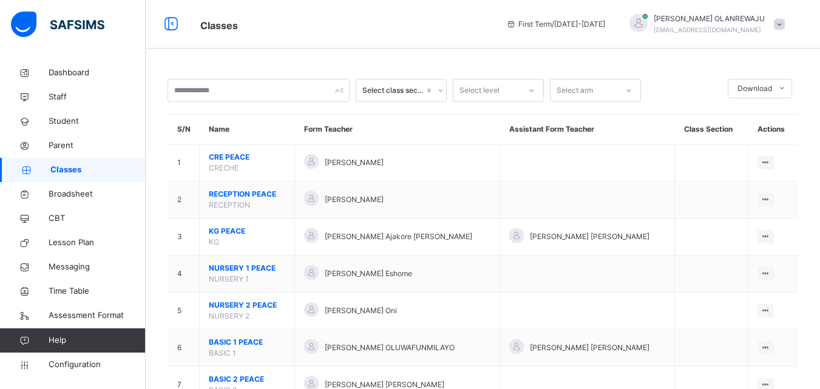
scroll to position [341, 0]
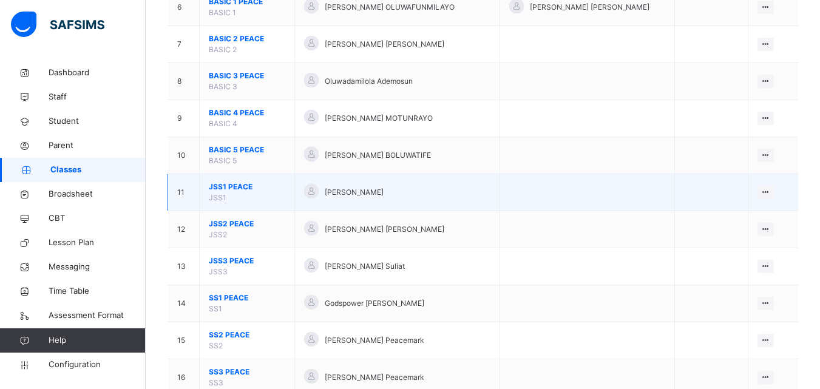
click at [241, 186] on span "JSS1 PEACE" at bounding box center [247, 186] width 76 height 11
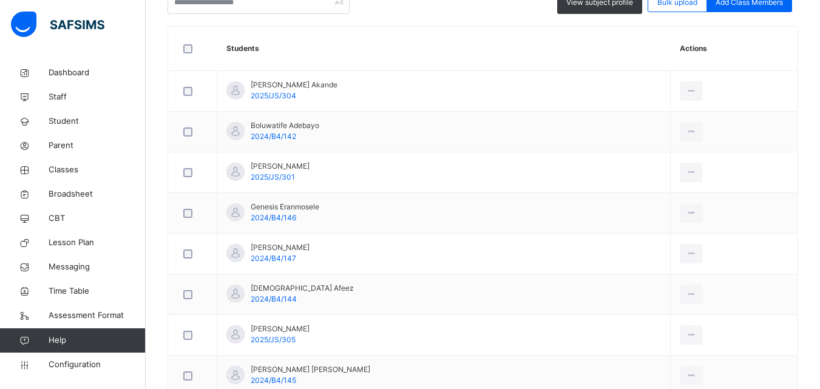
scroll to position [325, 0]
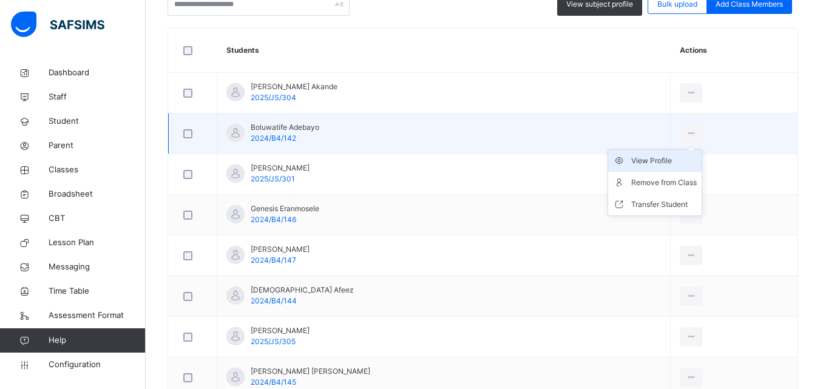
click at [685, 161] on div "View Profile" at bounding box center [664, 161] width 66 height 12
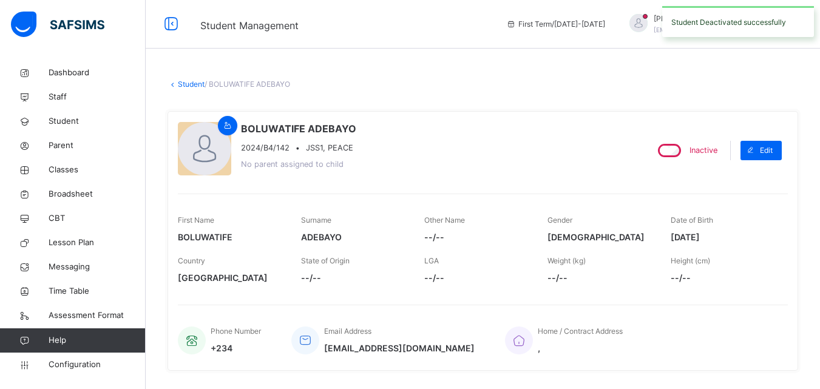
click at [486, 114] on div "BOLUWATIFE ADEBAYO 2024/B4/142 • JSS1, PEACE No parent assigned to child Inacti…" at bounding box center [483, 241] width 631 height 260
click at [181, 84] on link "Student" at bounding box center [191, 84] width 27 height 9
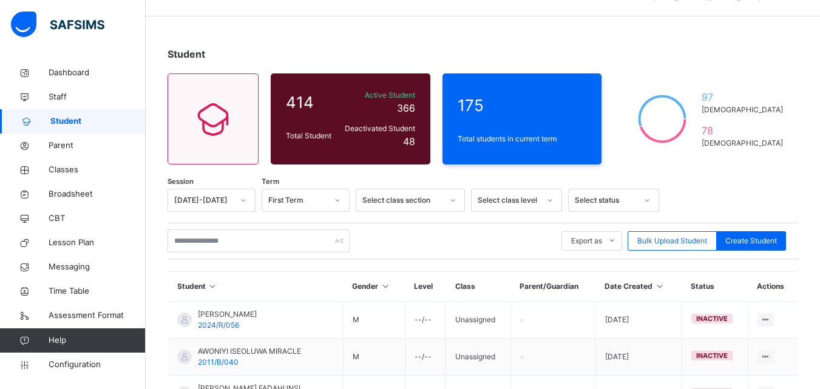
scroll to position [30, 0]
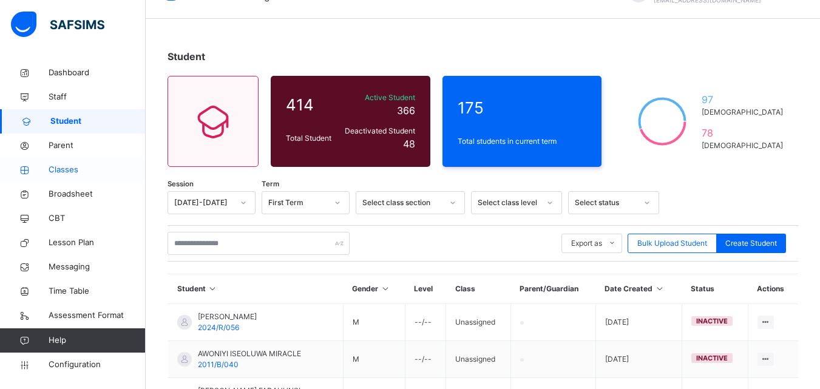
click at [52, 166] on span "Classes" at bounding box center [97, 170] width 97 height 12
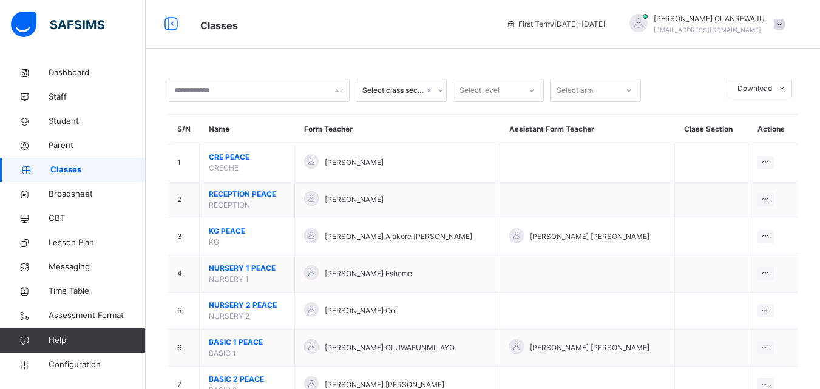
scroll to position [341, 0]
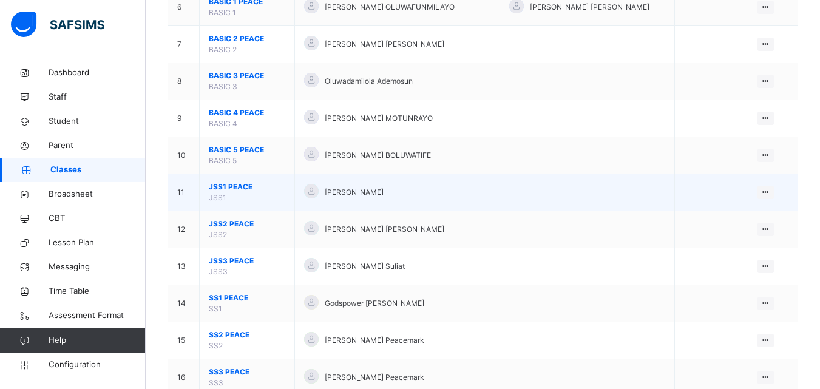
click at [225, 184] on span "JSS1 PEACE" at bounding box center [247, 186] width 76 height 11
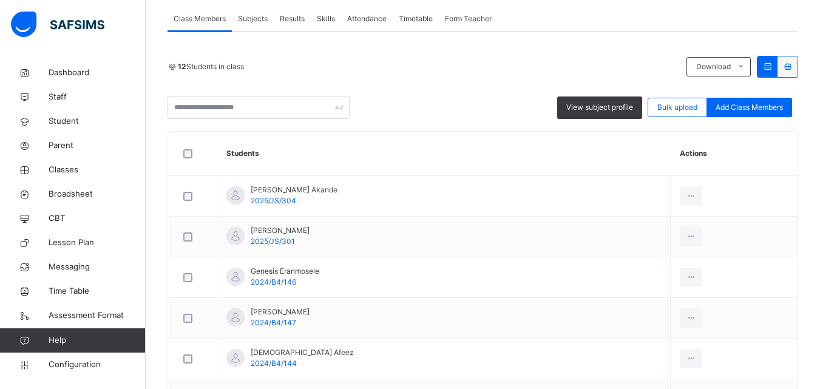
scroll to position [220, 0]
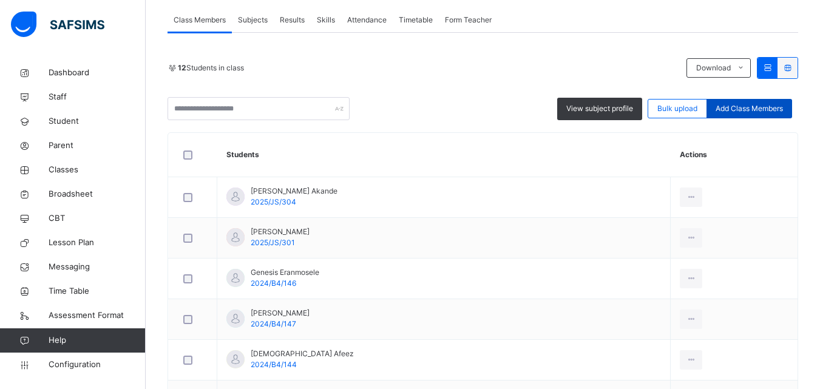
click at [773, 108] on span "Add Class Members" at bounding box center [749, 108] width 67 height 11
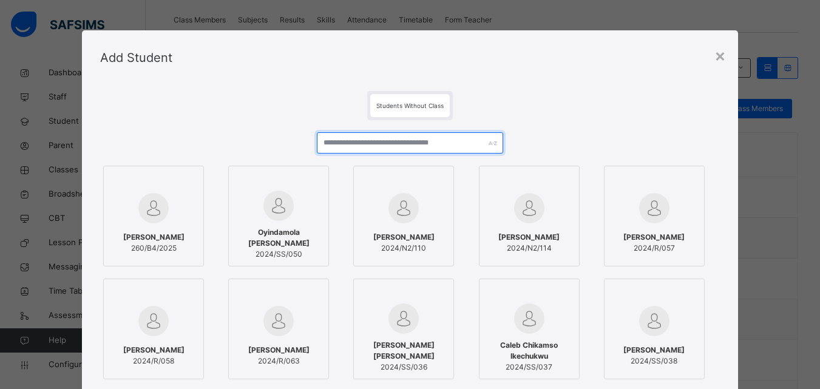
click at [440, 144] on input "text" at bounding box center [410, 142] width 186 height 21
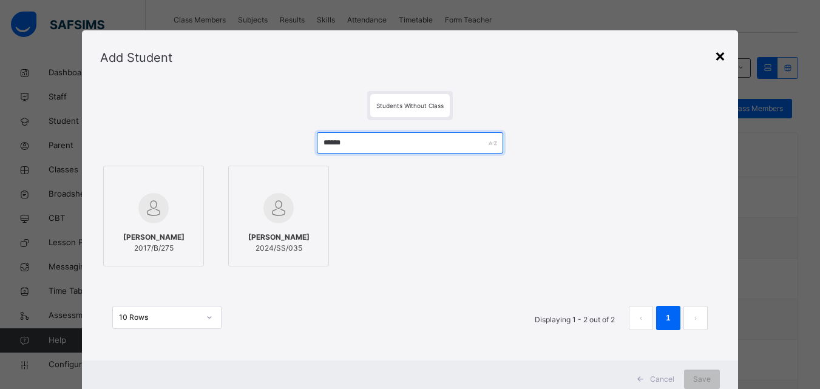
type input "******"
click at [718, 53] on div "×" at bounding box center [720, 54] width 12 height 25
